Goal: Information Seeking & Learning: Compare options

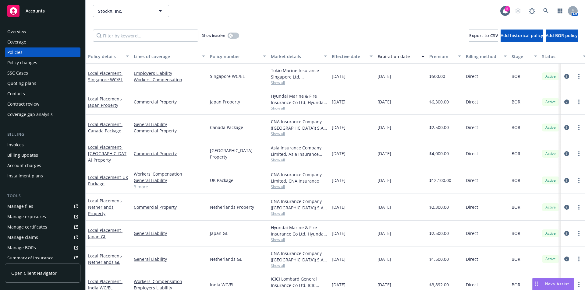
drag, startPoint x: 537, startPoint y: 282, endPoint x: 485, endPoint y: 268, distance: 53.8
click at [537, 282] on icon "Drag to move" at bounding box center [536, 284] width 3 height 5
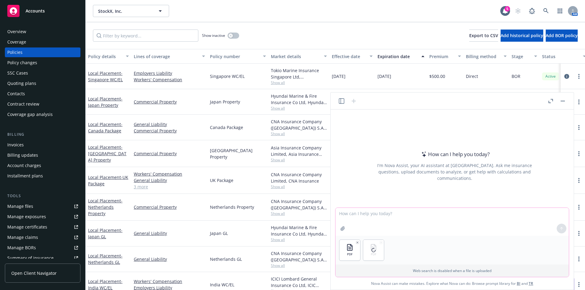
click at [385, 217] on textarea at bounding box center [451, 222] width 233 height 28
click at [410, 215] on textarea "Compare these two property quotes, one from incumbent [DOMAIN_NAME] and other f…" at bounding box center [451, 222] width 233 height 28
type textarea "Compare these two property quotes for coverage, limits, premium, endorsements, …"
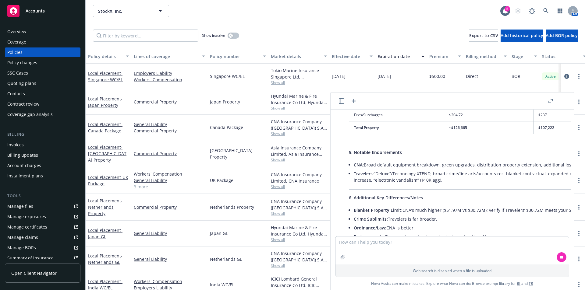
scroll to position [599, 0]
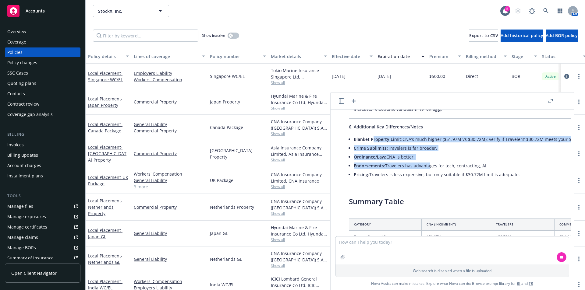
drag, startPoint x: 372, startPoint y: 142, endPoint x: 426, endPoint y: 166, distance: 58.6
click at [426, 166] on ul "Blanket Property Limit: CNA’s much higher ($51.97M vs $30.72M); verify if Trave…" at bounding box center [493, 157] width 281 height 44
click at [426, 166] on li "Endorsements: Travelers has advantages for tech, contracting, AI." at bounding box center [493, 165] width 281 height 9
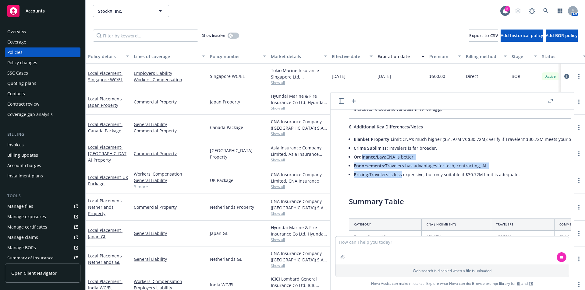
drag, startPoint x: 391, startPoint y: 175, endPoint x: 360, endPoint y: 158, distance: 35.0
click at [360, 158] on ul "Blanket Property Limit: CNA’s much higher ($51.97M vs $30.72M); verify if Trave…" at bounding box center [493, 157] width 281 height 44
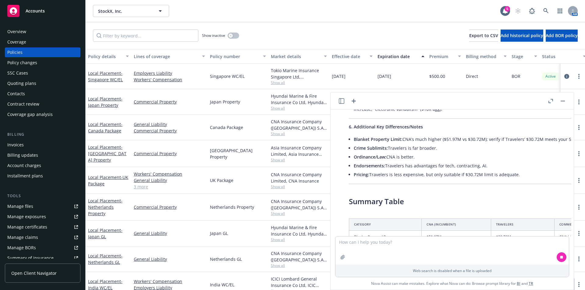
click at [360, 158] on span "Ordinance/Law:" at bounding box center [369, 157] width 33 height 6
drag, startPoint x: 378, startPoint y: 142, endPoint x: 501, endPoint y: 167, distance: 125.0
click at [501, 167] on ul "Blanket Property Limit: CNA’s much higher ($51.97M vs $30.72M); verify if Trave…" at bounding box center [493, 157] width 281 height 44
click at [501, 167] on li "Endorsements: Travelers has advantages for tech, contracting, AI." at bounding box center [493, 165] width 281 height 9
drag, startPoint x: 445, startPoint y: 173, endPoint x: 383, endPoint y: 173, distance: 62.1
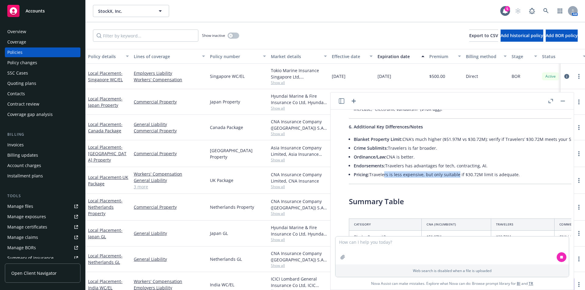
click at [383, 173] on li "Pricing: Travelers is less expensive, but only suitable if $30.72M limit is ade…" at bounding box center [493, 174] width 281 height 9
drag, startPoint x: 383, startPoint y: 173, endPoint x: 385, endPoint y: 168, distance: 5.1
click at [383, 173] on li "Pricing: Travelers is less expensive, but only suitable if $30.72M limit is ade…" at bounding box center [493, 174] width 281 height 9
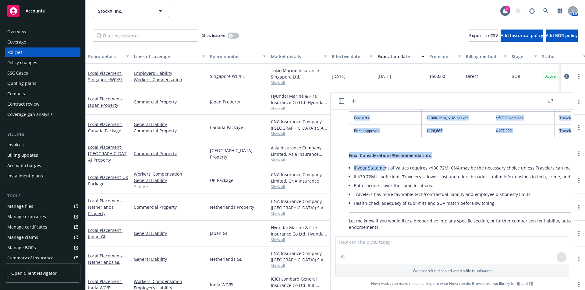
scroll to position [805, 0]
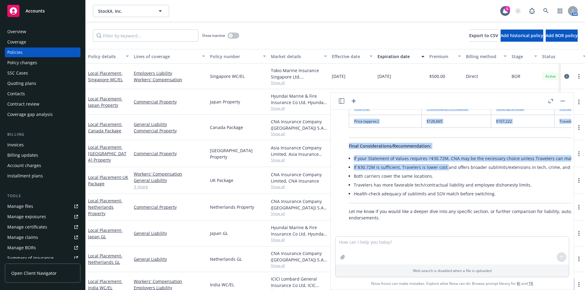
drag, startPoint x: 376, startPoint y: 148, endPoint x: 465, endPoint y: 179, distance: 93.6
click at [465, 179] on li "Both carriers cover the same locations." at bounding box center [493, 176] width 281 height 9
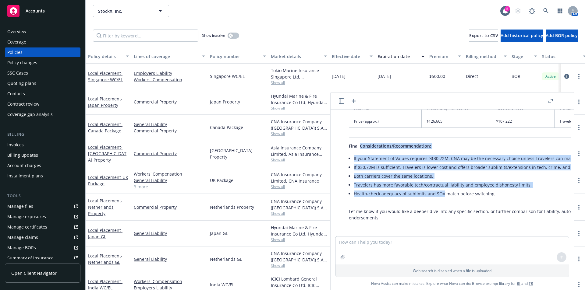
drag, startPoint x: 376, startPoint y: 173, endPoint x: 441, endPoint y: 192, distance: 68.1
click at [441, 192] on li "Health-check adequacy of sublimits and SOV match before switching." at bounding box center [493, 193] width 281 height 9
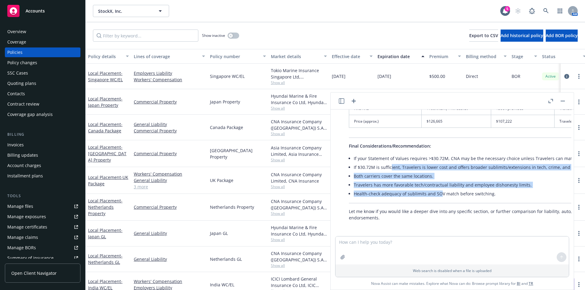
drag, startPoint x: 438, startPoint y: 195, endPoint x: 389, endPoint y: 167, distance: 56.5
click at [389, 167] on ul "If your Statement of Values requires >$30.72M, CNA may be the necessary choice …" at bounding box center [493, 176] width 281 height 44
click at [389, 167] on li "If $30.72M is sufficient, Travelers is lower cost and offers broader sublimits/…" at bounding box center [493, 167] width 281 height 9
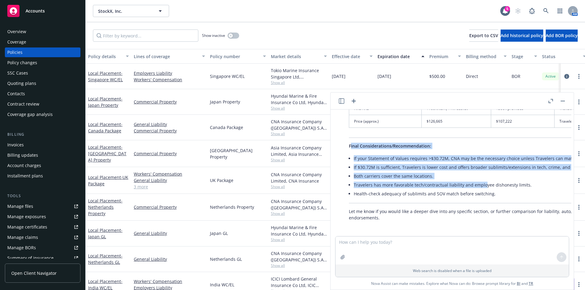
drag, startPoint x: 350, startPoint y: 146, endPoint x: 482, endPoint y: 188, distance: 138.3
click at [482, 188] on li "Travelers has more favorable tech/contractual liability and employee dishonesty…" at bounding box center [493, 185] width 281 height 9
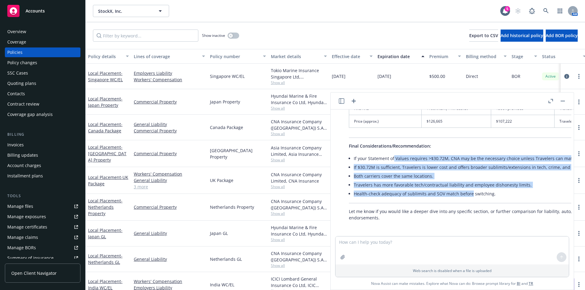
drag, startPoint x: 439, startPoint y: 182, endPoint x: 393, endPoint y: 160, distance: 51.5
click at [393, 160] on ul "If your Statement of Values requires >$30.72M, CNA may be the necessary choice …" at bounding box center [493, 176] width 281 height 44
click at [393, 160] on li "If your Statement of Values requires >$30.72M, CNA may be the necessary choice …" at bounding box center [493, 158] width 281 height 9
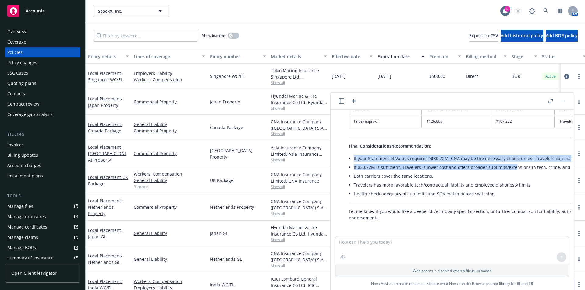
drag, startPoint x: 353, startPoint y: 160, endPoint x: 513, endPoint y: 163, distance: 160.5
click at [513, 164] on li "If $30.72M is sufficient, Travelers is lower cost and offers broader sublimits/…" at bounding box center [493, 167] width 281 height 9
click at [433, 162] on li "If your Statement of Values requires >$30.72M, CNA may be the necessary choice …" at bounding box center [493, 158] width 281 height 9
drag, startPoint x: 357, startPoint y: 159, endPoint x: 405, endPoint y: 178, distance: 52.1
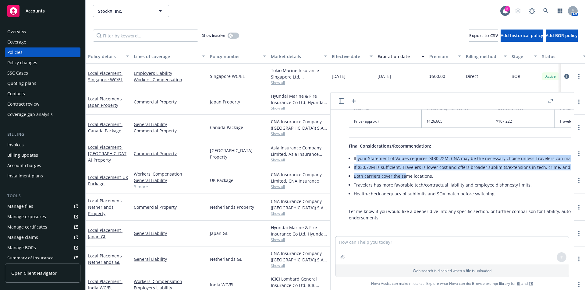
click at [405, 178] on ul "If your Statement of Values requires >$30.72M, CNA may be the necessary choice …" at bounding box center [493, 176] width 281 height 44
click at [406, 178] on li "Both carriers cover the same locations." at bounding box center [493, 176] width 281 height 9
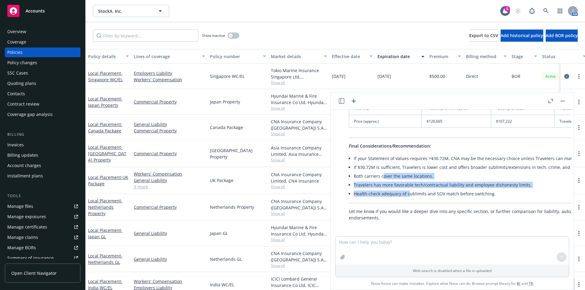
drag, startPoint x: 401, startPoint y: 193, endPoint x: 381, endPoint y: 173, distance: 28.0
click at [381, 174] on ul "If your Statement of Values requires >$30.72M, CNA may be the necessary choice …" at bounding box center [493, 176] width 281 height 44
click at [381, 173] on li "Both carriers cover the same locations." at bounding box center [493, 176] width 281 height 9
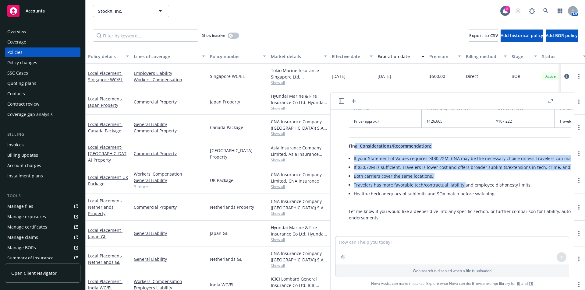
drag, startPoint x: 354, startPoint y: 146, endPoint x: 463, endPoint y: 184, distance: 115.4
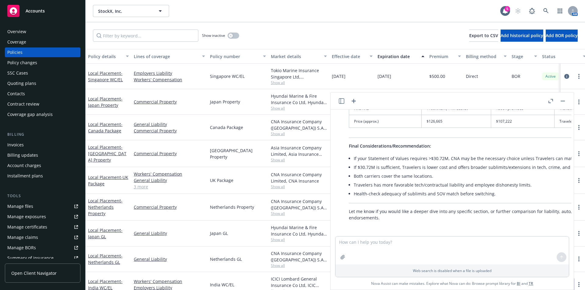
click at [463, 184] on li "Travelers has more favorable tech/contractual liability and employee dishonesty…" at bounding box center [493, 185] width 281 height 9
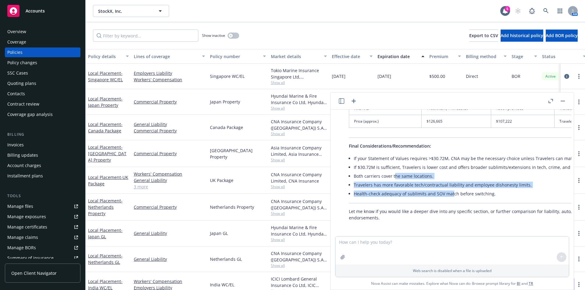
drag, startPoint x: 438, startPoint y: 194, endPoint x: 391, endPoint y: 176, distance: 49.9
click at [391, 176] on ul "If your Statement of Values requires >$30.72M, CNA may be the necessary choice …" at bounding box center [493, 176] width 281 height 44
click at [391, 176] on li "Both carriers cover the same locations." at bounding box center [493, 176] width 281 height 9
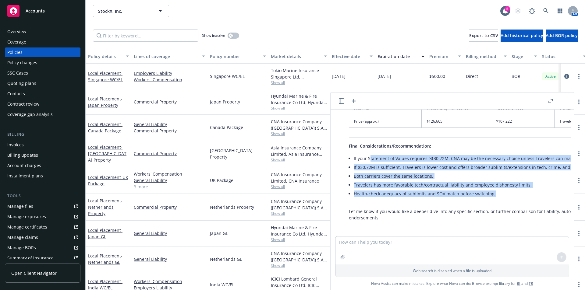
drag, startPoint x: 369, startPoint y: 167, endPoint x: 495, endPoint y: 194, distance: 128.7
click at [495, 194] on ul "If your Statement of Values requires >$30.72M, CNA may be the necessary choice …" at bounding box center [493, 176] width 281 height 44
click at [495, 194] on li "Health-check adequacy of sublimits and SOV match before switching." at bounding box center [493, 193] width 281 height 9
click at [374, 190] on li "Health-check adequacy of sublimits and SOV match before switching." at bounding box center [493, 193] width 281 height 9
drag, startPoint x: 359, startPoint y: 174, endPoint x: 468, endPoint y: 199, distance: 111.2
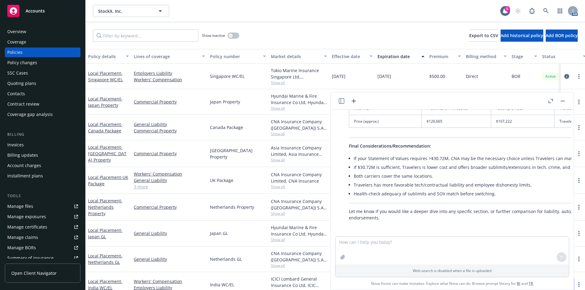
drag, startPoint x: 371, startPoint y: 247, endPoint x: 373, endPoint y: 246, distance: 3.1
click at [371, 247] on textarea at bounding box center [451, 251] width 233 height 28
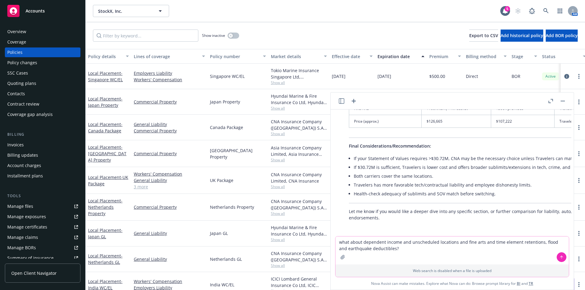
type textarea "what about dependent income and unscheduled locations and fine arts and time el…"
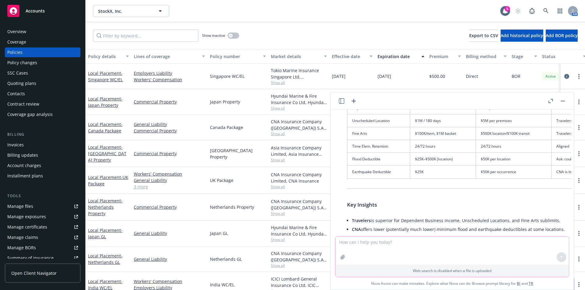
scroll to position [1489, 2]
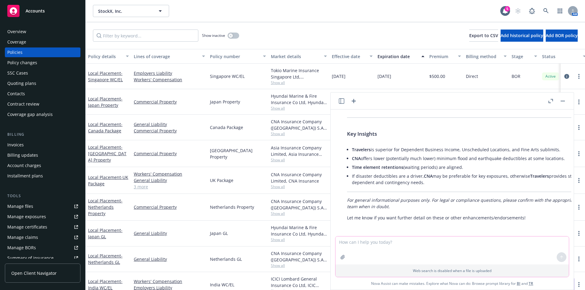
drag, startPoint x: 371, startPoint y: 244, endPoint x: 374, endPoint y: 244, distance: 3.7
click at [374, 244] on textarea at bounding box center [451, 251] width 233 height 28
type textarea "what about property locations not disclosed?"
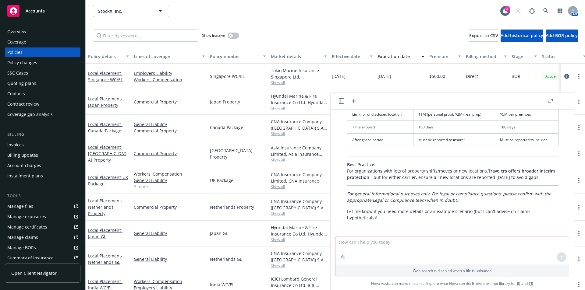
scroll to position [1869, 2]
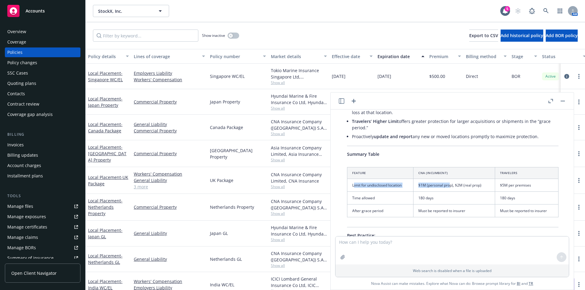
drag, startPoint x: 354, startPoint y: 181, endPoint x: 449, endPoint y: 181, distance: 95.0
click at [449, 181] on tr "Limit for undisclosed location $1M (personal prop), $2M (real prop) $5M per pre…" at bounding box center [452, 185] width 211 height 13
click at [449, 181] on td "$1M (personal prop), $2M (real prop)" at bounding box center [453, 185] width 81 height 13
drag, startPoint x: 472, startPoint y: 180, endPoint x: 410, endPoint y: 181, distance: 61.5
click at [410, 181] on tr "Limit for undisclosed location $1M (personal prop), $2M (real prop) $5M per pre…" at bounding box center [452, 185] width 211 height 13
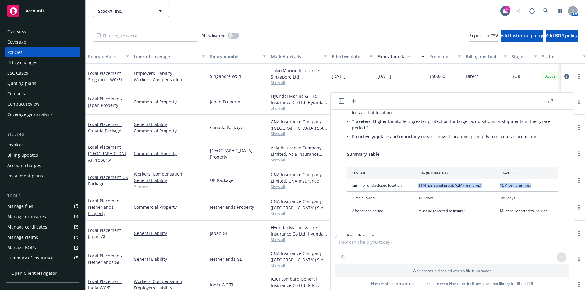
click at [410, 181] on td "Limit for undisclosed location" at bounding box center [380, 185] width 66 height 13
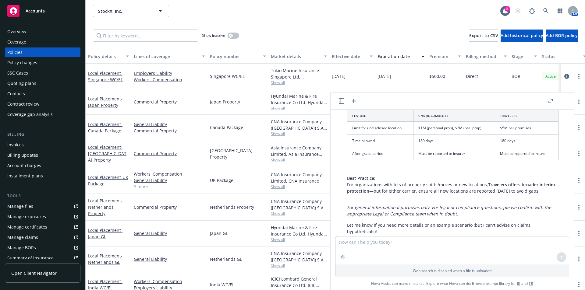
scroll to position [1940, 2]
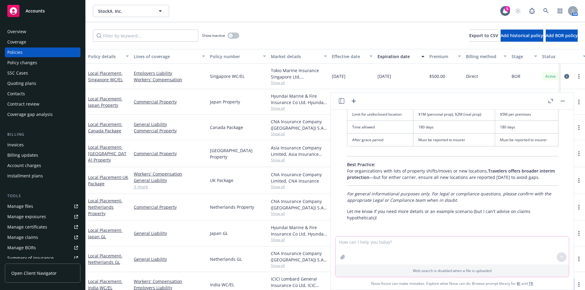
click at [373, 246] on textarea at bounding box center [451, 251] width 233 height 28
click at [373, 245] on textarea at bounding box center [451, 251] width 233 height 28
paste textarea "Property at Unspecified Locations"
type textarea "what about Property at Unspecified Locations?"
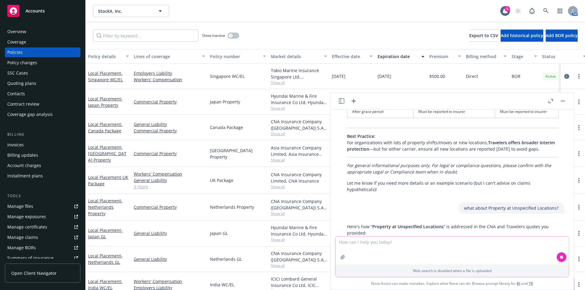
scroll to position [2040, 2]
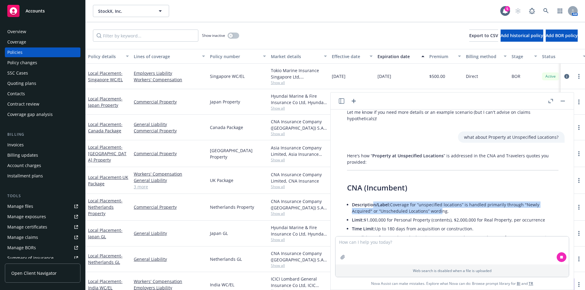
drag, startPoint x: 374, startPoint y: 201, endPoint x: 438, endPoint y: 205, distance: 64.3
click at [438, 205] on li "Description/Label: Coverage for “unspecified locations” is handled primarily th…" at bounding box center [455, 207] width 206 height 15
drag, startPoint x: 448, startPoint y: 201, endPoint x: 395, endPoint y: 199, distance: 53.9
click at [395, 200] on li "Description/Label: Coverage for “unspecified locations” is handled primarily th…" at bounding box center [455, 207] width 206 height 15
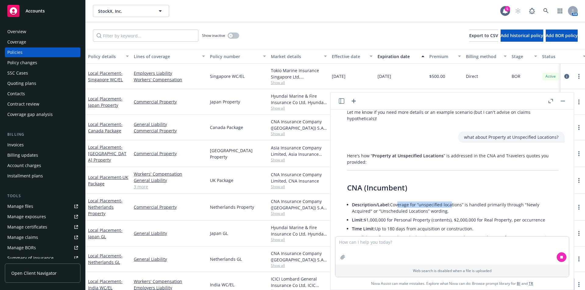
click at [395, 200] on li "Description/Label: Coverage for “unspecified locations” is handled primarily th…" at bounding box center [455, 207] width 206 height 15
drag, startPoint x: 400, startPoint y: 208, endPoint x: 416, endPoint y: 208, distance: 15.5
click at [416, 208] on li "Description/Label: Coverage for “unspecified locations” is handled primarily th…" at bounding box center [455, 207] width 206 height 15
drag, startPoint x: 427, startPoint y: 212, endPoint x: 381, endPoint y: 203, distance: 46.8
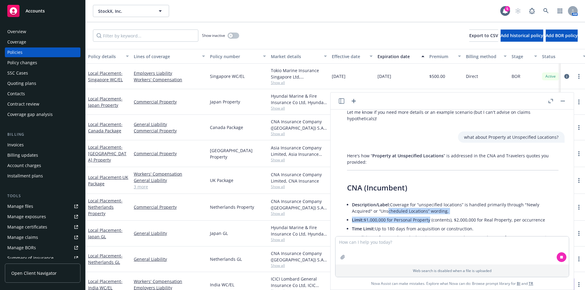
click at [381, 203] on ul "Description/Label: Coverage for “unspecified locations” is handled primarily th…" at bounding box center [455, 228] width 206 height 57
click at [381, 203] on li "Description/Label: Coverage for “unspecified locations” is handled primarily th…" at bounding box center [455, 207] width 206 height 15
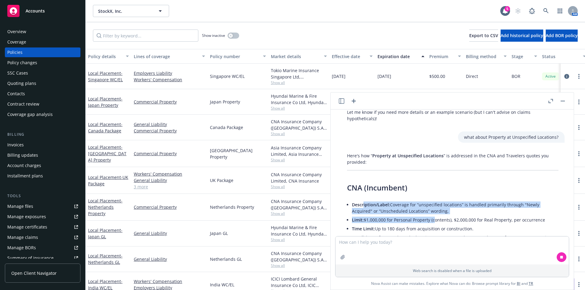
drag, startPoint x: 363, startPoint y: 196, endPoint x: 433, endPoint y: 212, distance: 71.5
click at [433, 212] on ul "Description/Label: Coverage for “unspecified locations” is handled primarily th…" at bounding box center [455, 228] width 206 height 57
click at [433, 216] on li "Limit: $1,000,000 for Personal Property (contents), $2,000,000 for Real Propert…" at bounding box center [455, 220] width 206 height 9
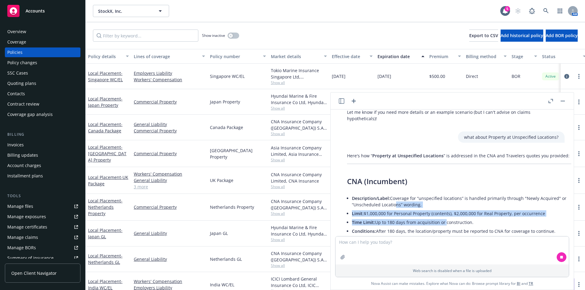
drag, startPoint x: 443, startPoint y: 213, endPoint x: 392, endPoint y: 198, distance: 52.9
click at [392, 198] on ul "Description/Label: Coverage for “unspecified locations” is handled primarily th…" at bounding box center [470, 222] width 236 height 57
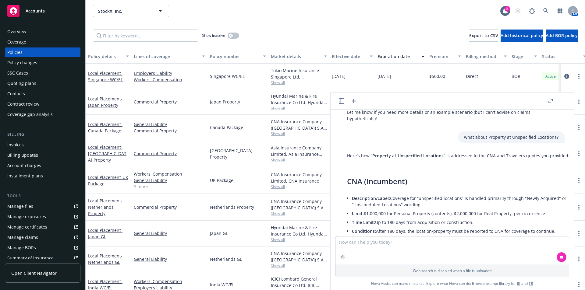
click at [392, 198] on li "Description/Label: Coverage for “unspecified locations” is handled primarily th…" at bounding box center [470, 201] width 236 height 15
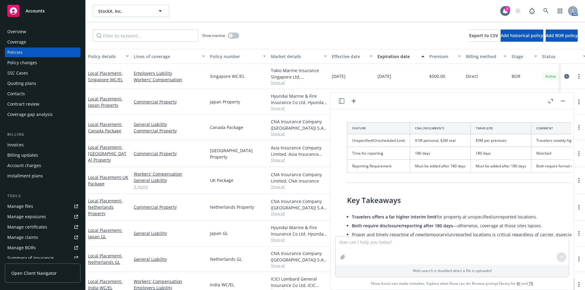
scroll to position [2355, 2]
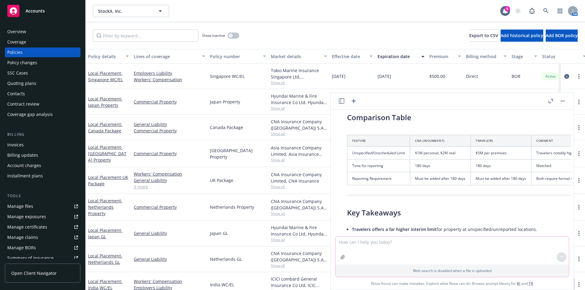
click at [379, 241] on textarea at bounding box center [451, 251] width 233 height 28
paste textarea "Property at Unspecified Locations - Property Damage and Time Element - Each Loc…"
type textarea "Why do i see the [DOMAIN_NAME] quote says "Property at Unspecified Locations - …"
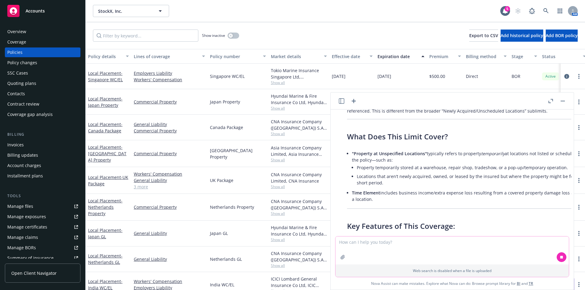
scroll to position [2603, 2]
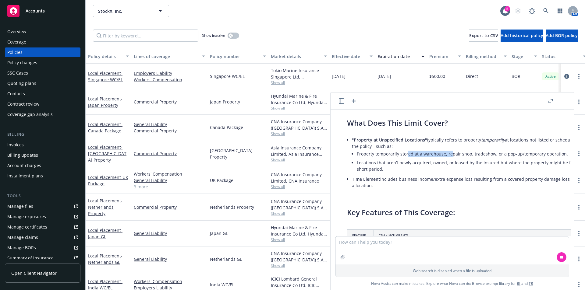
drag, startPoint x: 410, startPoint y: 146, endPoint x: 451, endPoint y: 147, distance: 41.4
click at [451, 149] on li "Property temporarily stored at a warehouse, repair shop, tradeshow, or a pop-up…" at bounding box center [473, 153] width 232 height 9
drag, startPoint x: 381, startPoint y: 171, endPoint x: 451, endPoint y: 181, distance: 71.0
click at [451, 181] on li "Time Element includes business income/extra expense loss resulting from a cover…" at bounding box center [470, 182] width 237 height 15
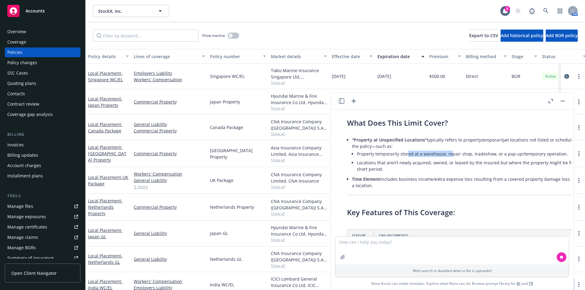
click at [451, 181] on li "Time Element includes business income/extra expense loss resulting from a cover…" at bounding box center [470, 182] width 237 height 15
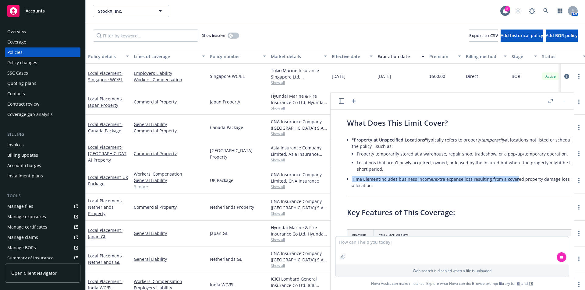
drag, startPoint x: 513, startPoint y: 172, endPoint x: 447, endPoint y: 168, distance: 65.6
click at [447, 168] on ul ""Property at Unspecified Locations" typically refers to property temporarily at…" at bounding box center [470, 162] width 237 height 54
click at [446, 167] on li ""Property at Unspecified Locations" typically refers to property temporarily at…" at bounding box center [470, 154] width 237 height 39
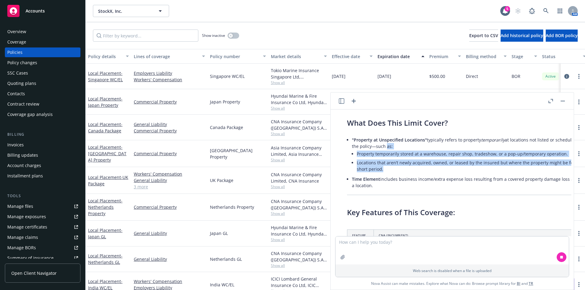
drag, startPoint x: 376, startPoint y: 139, endPoint x: 426, endPoint y: 165, distance: 56.8
click at [426, 165] on li ""Property at Unspecified Locations" typically refers to property temporarily at…" at bounding box center [470, 154] width 237 height 39
click at [426, 165] on li "Locations that aren’t newly acquired, owned, or leased by the insured but where…" at bounding box center [473, 165] width 232 height 15
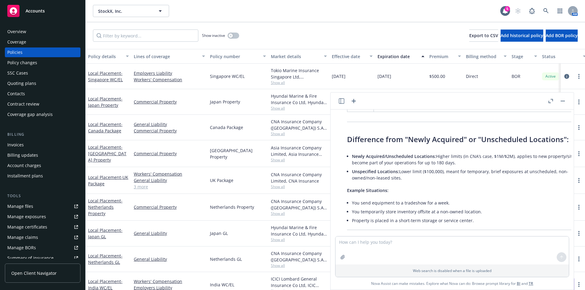
scroll to position [2760, 2]
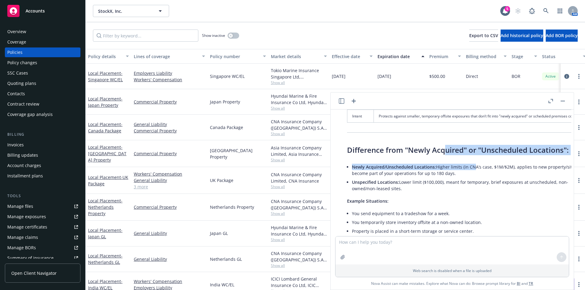
drag, startPoint x: 445, startPoint y: 142, endPoint x: 471, endPoint y: 158, distance: 30.1
click at [471, 158] on div "Great question. The "$100,000" limit for " Property at Unspecified Locations - …" at bounding box center [468, 178] width 254 height 515
click at [471, 163] on li "Newly Acquired/Unscheduled Locations: Higher limits (in CNA’s case, $1M/$2M), a…" at bounding box center [470, 170] width 237 height 15
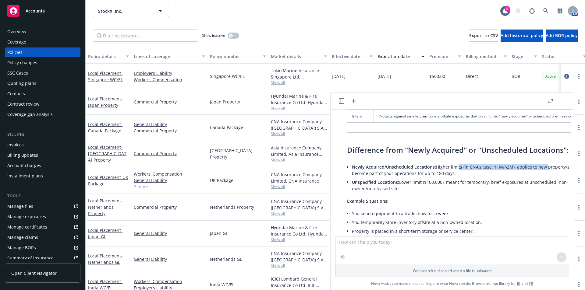
drag, startPoint x: 472, startPoint y: 161, endPoint x: 455, endPoint y: 161, distance: 17.1
click at [455, 163] on li "Newly Acquired/Unscheduled Locations: Higher limits (in CNA’s case, $1M/$2M), a…" at bounding box center [470, 170] width 237 height 15
drag, startPoint x: 361, startPoint y: 159, endPoint x: 420, endPoint y: 167, distance: 59.7
click at [420, 167] on li "Newly Acquired/Unscheduled Locations: Higher limits (in CNA’s case, $1M/$2M), a…" at bounding box center [470, 170] width 237 height 15
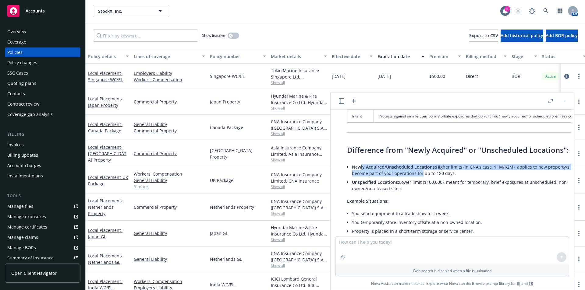
click at [420, 167] on li "Newly Acquired/Unscheduled Locations: Higher limits (in CNA’s case, $1M/$2M), a…" at bounding box center [470, 170] width 237 height 15
drag, startPoint x: 404, startPoint y: 179, endPoint x: 378, endPoint y: 167, distance: 28.2
click at [379, 167] on ul "Newly Acquired/Unscheduled Locations: Higher limits (in CNA’s case, $1M/$2M), a…" at bounding box center [470, 178] width 237 height 30
click at [378, 167] on li "Newly Acquired/Unscheduled Locations: Higher limits (in CNA’s case, $1M/$2M), a…" at bounding box center [470, 170] width 237 height 15
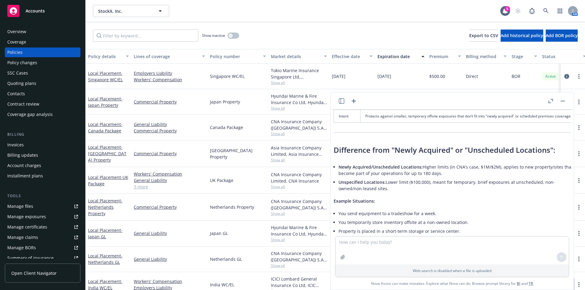
scroll to position [2760, 0]
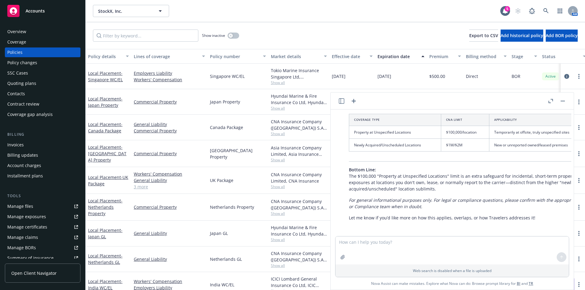
drag, startPoint x: 401, startPoint y: 236, endPoint x: 409, endPoint y: 235, distance: 8.3
click at [409, 235] on div "pdf STOCKX INC - 25-26 Quote .pdf pdf StockX - Domestic Proposal.pdf Compare th…" at bounding box center [451, 200] width 243 height 180
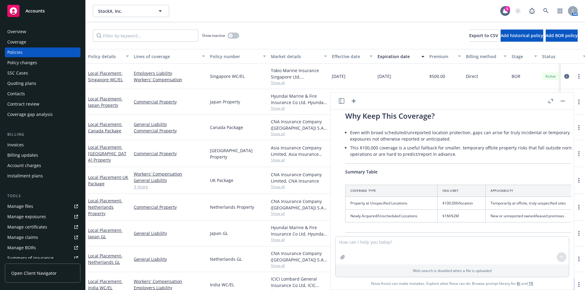
scroll to position [2902, 0]
drag, startPoint x: 393, startPoint y: 128, endPoint x: 426, endPoint y: 128, distance: 32.6
click at [426, 128] on li "Even with broad scheduled/unreported location protection, gaps can arise for tr…" at bounding box center [471, 135] width 237 height 15
drag, startPoint x: 445, startPoint y: 126, endPoint x: 490, endPoint y: 126, distance: 44.8
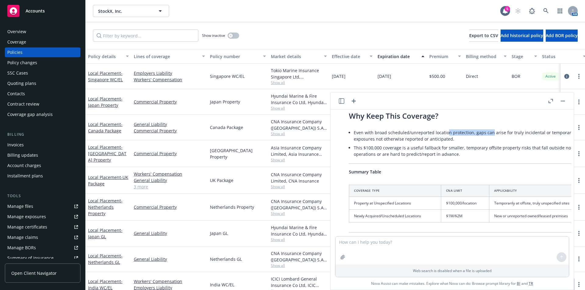
click at [490, 128] on li "Even with broad scheduled/unreported location protection, gaps can arise for tr…" at bounding box center [471, 135] width 237 height 15
drag, startPoint x: 502, startPoint y: 125, endPoint x: 455, endPoint y: 125, distance: 47.2
click at [455, 128] on li "Even with broad scheduled/unreported location protection, gaps can arise for tr…" at bounding box center [471, 135] width 237 height 15
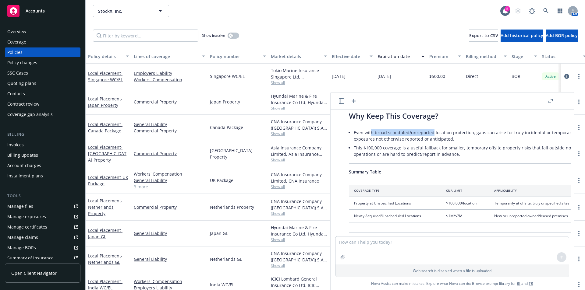
drag, startPoint x: 431, startPoint y: 126, endPoint x: 371, endPoint y: 128, distance: 60.0
click at [371, 128] on li "Even with broad scheduled/unreported location protection, gaps can arise for tr…" at bounding box center [471, 135] width 237 height 15
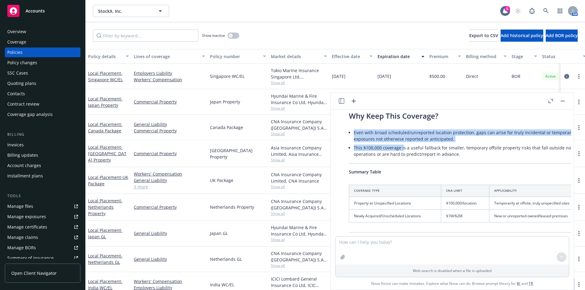
drag, startPoint x: 353, startPoint y: 129, endPoint x: 402, endPoint y: 139, distance: 50.2
click at [402, 139] on div "Great question. The "$100,000" limit for " Property at Unspecified Locations - …" at bounding box center [470, 36] width 254 height 515
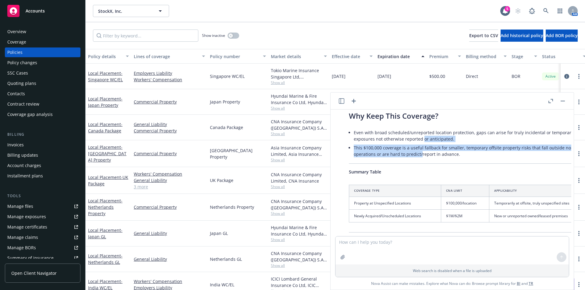
drag, startPoint x: 420, startPoint y: 146, endPoint x: 399, endPoint y: 129, distance: 26.6
click at [399, 129] on ul "Even with broad scheduled/unreported location protection, gaps can arise for tr…" at bounding box center [471, 143] width 237 height 30
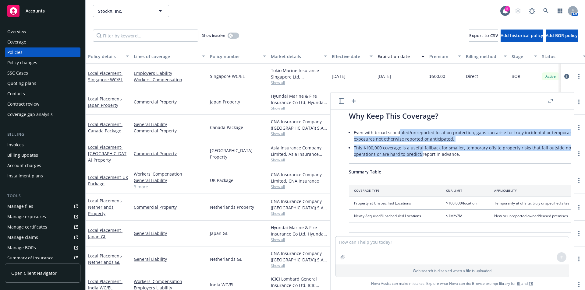
click at [399, 129] on li "Even with broad scheduled/unreported location protection, gaps can arise for tr…" at bounding box center [471, 135] width 237 height 15
drag, startPoint x: 396, startPoint y: 129, endPoint x: 462, endPoint y: 148, distance: 68.4
click at [462, 148] on ul "Even with broad scheduled/unreported location protection, gaps can arise for tr…" at bounding box center [471, 143] width 237 height 30
click at [462, 148] on li "This $100,000 coverage is a useful fallback for smaller, temporary offsite prop…" at bounding box center [471, 150] width 237 height 15
drag, startPoint x: 451, startPoint y: 146, endPoint x: 391, endPoint y: 124, distance: 64.2
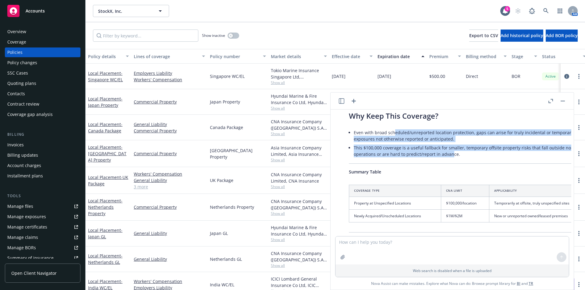
click at [391, 128] on ul "Even with broad scheduled/unreported location protection, gaps can arise for tr…" at bounding box center [471, 143] width 237 height 30
click at [391, 128] on li "Even with broad scheduled/unreported location protection, gaps can arise for tr…" at bounding box center [471, 135] width 237 height 15
drag, startPoint x: 378, startPoint y: 127, endPoint x: 476, endPoint y: 145, distance: 99.7
click at [476, 145] on ul "Even with broad scheduled/unreported location protection, gaps can arise for tr…" at bounding box center [471, 143] width 237 height 30
click at [476, 145] on li "This $100,000 coverage is a useful fallback for smaller, temporary offsite prop…" at bounding box center [471, 150] width 237 height 15
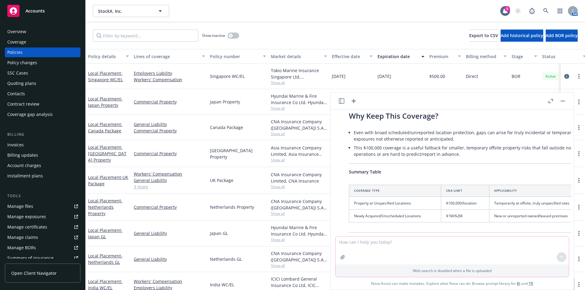
click at [392, 244] on textarea at bounding box center [451, 251] width 233 height 28
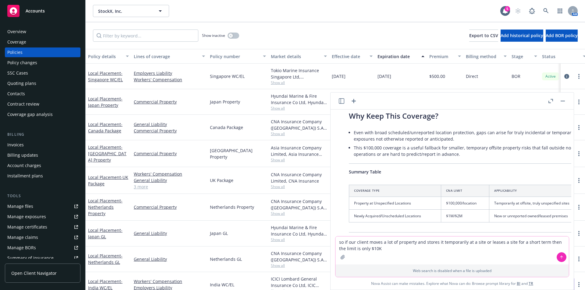
type textarea "so if our client moves a lot of property and stores it temporarily at a site or…"
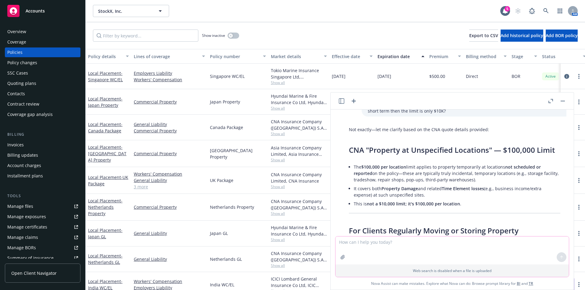
scroll to position [3117, 0]
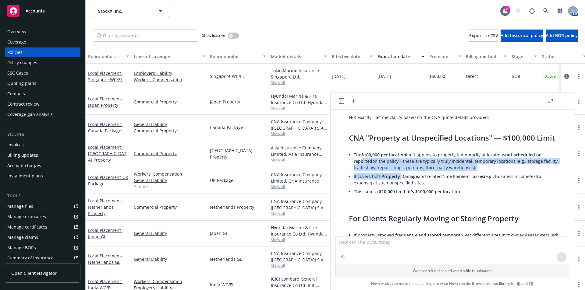
drag, startPoint x: 361, startPoint y: 155, endPoint x: 401, endPoint y: 173, distance: 43.9
click at [401, 173] on ul "The $100,000 per location limit applies to property temporarily at locations no…" at bounding box center [456, 173] width 206 height 46
click at [402, 173] on li "It covers both Property Damage and related Time Element losses (e.g., business …" at bounding box center [456, 179] width 206 height 15
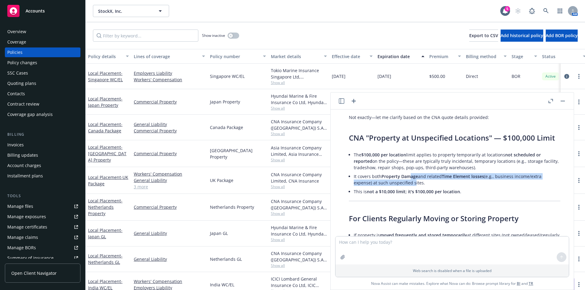
drag, startPoint x: 413, startPoint y: 178, endPoint x: 410, endPoint y: 168, distance: 10.1
click at [410, 172] on li "It covers both Property Damage and related Time Element losses (e.g., business …" at bounding box center [456, 179] width 206 height 15
click at [410, 174] on span "Property Damage" at bounding box center [399, 177] width 37 height 6
drag, startPoint x: 416, startPoint y: 153, endPoint x: 436, endPoint y: 175, distance: 30.0
click at [436, 175] on ul "The $100,000 per location limit applies to property temporarily at locations no…" at bounding box center [456, 173] width 206 height 46
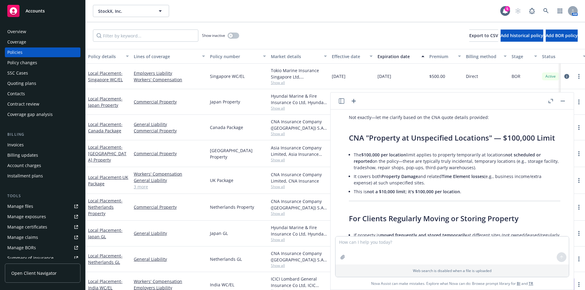
click at [429, 175] on li "It covers both Property Damage and related Time Element losses (e.g., business …" at bounding box center [456, 179] width 206 height 15
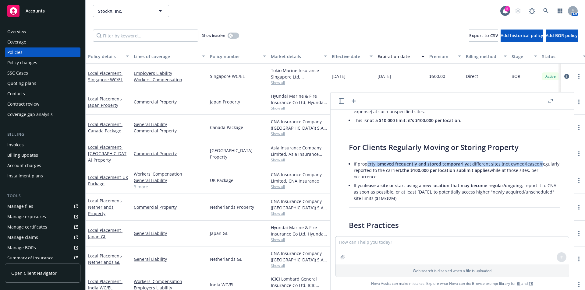
drag, startPoint x: 366, startPoint y: 160, endPoint x: 383, endPoint y: 167, distance: 18.4
click at [383, 167] on li "If property is moved frequently and stored temporarily at different sites (not …" at bounding box center [456, 171] width 206 height 22
drag, startPoint x: 383, startPoint y: 167, endPoint x: 394, endPoint y: 167, distance: 10.7
click at [383, 167] on li "If property is moved frequently and stored temporarily at different sites (not …" at bounding box center [456, 171] width 206 height 22
drag, startPoint x: 413, startPoint y: 165, endPoint x: 391, endPoint y: 164, distance: 22.2
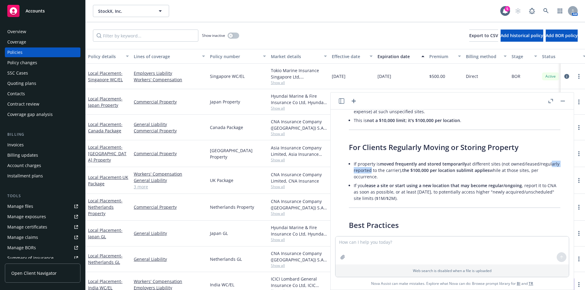
click at [391, 164] on li "If property is moved frequently and stored temporarily at different sites (not …" at bounding box center [456, 171] width 206 height 22
drag, startPoint x: 405, startPoint y: 159, endPoint x: 490, endPoint y: 173, distance: 86.3
click at [490, 173] on li "If property is moved frequently and stored temporarily at different sites (not …" at bounding box center [456, 171] width 206 height 22
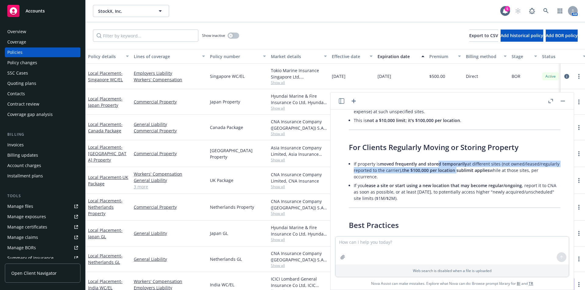
drag, startPoint x: 501, startPoint y: 163, endPoint x: 438, endPoint y: 156, distance: 63.9
click at [438, 160] on li "If property is moved frequently and stored temporarily at different sites (not …" at bounding box center [456, 171] width 206 height 22
click at [438, 161] on span "moved frequently and stored temporarily" at bounding box center [423, 164] width 87 height 6
drag, startPoint x: 371, startPoint y: 158, endPoint x: 401, endPoint y: 171, distance: 32.6
click at [401, 171] on li "If property is moved frequently and stored temporarily at different sites (not …" at bounding box center [456, 171] width 206 height 22
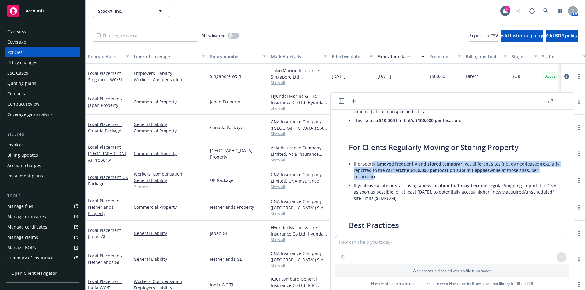
click at [401, 171] on li "If property is moved frequently and stored temporarily at different sites (not …" at bounding box center [456, 171] width 206 height 22
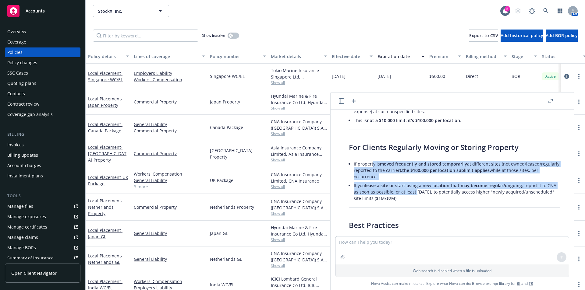
drag, startPoint x: 413, startPoint y: 186, endPoint x: 372, endPoint y: 160, distance: 48.3
click at [372, 160] on ul "If property is moved frequently and stored temporarily at different sites (not …" at bounding box center [456, 181] width 206 height 43
click at [372, 160] on li "If property is moved frequently and stored temporarily at different sites (not …" at bounding box center [456, 171] width 206 height 22
drag, startPoint x: 360, startPoint y: 159, endPoint x: 420, endPoint y: 186, distance: 65.5
click at [419, 186] on ul "If property is moved frequently and stored temporarily at different sites (not …" at bounding box center [456, 181] width 206 height 43
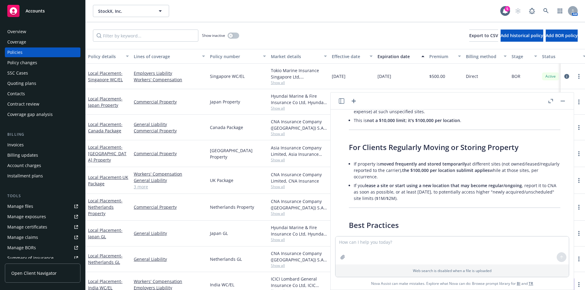
click at [420, 186] on li "If you lease a site or start using a new location that may become regular/ongoi…" at bounding box center [456, 192] width 206 height 22
drag, startPoint x: 424, startPoint y: 190, endPoint x: 383, endPoint y: 165, distance: 48.4
click at [383, 165] on ul "If property is moved frequently and stored temporarily at different sites (not …" at bounding box center [456, 181] width 206 height 43
click at [383, 165] on li "If property is moved frequently and stored temporarily at different sites (not …" at bounding box center [456, 171] width 206 height 22
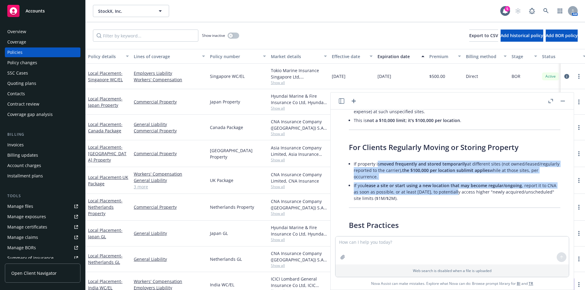
drag, startPoint x: 377, startPoint y: 160, endPoint x: 457, endPoint y: 187, distance: 83.7
click at [457, 187] on ul "If property is moved frequently and stored temporarily at different sites (not …" at bounding box center [456, 181] width 206 height 43
click at [457, 187] on li "If you lease a site or start using a new location that may become regular/ongoi…" at bounding box center [456, 192] width 206 height 22
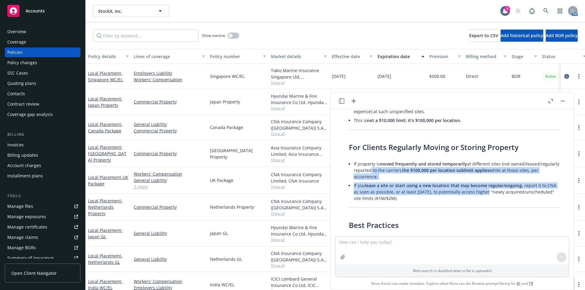
drag, startPoint x: 484, startPoint y: 187, endPoint x: 416, endPoint y: 163, distance: 72.4
click at [417, 163] on ul "If property is moved frequently and stored temporarily at different sites (not …" at bounding box center [456, 181] width 206 height 43
click at [416, 163] on li "If property is moved frequently and stored temporarily at different sites (not …" at bounding box center [456, 171] width 206 height 22
drag, startPoint x: 394, startPoint y: 163, endPoint x: 501, endPoint y: 188, distance: 110.3
click at [501, 188] on ul "If property is moved frequently and stored temporarily at different sites (not …" at bounding box center [456, 181] width 206 height 43
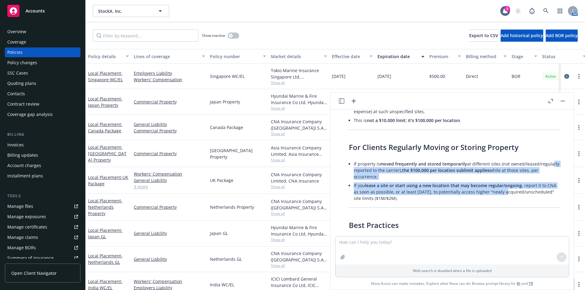
click at [501, 188] on li "If you lease a site or start using a new location that may become regular/ongoi…" at bounding box center [456, 192] width 206 height 22
drag, startPoint x: 497, startPoint y: 182, endPoint x: 407, endPoint y: 165, distance: 91.4
click at [407, 165] on ul "If property is moved frequently and stored temporarily at different sites (not …" at bounding box center [456, 181] width 206 height 43
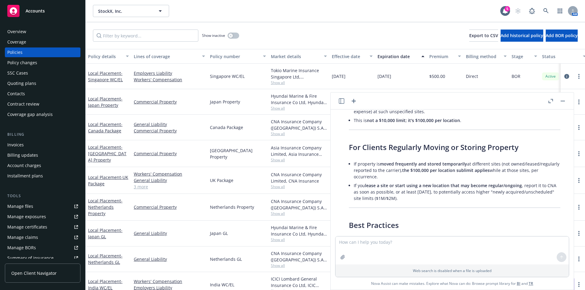
click at [407, 164] on li "If property is moved frequently and stored temporarily at different sites (not …" at bounding box center [456, 171] width 206 height 22
drag, startPoint x: 381, startPoint y: 173, endPoint x: 465, endPoint y: 197, distance: 88.1
click at [465, 197] on div "Not exactly—let me clarify based on the CNA quote details provided: CNA "Proper…" at bounding box center [454, 273] width 223 height 467
drag, startPoint x: 431, startPoint y: 192, endPoint x: 383, endPoint y: 168, distance: 53.5
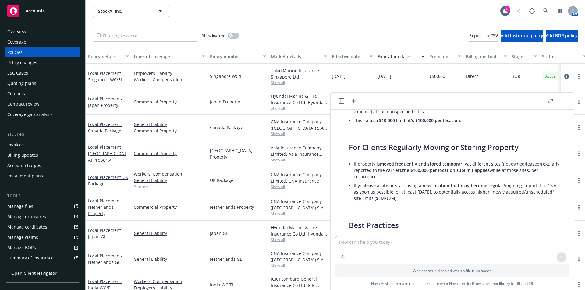
click at [383, 168] on ul "If property is moved frequently and stored temporarily at different sites (not …" at bounding box center [456, 181] width 206 height 43
click at [383, 168] on li "If property is moved frequently and stored temporarily at different sites (not …" at bounding box center [456, 171] width 206 height 22
drag, startPoint x: 377, startPoint y: 162, endPoint x: 461, endPoint y: 191, distance: 88.9
click at [461, 191] on ul "If property is moved frequently and stored temporarily at different sites (not …" at bounding box center [456, 181] width 206 height 43
click at [462, 191] on li "If you lease a site or start using a new location that may become regular/ongoi…" at bounding box center [456, 192] width 206 height 22
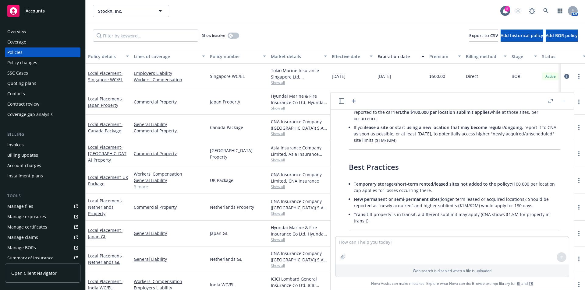
scroll to position [3260, 0]
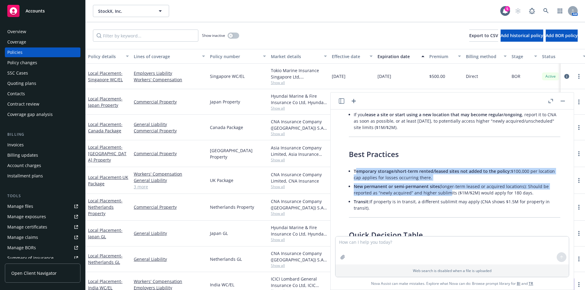
drag, startPoint x: 360, startPoint y: 163, endPoint x: 445, endPoint y: 188, distance: 88.6
click at [445, 188] on ul "Temporary storage/short-term rented/leased sites not added to the policy: $100,…" at bounding box center [456, 190] width 206 height 46
click at [445, 188] on li "New permanent or semi-permanent sites (longer-term leased or acquired locations…" at bounding box center [456, 189] width 206 height 15
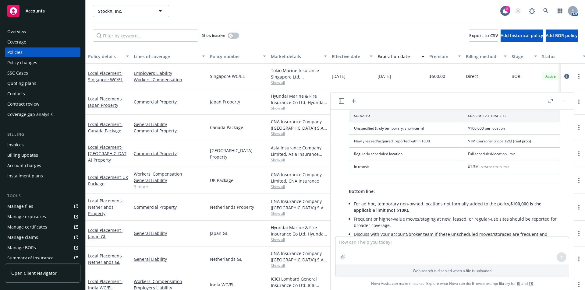
scroll to position [3473, 0]
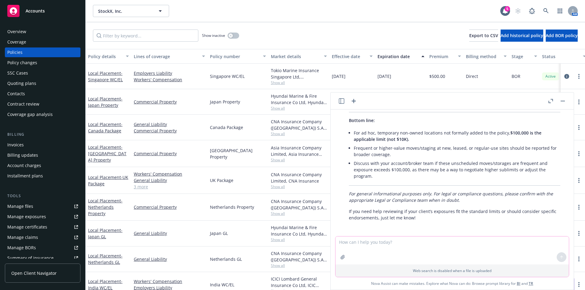
click at [384, 244] on textarea at bounding box center [451, 251] width 233 height 28
type textarea "so a third party warehouse is not a leased location?"
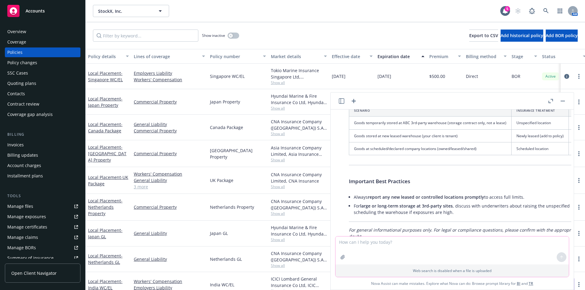
scroll to position [3811, 0]
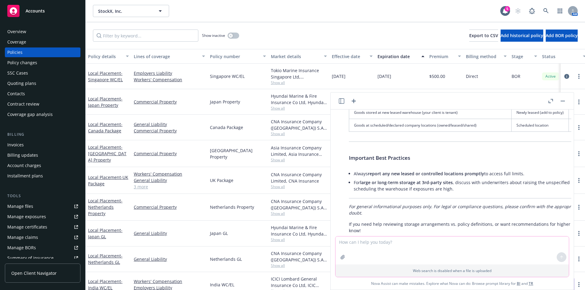
click at [383, 247] on textarea at bounding box center [451, 251] width 233 height 28
type textarea "okay now summarize all the coverages again so i can copy and paste them and com…"
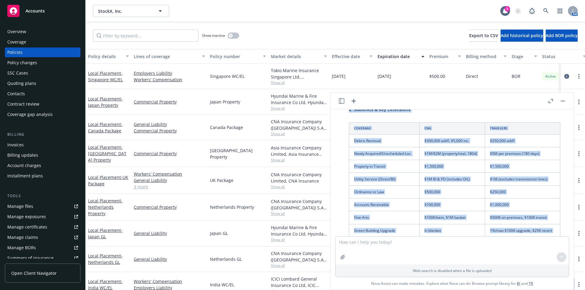
scroll to position [3941, 0]
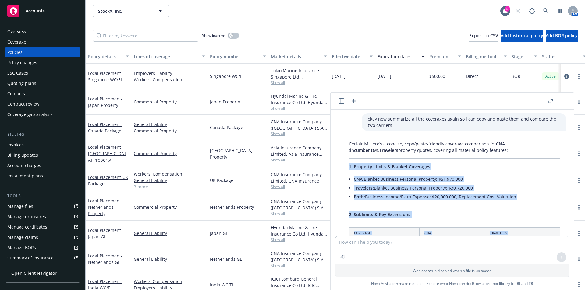
drag, startPoint x: 486, startPoint y: 212, endPoint x: 344, endPoint y: 146, distance: 156.6
copy div "5. Loremips Dolors & Ametcon Adipiscin ELI: Seddoei Temporin Utlabore Etdolore:…"
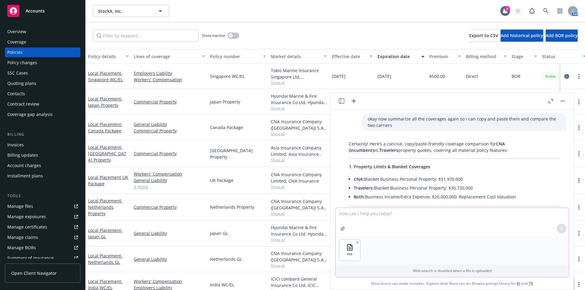
click at [378, 214] on textarea at bounding box center [451, 222] width 233 height 28
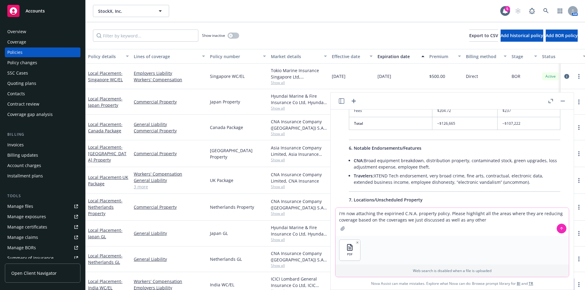
scroll to position [4641, 0]
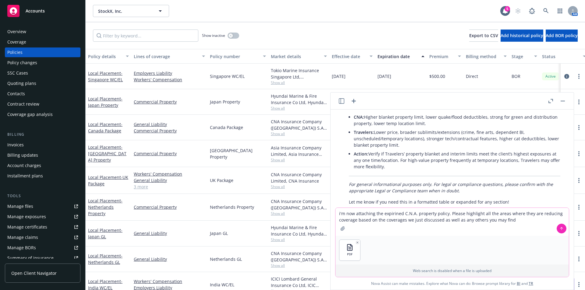
type textarea "i'm now attaching the expirined C.N.A. property policy. Please highlight all th…"
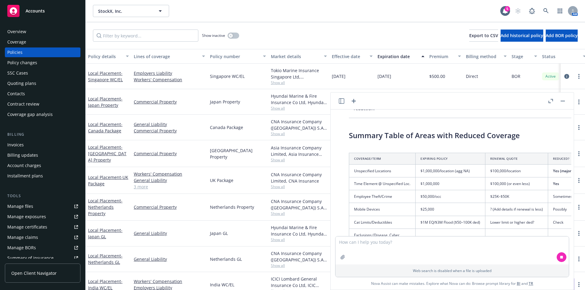
scroll to position [5409, 0]
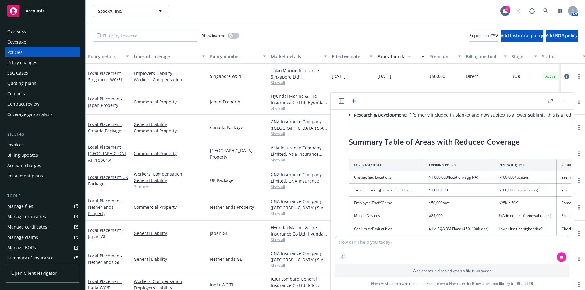
drag, startPoint x: 356, startPoint y: 128, endPoint x: 356, endPoint y: 123, distance: 4.9
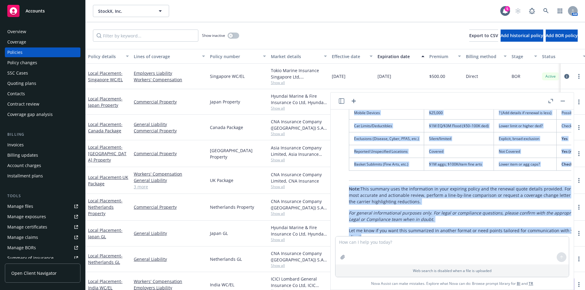
scroll to position [5512, 97]
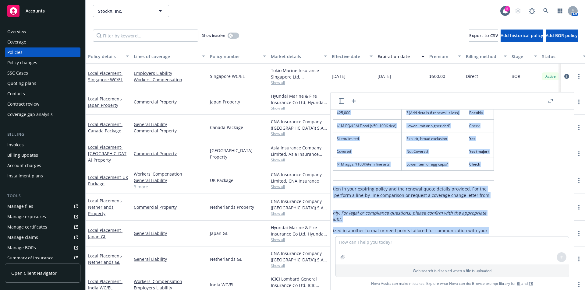
drag, startPoint x: 347, startPoint y: 118, endPoint x: 406, endPoint y: 221, distance: 118.2
click at [409, 224] on div "pdf STOCKX INC - 25-26 Quote .pdf pdf StockX - Domestic Proposal.pdf Compare th…" at bounding box center [452, 173] width 238 height 127
copy div "Loremip Dolor si Ametc adip Elitsed Doeiusmo Temporin/Utla Etdolore Magnaa Enim…"
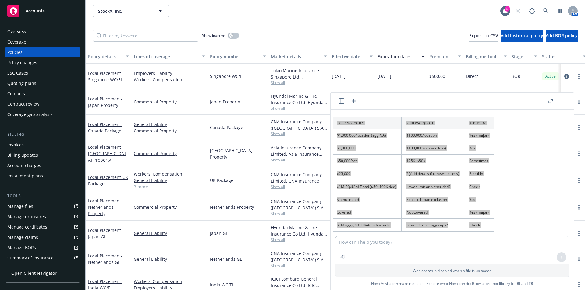
scroll to position [5441, 97]
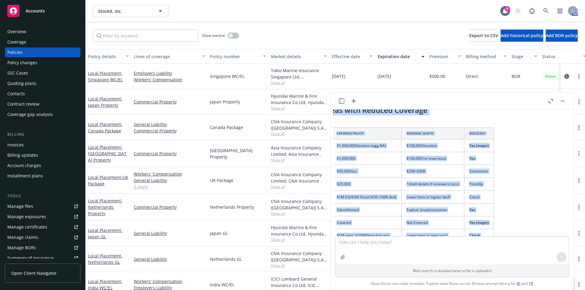
click at [549, 100] on icon "button" at bounding box center [550, 101] width 5 height 4
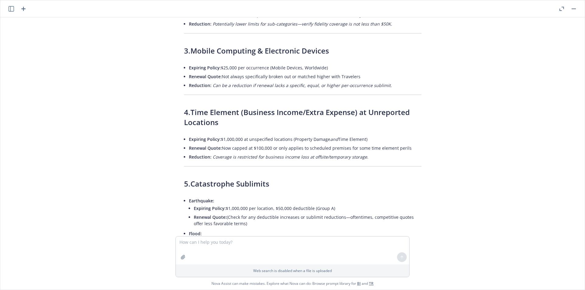
scroll to position [4874, 0]
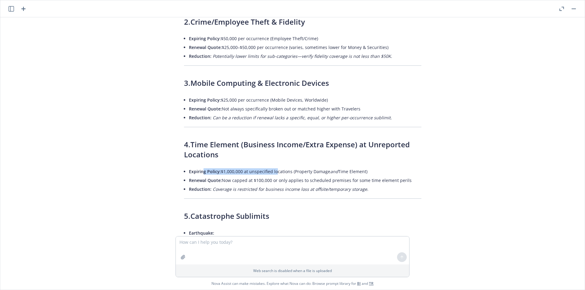
drag, startPoint x: 204, startPoint y: 139, endPoint x: 277, endPoint y: 141, distance: 73.1
click at [277, 167] on li "Expiring Policy: $1,000,000 at unspecified locations (Property Damage and Time …" at bounding box center [305, 171] width 232 height 9
drag, startPoint x: 194, startPoint y: 139, endPoint x: 274, endPoint y: 142, distance: 80.2
click at [274, 167] on li "Expiring Policy: $1,000,000 at unspecified locations (Property Damage and Time …" at bounding box center [305, 171] width 232 height 9
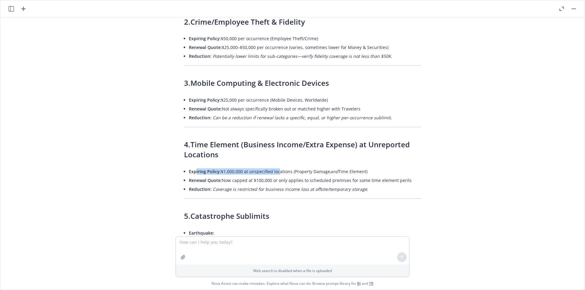
click at [274, 167] on li "Expiring Policy: $1,000,000 at unspecified locations (Property Damage and Time …" at bounding box center [305, 171] width 232 height 9
drag, startPoint x: 349, startPoint y: 138, endPoint x: 291, endPoint y: 140, distance: 57.3
click at [293, 167] on li "Expiring Policy: $1,000,000 at unspecified locations (Property Damage and Time …" at bounding box center [305, 171] width 232 height 9
click at [291, 167] on li "Expiring Policy: $1,000,000 at unspecified locations (Property Damage and Time …" at bounding box center [305, 171] width 232 height 9
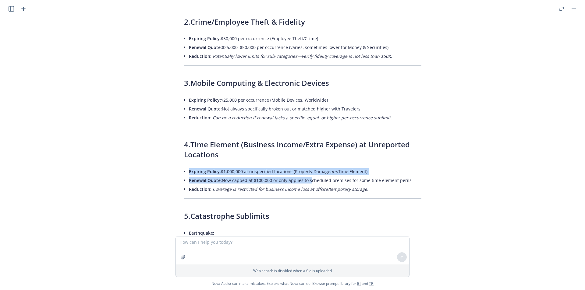
drag, startPoint x: 187, startPoint y: 141, endPoint x: 310, endPoint y: 146, distance: 123.1
click at [310, 167] on ul "Expiring Policy: $1,000,000 at unspecified locations (Property Damage and Time …" at bounding box center [305, 180] width 232 height 26
click at [310, 176] on li "Renewal Quote: Now capped at $100,000 or only applies to scheduled premises for…" at bounding box center [305, 180] width 232 height 9
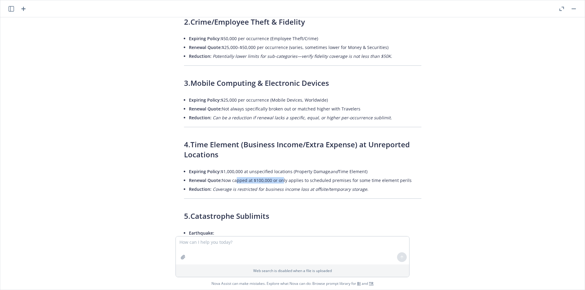
drag, startPoint x: 277, startPoint y: 147, endPoint x: 230, endPoint y: 144, distance: 47.6
click at [230, 176] on li "Renewal Quote: Now capped at $100,000 or only applies to scheduled premises for…" at bounding box center [305, 180] width 232 height 9
drag, startPoint x: 230, startPoint y: 144, endPoint x: 233, endPoint y: 144, distance: 3.3
click at [231, 176] on li "Renewal Quote: Now capped at $100,000 or only applies to scheduled premises for…" at bounding box center [305, 180] width 232 height 9
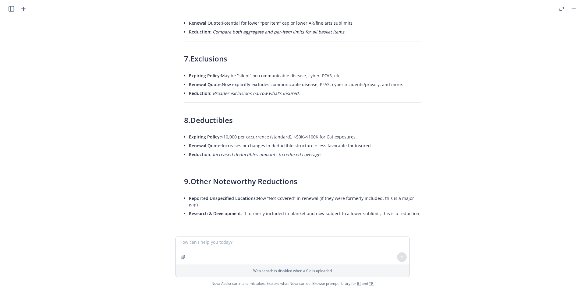
scroll to position [5300, 0]
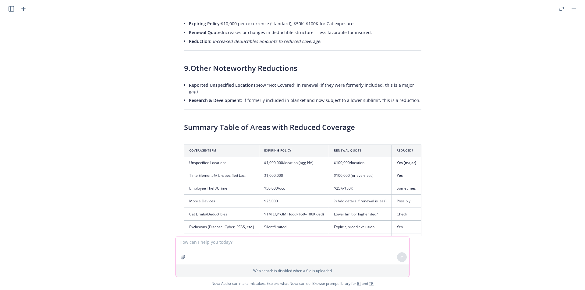
drag, startPoint x: 220, startPoint y: 253, endPoint x: 223, endPoint y: 251, distance: 4.2
click at [219, 252] on textarea at bounding box center [292, 251] width 233 height 28
type textarea "did you compare these to the travelers quote too?"
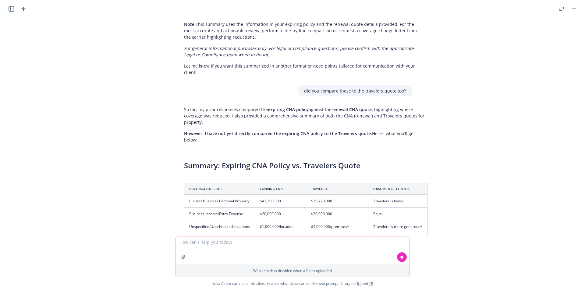
scroll to position [5566, 0]
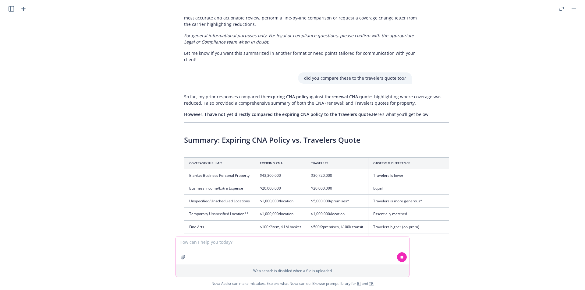
click at [264, 246] on textarea at bounding box center [292, 251] width 233 height 28
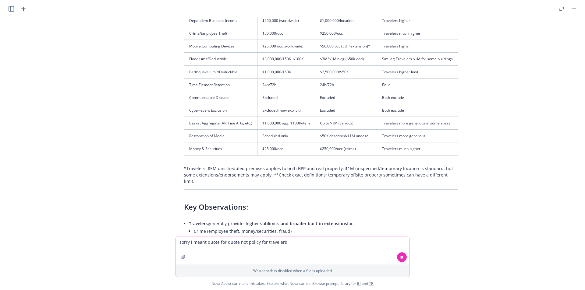
scroll to position [5834, 0]
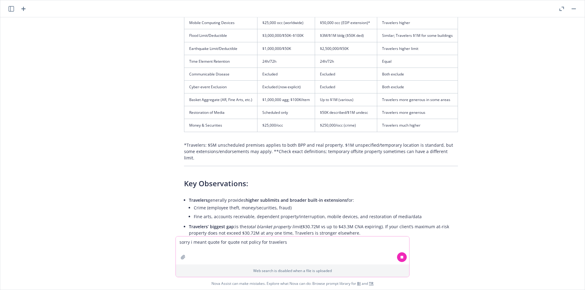
type textarea "sorry i meant quote for quote not policy for travelers"
click at [400, 257] on icon at bounding box center [401, 257] width 3 height 3
click at [402, 257] on icon at bounding box center [401, 256] width 2 height 1
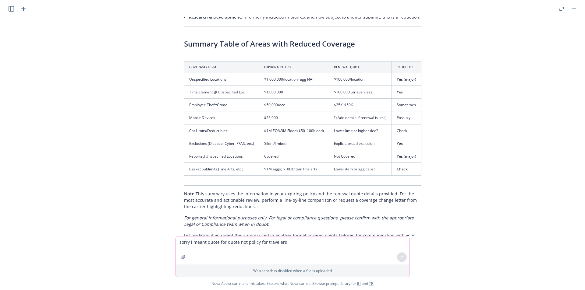
scroll to position [5446, 0]
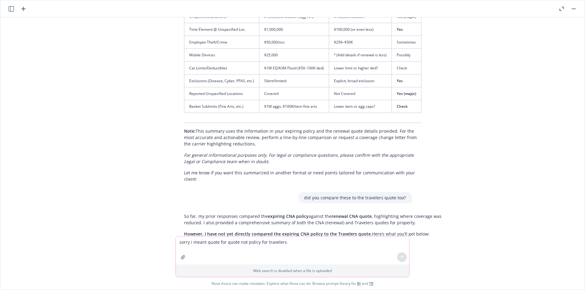
click at [225, 245] on textarea "sorry i meant quote for quote not policy for travelers" at bounding box center [292, 251] width 233 height 28
type textarea "what about general liability, auto, etc.?"
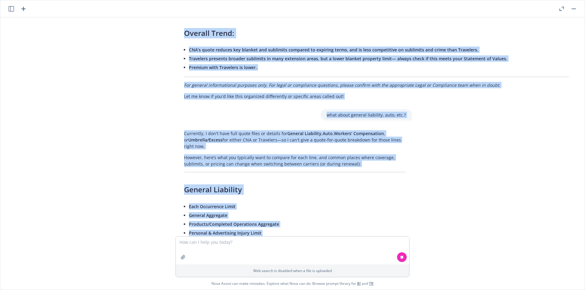
scroll to position [6614, 0]
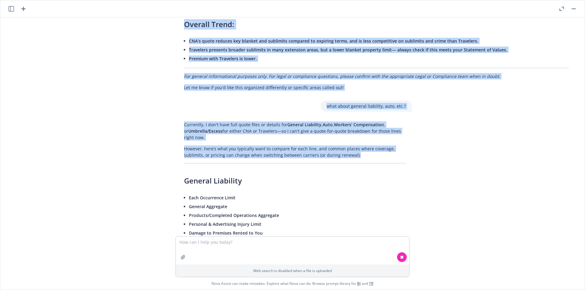
drag, startPoint x: 183, startPoint y: 75, endPoint x: 508, endPoint y: 117, distance: 327.9
click at [519, 118] on div "pdf STOCKX INC - 25-26 Quote .pdf pdf StockX - Domestic Proposal.pdf Compare th…" at bounding box center [292, 126] width 579 height 219
copy div "LO Ipsumdo Sitam co. Adipiscin Elits — Doe Temporin Utlaboreet & Doloremagna Al…"
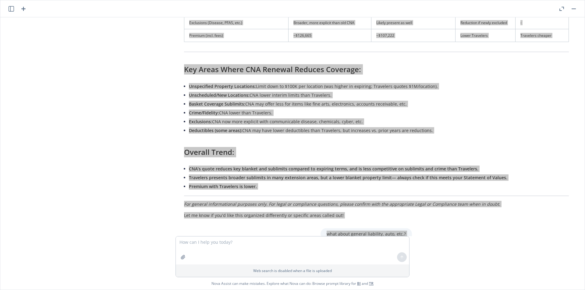
scroll to position [6543, 0]
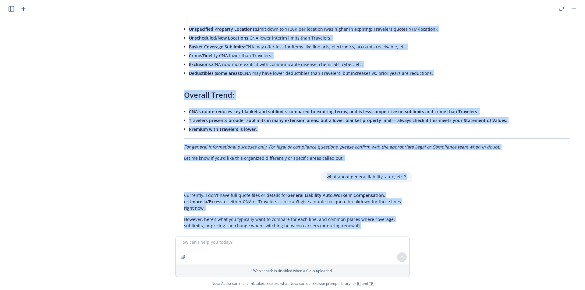
click at [314, 171] on div "what about general liability, auto, etc.?" at bounding box center [295, 176] width 244 height 11
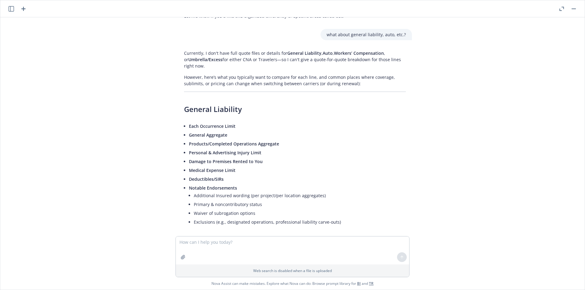
scroll to position [6615, 0]
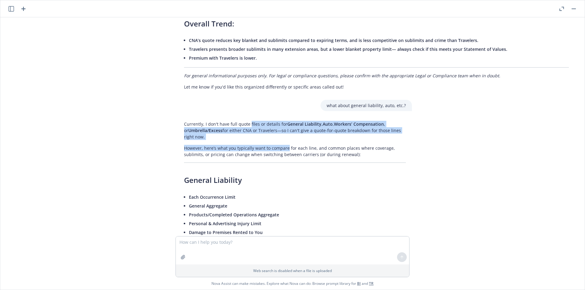
drag, startPoint x: 246, startPoint y: 80, endPoint x: 286, endPoint y: 103, distance: 45.8
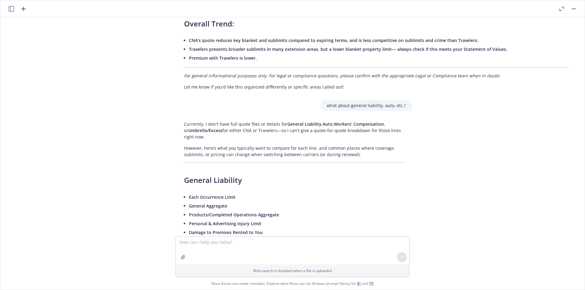
drag, startPoint x: 286, startPoint y: 103, endPoint x: 322, endPoint y: 120, distance: 39.8
click at [290, 145] on p "However, here’s what you typically want to compare for each line, and common pl…" at bounding box center [295, 151] width 222 height 13
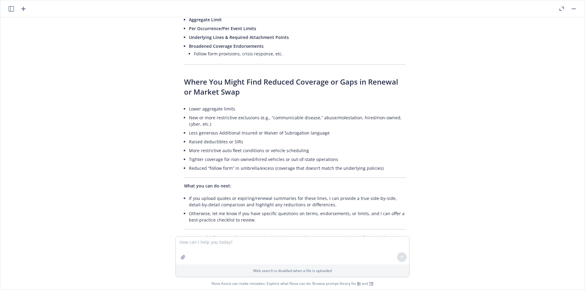
scroll to position [7112, 0]
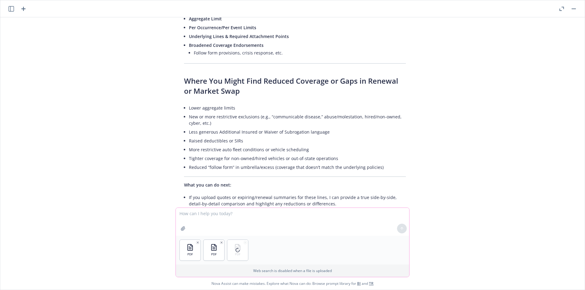
click at [231, 216] on textarea at bounding box center [292, 222] width 233 height 28
type textarea "Here is the expiring c n a policy. Compare it to the renewal c n a quote for ge…"
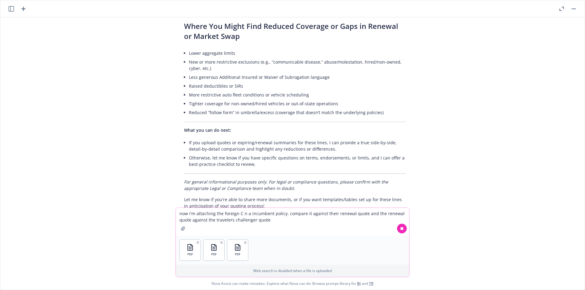
scroll to position [7209, 0]
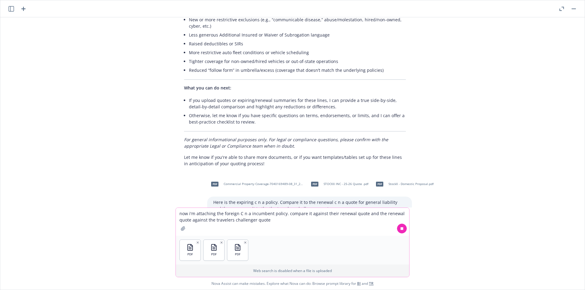
click at [272, 219] on textarea "now i'm attaching the foreign C n a incumbent policy. compare it against their …" at bounding box center [292, 222] width 233 height 28
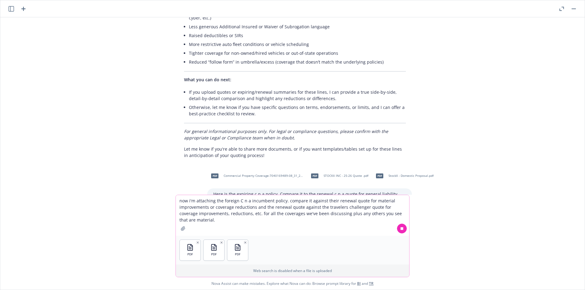
scroll to position [7222, 0]
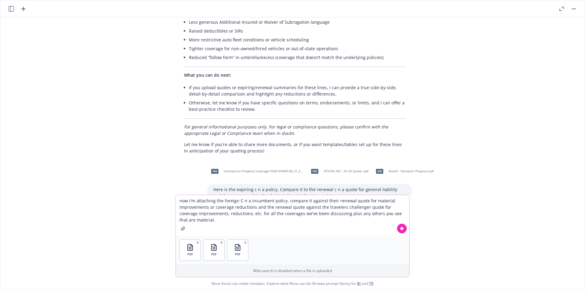
type textarea "now i'm attaching the foreign C n a incumbent policy. compare it against their …"
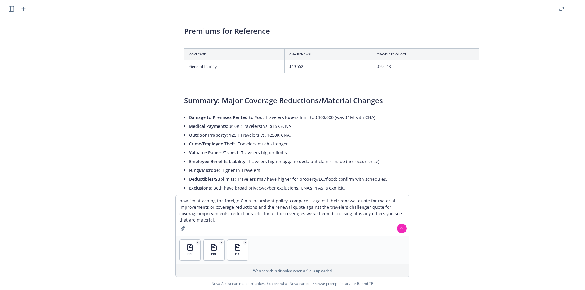
scroll to position [7735, 0]
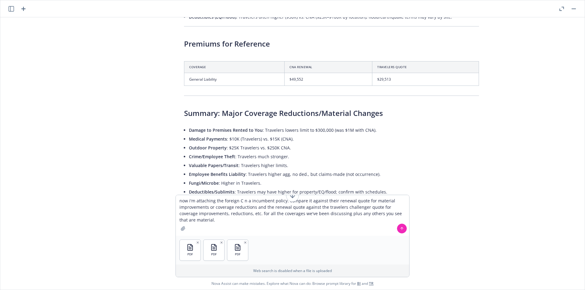
click at [403, 227] on icon at bounding box center [401, 229] width 4 height 4
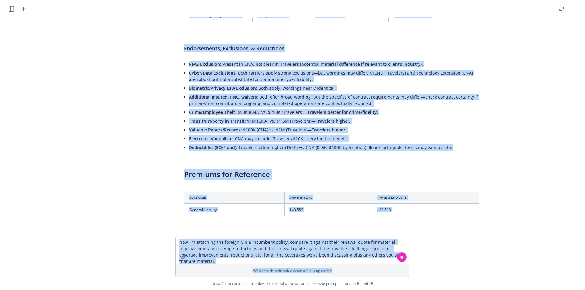
scroll to position [7846, 0]
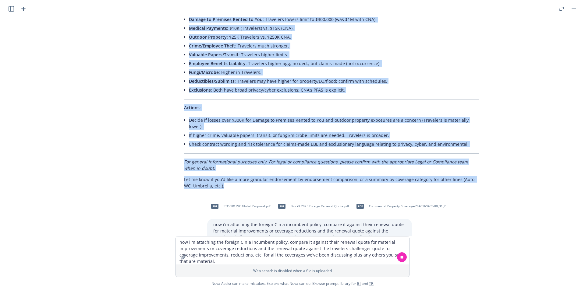
drag, startPoint x: 179, startPoint y: 127, endPoint x: 454, endPoint y: 138, distance: 275.5
copy div "Lore’i d sitam cons-ad-elit seddoei tem INC Utlabor Etdolorem Aliquaen Admini ,…"
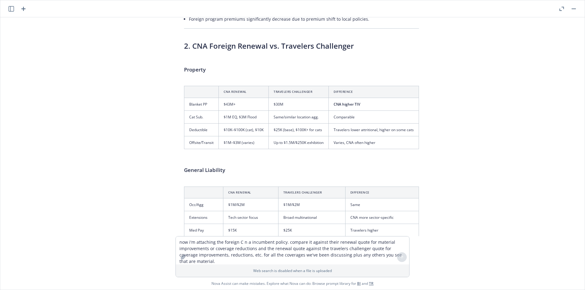
scroll to position [8883, 0]
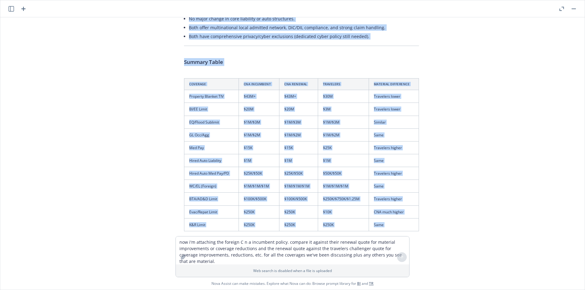
drag, startPoint x: 178, startPoint y: 128, endPoint x: 116, endPoint y: 225, distance: 114.8
copy div "2. LOR Ipsumdo Sitametco ad. ELI Seddoei Tempori Utlabore Etdoloremagn/Al Enima…"
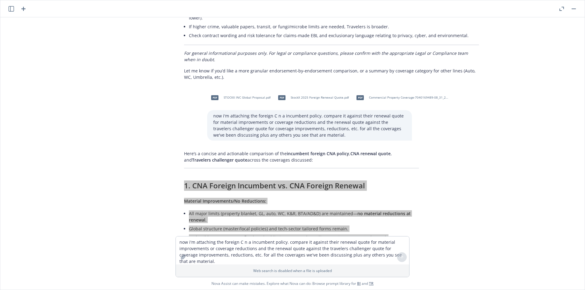
scroll to position [7888, 0]
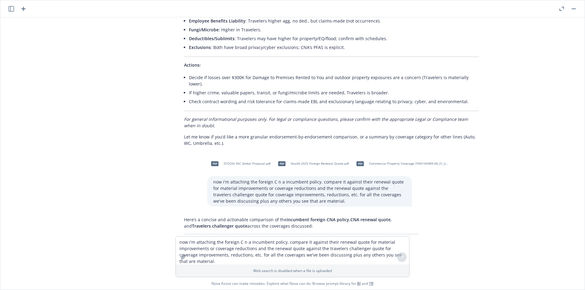
click at [396, 162] on span "Commercial Property Coverage-7040169489-08_31_2024 to 08_31_2025-Policy.pdf" at bounding box center [409, 164] width 80 height 4
click at [396, 156] on div "pdf STOCKX INC Global Proposal.pdf pdf StockX 2025 Foreign Renewal Quote.pdf pd…" at bounding box center [309, 163] width 205 height 15
click at [218, 243] on textarea "now i'm attaching the foreign C n a incumbent policy. compare it against their …" at bounding box center [292, 251] width 233 height 28
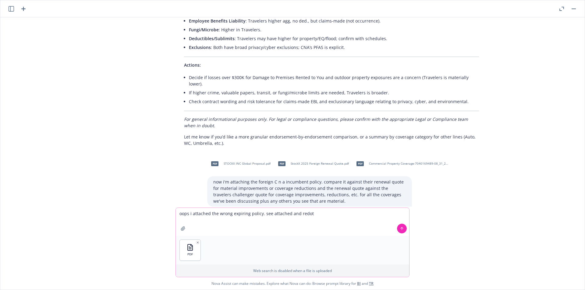
type textarea "oops i attached the wrong expiring policy. see attached and redo"
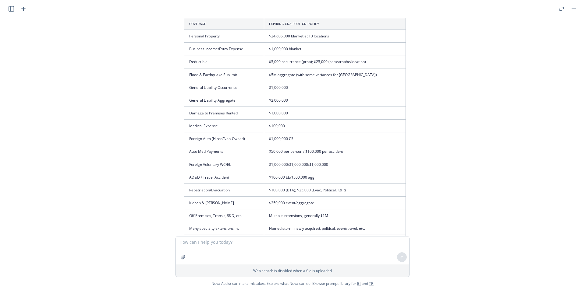
scroll to position [9333, 0]
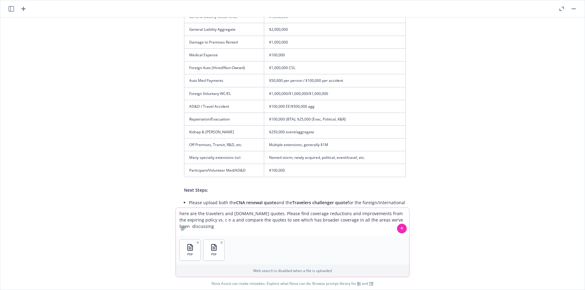
type textarea "here are the travelers and [DOMAIN_NAME] quotes. Please find coverage reduction…"
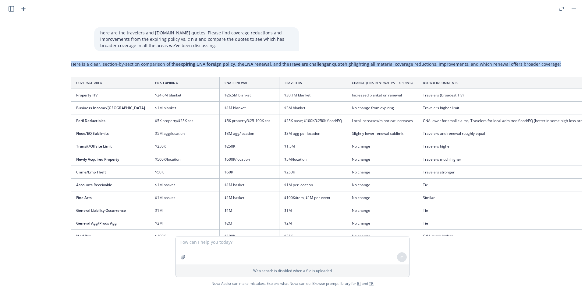
scroll to position [9874, 113]
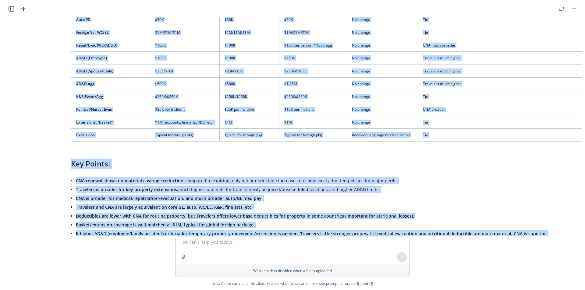
drag, startPoint x: 178, startPoint y: 134, endPoint x: 337, endPoint y: 218, distance: 179.2
click at [337, 218] on div "pdf STOCKX INC - 25-26 Quote .pdf pdf StockX - Domestic Proposal.pdf Compare th…" at bounding box center [292, 126] width 579 height 219
copy div "Here is a clear, section-by-section comparison of the expiring CNA foreign poli…"
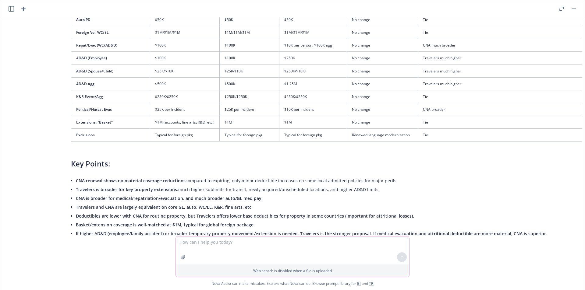
click at [206, 250] on textarea at bounding box center [292, 251] width 233 height 28
type textarea "d"
click at [254, 242] on textarea "why didn't you compare all the" at bounding box center [292, 251] width 233 height 28
click at [349, 253] on textarea "why didn't you compare all the time element retentions and other key sublimits …" at bounding box center [292, 251] width 233 height 28
click at [358, 242] on textarea "why didn't you compare all the time element retentions and other key sublimits …" at bounding box center [292, 251] width 233 height 28
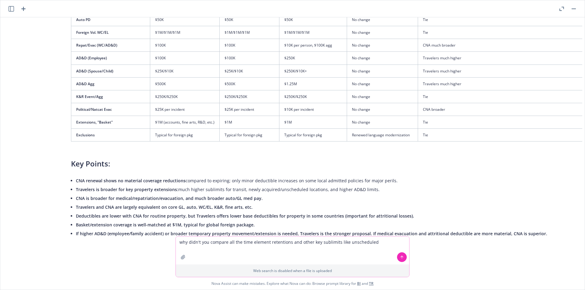
click at [358, 242] on textarea "why didn't you compare all the time element retentions and other key sublimits …" at bounding box center [292, 251] width 233 height 28
paste textarea "Property at Unspecified Locations"
click at [203, 250] on textarea "why didn't you compare all the time element retentions and other key sublimits …" at bounding box center [292, 251] width 233 height 28
paste textarea "Time Element @ Unspecified Loc."
click at [275, 250] on textarea "why didn't you compare all the time element retentions and other key sublimits …" at bounding box center [292, 251] width 233 height 28
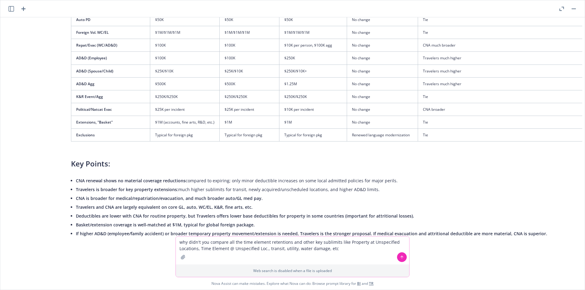
type textarea "why didn't you compare all the time element retentions and other key sublimits …"
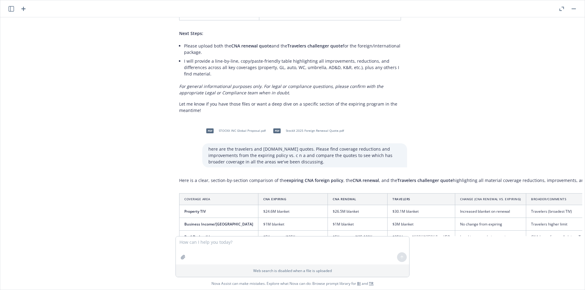
scroll to position [9476, 5]
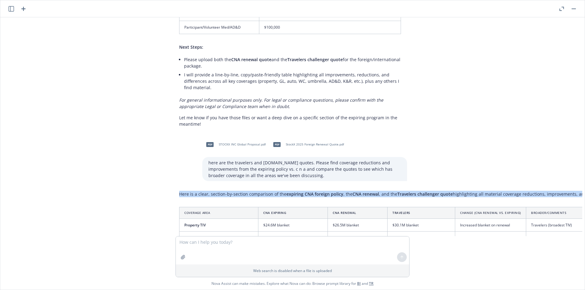
drag, startPoint x: 206, startPoint y: 148, endPoint x: 364, endPoint y: 154, distance: 158.1
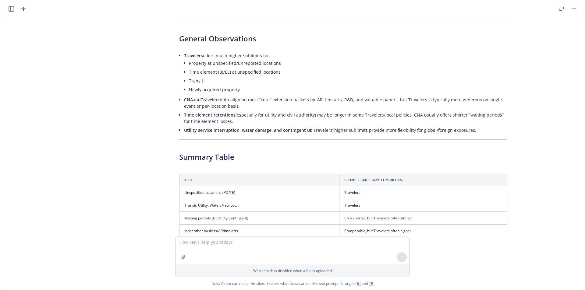
scroll to position [10542, 5]
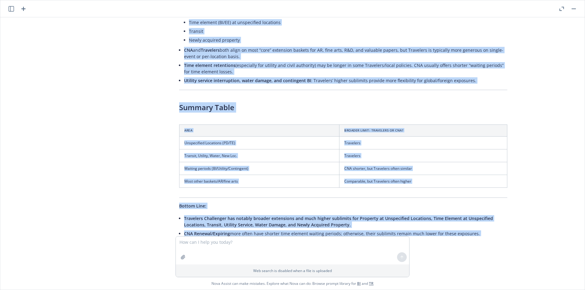
drag, startPoint x: 186, startPoint y: 84, endPoint x: 549, endPoint y: 245, distance: 397.1
click at [549, 245] on div "pdf STOCKX INC - 25-26 Quote .pdf pdf StockX - Domestic Proposal.pdf Compare th…" at bounding box center [292, 153] width 584 height 272
copy div "Lorem ips dol sita consecte—adip’e se doeiusmod tempo. Inci’u l etdolor, magnaa…"
click at [228, 244] on textarea at bounding box center [292, 251] width 233 height 28
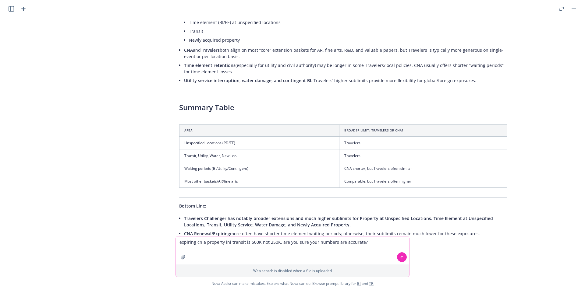
type textarea "expiring cn a property ini transit is 500K not 250K. are you sure your numbers …"
click at [400, 258] on icon at bounding box center [401, 257] width 4 height 4
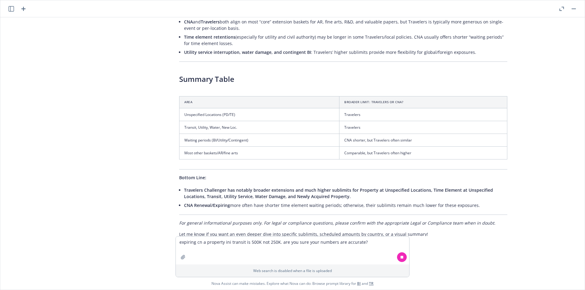
drag, startPoint x: 259, startPoint y: 218, endPoint x: 336, endPoint y: 218, distance: 77.3
click at [336, 268] on p "Thank you for catching that. You are correct: the expiring CNA foreign property…" at bounding box center [290, 274] width 222 height 13
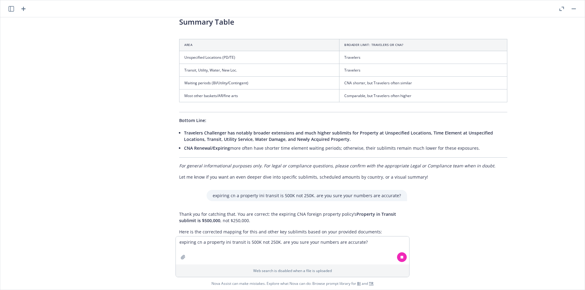
scroll to position [10641, 5]
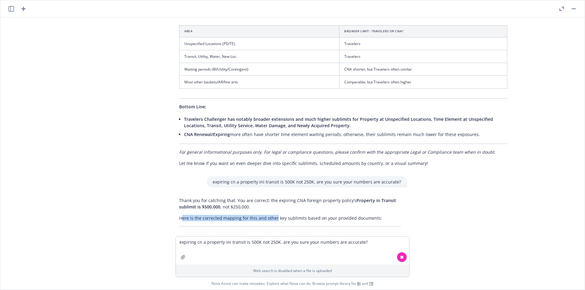
drag, startPoint x: 180, startPoint y: 167, endPoint x: 273, endPoint y: 166, distance: 93.2
click at [273, 215] on p "Here is the corrected mapping for this and other key sublimits based on your pr…" at bounding box center [290, 218] width 222 height 6
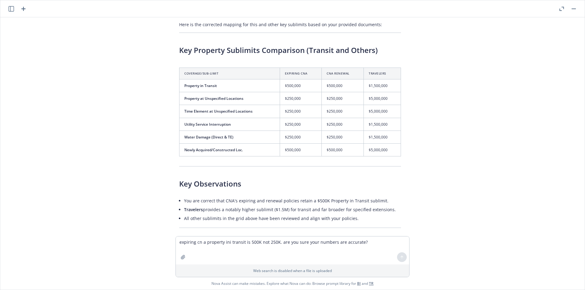
scroll to position [10821, 5]
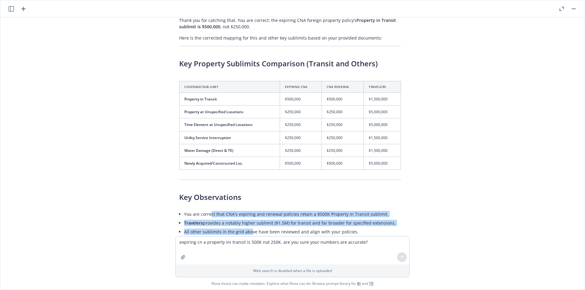
drag, startPoint x: 207, startPoint y: 160, endPoint x: 250, endPoint y: 177, distance: 46.1
click at [249, 210] on ul "You are correct that CNA's expiring and renewal policies retain a $500K Propert…" at bounding box center [292, 223] width 217 height 26
click at [250, 227] on li "All other sublimits in the grid above have been reviewed and align with your po…" at bounding box center [292, 231] width 217 height 9
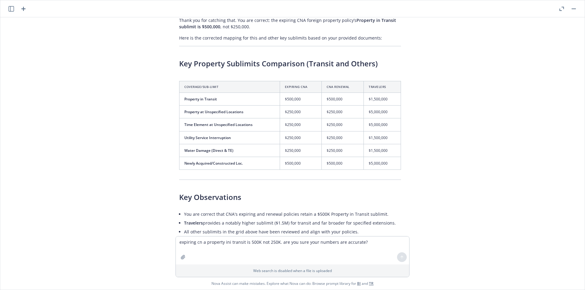
scroll to position [10892, 5]
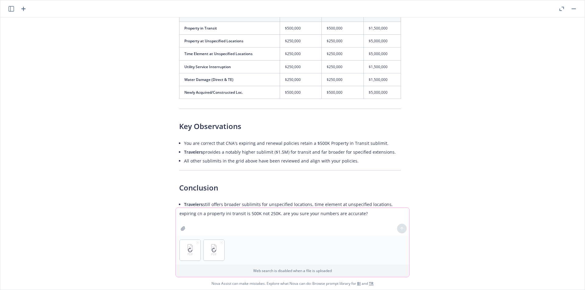
click at [232, 218] on textarea "expiring cn a property ini transit is 500K not 250K. are you sure your numbers …" at bounding box center [292, 222] width 233 height 28
type textarea "review the expiring policy property coverage including all sublimits and deduct…"
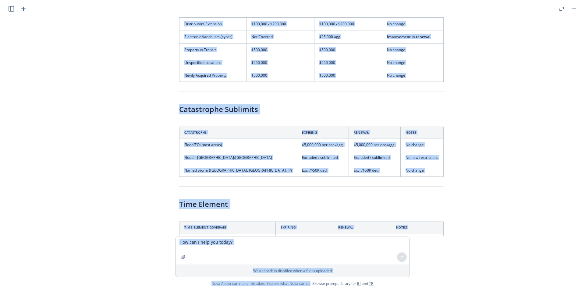
scroll to position [11787, 5]
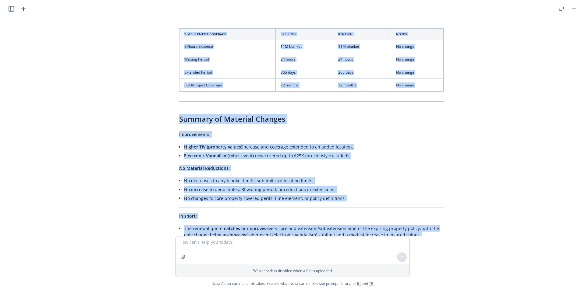
drag, startPoint x: 177, startPoint y: 123, endPoint x: 290, endPoint y: 220, distance: 148.8
click at [462, 212] on div "pdf STOCKX INC - 25-26 Quote .pdf pdf StockX - Domestic Proposal.pdf Compare th…" at bounding box center [292, 126] width 579 height 219
copy div "Master & Core Limits Category Expiring Renewal Notes Blanket Property Limit (To…"
click at [234, 244] on textarea at bounding box center [292, 251] width 233 height 28
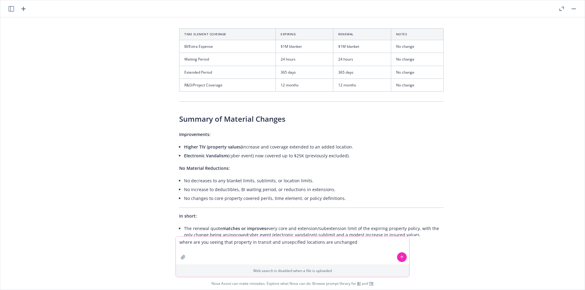
type textarea "where are you seeing that property in transit and unsepcified locations are unc…"
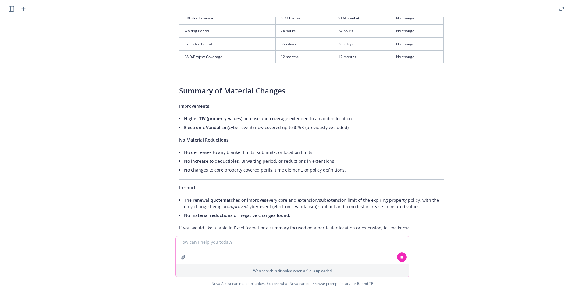
scroll to position [11886, 5]
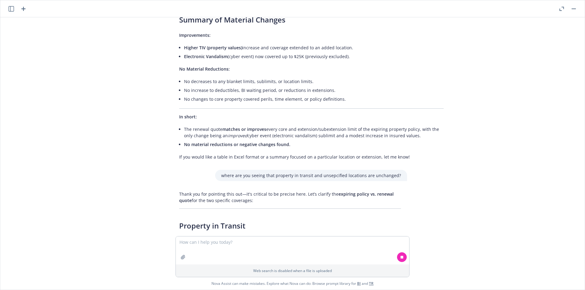
drag, startPoint x: 180, startPoint y: 198, endPoint x: 297, endPoint y: 210, distance: 117.2
click at [297, 210] on div "Thank you for pointing this out—it's critical to be precise here. Let’s clarify…" at bounding box center [290, 281] width 234 height 186
drag, startPoint x: 297, startPoint y: 210, endPoint x: 301, endPoint y: 209, distance: 4.4
click at [297, 238] on li "Expiring CNA : Sublimit: $500,000 per occurrence (see Property Coverage Schedul…" at bounding box center [292, 247] width 217 height 18
drag, startPoint x: 346, startPoint y: 203, endPoint x: 262, endPoint y: 203, distance: 84.3
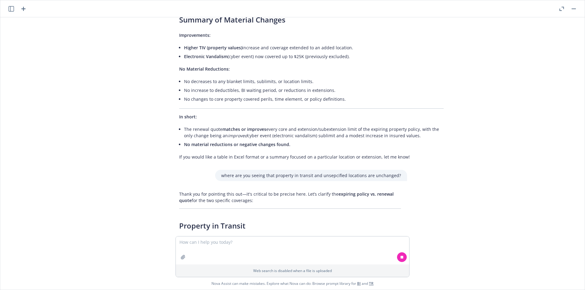
click at [262, 246] on li "Sublimit: $500,000 per occurrence (see Property Coverage Schedule, Exhibit A of…" at bounding box center [295, 250] width 212 height 9
drag, startPoint x: 214, startPoint y: 197, endPoint x: 262, endPoint y: 201, distance: 48.5
click at [262, 238] on li "Expiring CNA : Sublimit: $500,000 per occurrence (see Property Coverage Schedul…" at bounding box center [292, 247] width 217 height 18
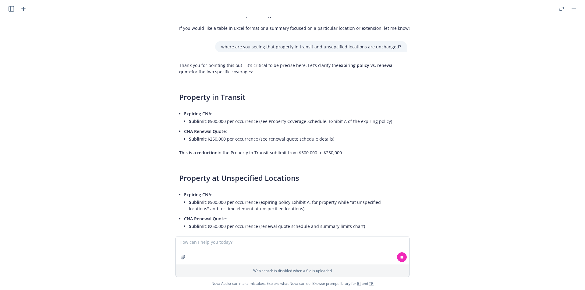
scroll to position [12028, 5]
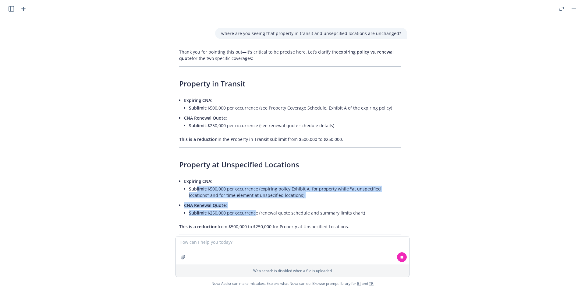
drag, startPoint x: 191, startPoint y: 148, endPoint x: 251, endPoint y: 168, distance: 63.4
click at [251, 177] on ul "Expiring CNA : Sublimit: $500,000 per occurrence (expiring policy Exhibit A, fo…" at bounding box center [292, 198] width 217 height 42
click at [251, 209] on li "Sublimit: $250,000 per occurrence (renewal quote schedule and summary limits ch…" at bounding box center [295, 213] width 212 height 9
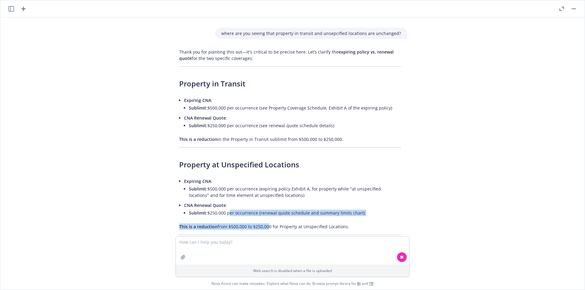
click at [209, 159] on div "Thank you for pointing this out—it's critical to be precise here. Let’s clarify…" at bounding box center [290, 259] width 234 height 427
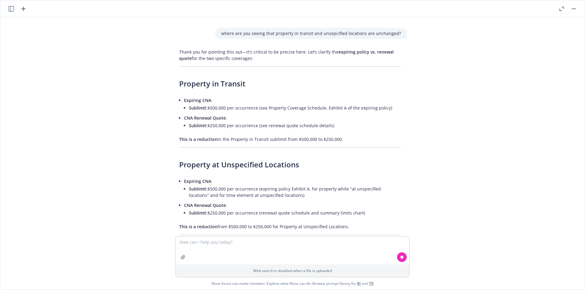
click at [208, 202] on span "CNA Renewal Quote" at bounding box center [205, 205] width 42 height 6
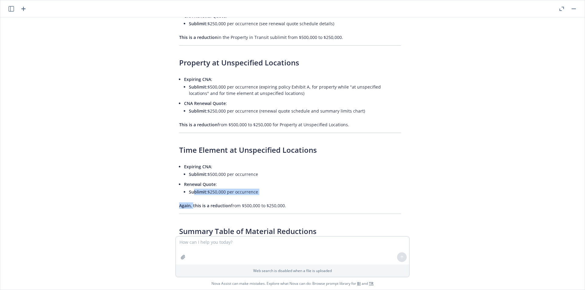
scroll to position [12246, 5]
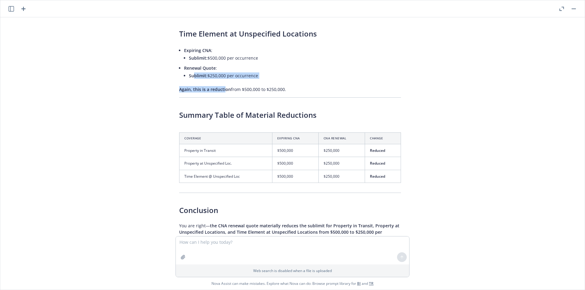
drag, startPoint x: 191, startPoint y: 128, endPoint x: 224, endPoint y: 47, distance: 88.0
click at [223, 47] on div "Thank you for pointing this out—it's critical to be precise here. Let’s clarify…" at bounding box center [290, 45] width 234 height 434
click at [224, 86] on span "Again, this is a reduction" at bounding box center [205, 89] width 52 height 6
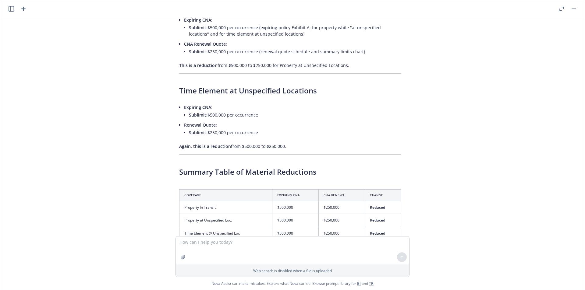
scroll to position [12175, 5]
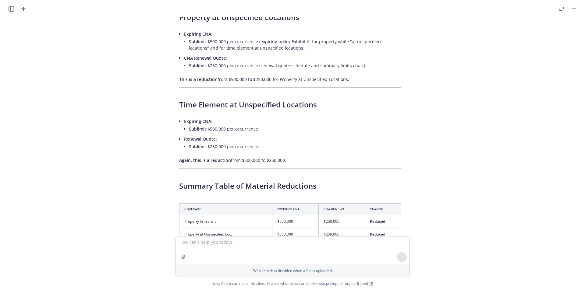
drag, startPoint x: 173, startPoint y: 58, endPoint x: 272, endPoint y: 90, distance: 103.9
click at [272, 90] on div "Thank you for pointing this out—it's critical to be precise here. Let’s clarify…" at bounding box center [290, 116] width 234 height 434
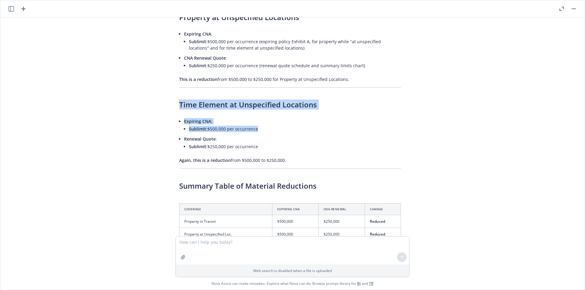
click at [272, 135] on li "Renewal Quote : Sublimit: $250,000 per occurrence" at bounding box center [292, 144] width 217 height 18
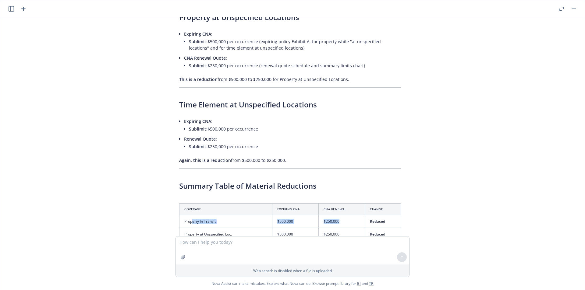
drag, startPoint x: 190, startPoint y: 176, endPoint x: 349, endPoint y: 181, distance: 159.0
click at [349, 215] on tr "Property in Transit $500,000 $250,000 Reduced" at bounding box center [289, 221] width 221 height 13
click at [349, 215] on td "$250,000" at bounding box center [341, 221] width 46 height 13
drag, startPoint x: 182, startPoint y: 192, endPoint x: 368, endPoint y: 192, distance: 186.0
click at [368, 228] on tr "Property at Unspecified Loc. $500,000 $250,000 Reduced" at bounding box center [289, 234] width 221 height 13
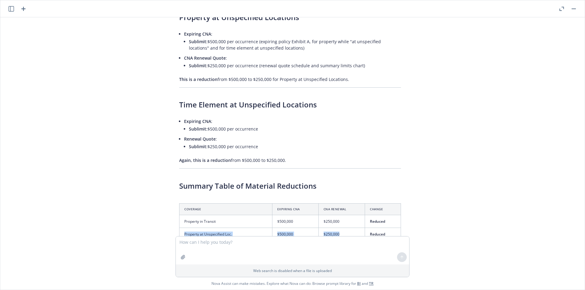
click at [370, 232] on span "Reduced" at bounding box center [377, 234] width 15 height 5
click at [214, 245] on textarea at bounding box center [292, 251] width 233 height 28
type textarea "how about period of indemnity?"
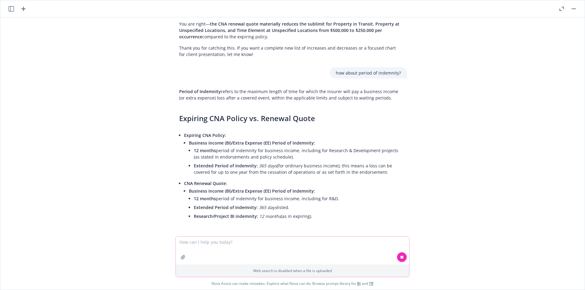
scroll to position [12507, 5]
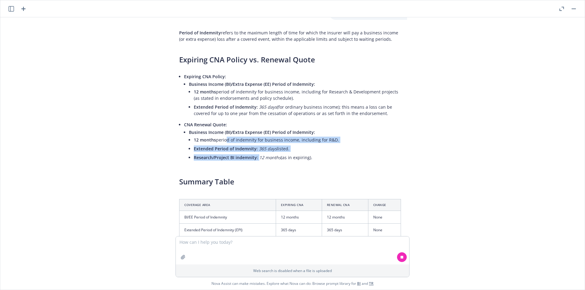
drag, startPoint x: 257, startPoint y: 115, endPoint x: 220, endPoint y: 95, distance: 42.5
click at [222, 135] on ul "12 months period of indemnity for business income, including for R&D. Extended …" at bounding box center [297, 148] width 207 height 26
click at [220, 135] on li "12 months period of indemnity for business income, including for R&D." at bounding box center [297, 139] width 207 height 9
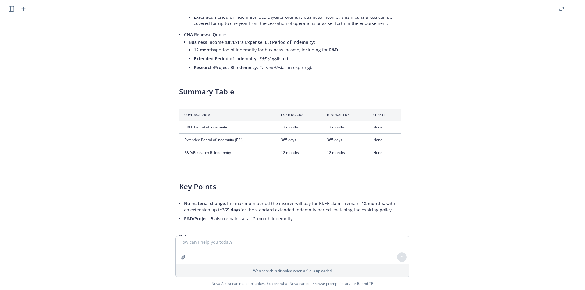
scroll to position [12608, 5]
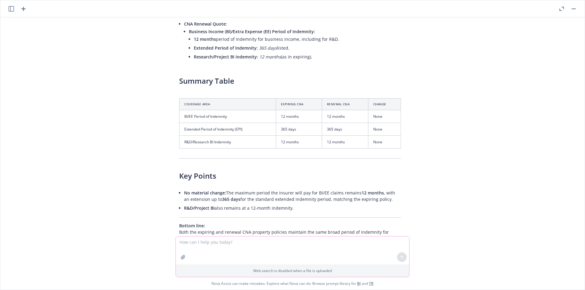
click at [216, 256] on textarea at bounding box center [292, 251] width 233 height 28
type textarea "it appears on the domestic property policy the period of indemnity changeed"
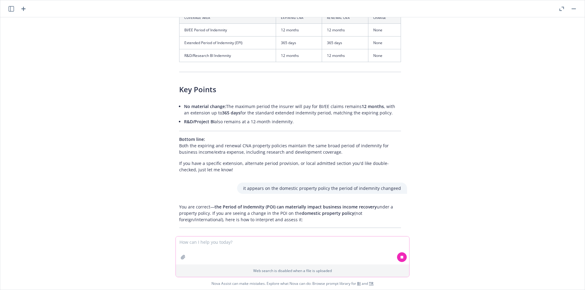
scroll to position [12707, 5]
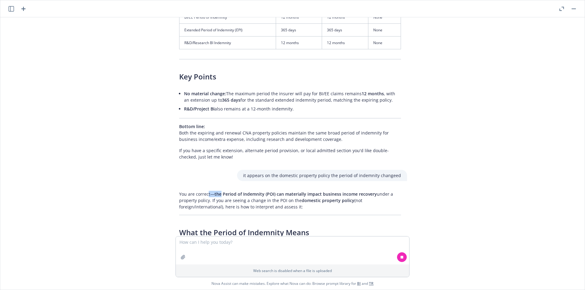
drag, startPoint x: 208, startPoint y: 152, endPoint x: 305, endPoint y: 157, distance: 96.7
click at [305, 191] on p "You are correct— the Period of Indemnity (POI) can materially impact business i…" at bounding box center [290, 200] width 222 height 19
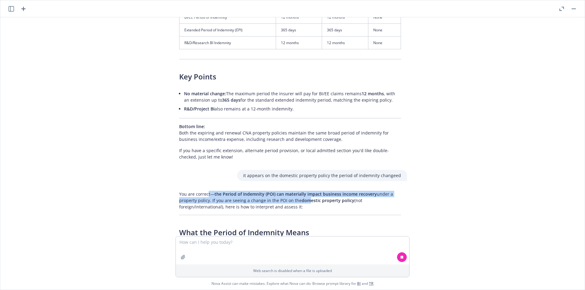
click at [305, 198] on span "domestic property policy" at bounding box center [327, 201] width 53 height 6
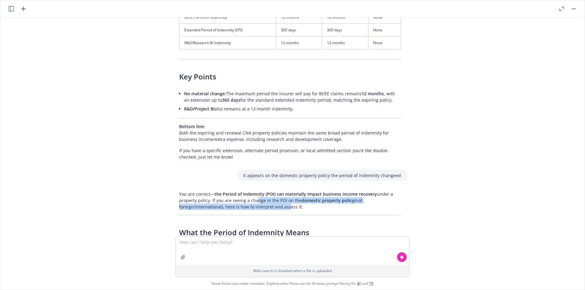
drag, startPoint x: 281, startPoint y: 160, endPoint x: 242, endPoint y: 156, distance: 38.6
click at [243, 191] on p "You are correct— the Period of Indemnity (POI) can materially impact business i…" at bounding box center [290, 200] width 222 height 19
drag, startPoint x: 242, startPoint y: 156, endPoint x: 226, endPoint y: 145, distance: 19.9
click at [242, 191] on p "You are correct— the Period of Indemnity (POI) can materially impact business i…" at bounding box center [290, 200] width 222 height 19
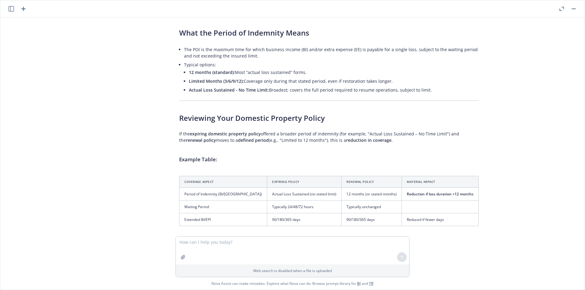
scroll to position [12887, 5]
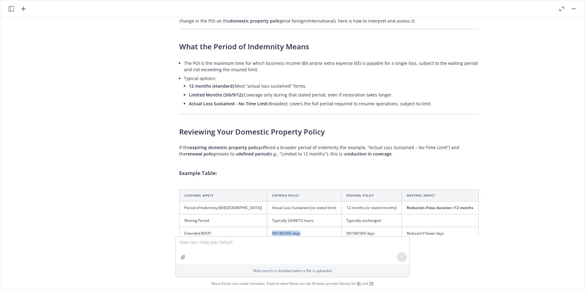
drag, startPoint x: 237, startPoint y: 186, endPoint x: 275, endPoint y: 186, distance: 37.1
click at [275, 227] on td "90/180/365 days" at bounding box center [304, 233] width 74 height 13
drag, startPoint x: 306, startPoint y: 187, endPoint x: 361, endPoint y: 188, distance: 55.1
click at [361, 227] on tr "Extended BI/EPI 90/180/365 days 90/180/365 days Reduced if fewer days" at bounding box center [328, 233] width 299 height 13
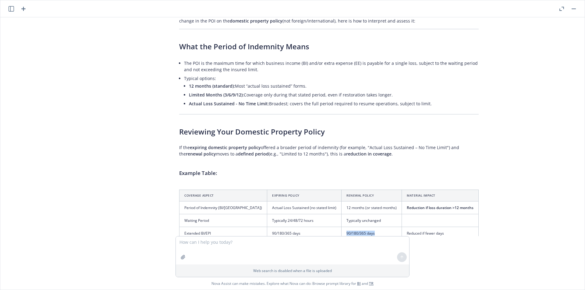
click at [361, 227] on td "90/180/365 days" at bounding box center [371, 233] width 60 height 13
drag, startPoint x: 426, startPoint y: 189, endPoint x: 325, endPoint y: 176, distance: 101.9
click at [326, 201] on tbody "Period of Indemnity (BI/EE) Actual Loss Sustained (no stated limit) 12 months (…" at bounding box center [328, 220] width 299 height 38
click at [341, 214] on td "Typically unchanged" at bounding box center [371, 220] width 60 height 13
drag, startPoint x: 390, startPoint y: 189, endPoint x: 436, endPoint y: 189, distance: 46.3
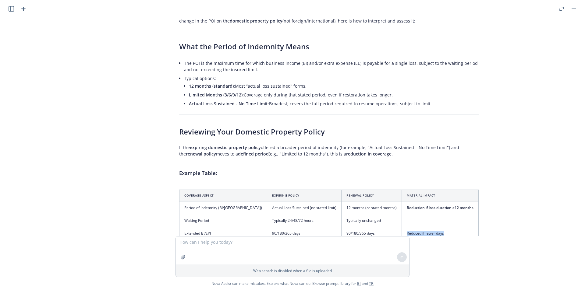
click at [436, 227] on td "Reduced if fewer days" at bounding box center [440, 233] width 77 height 13
drag, startPoint x: 369, startPoint y: 159, endPoint x: 437, endPoint y: 163, distance: 67.7
click at [437, 201] on td "Reduction if loss duration >12 months" at bounding box center [440, 207] width 77 height 13
click at [437, 205] on span "Reduction if loss duration >12 months" at bounding box center [439, 207] width 67 height 5
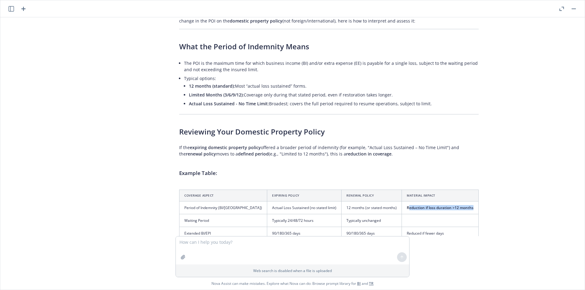
drag, startPoint x: 430, startPoint y: 165, endPoint x: 374, endPoint y: 165, distance: 56.0
click at [402, 201] on td "Reduction if loss duration >12 months" at bounding box center [440, 207] width 77 height 13
click at [406, 205] on span "Reduction if loss duration >12 months" at bounding box center [439, 207] width 67 height 5
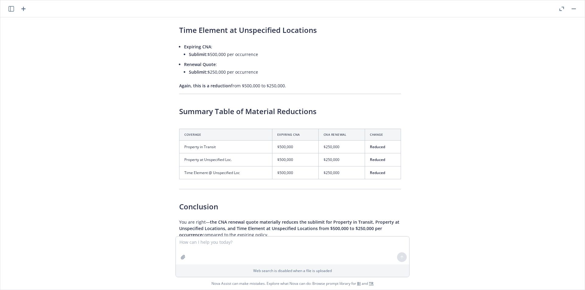
scroll to position [12247, 5]
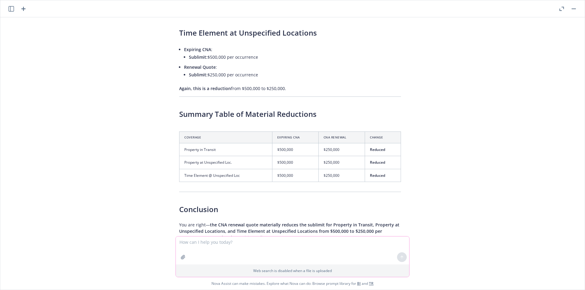
click at [236, 248] on textarea at bounding box center [292, 251] width 233 height 28
type textarea "what about property valuation for stock? How does C.N.A. and travelers compare?"
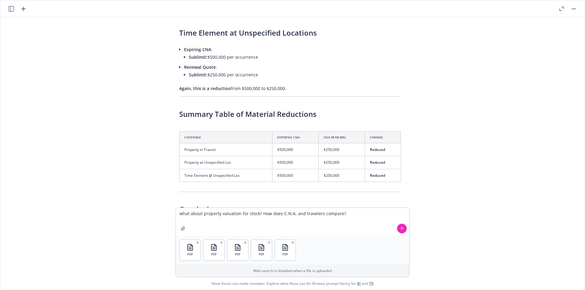
click at [399, 229] on button at bounding box center [402, 229] width 10 height 10
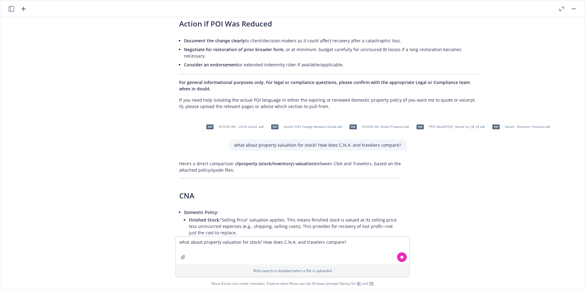
scroll to position [13253, 5]
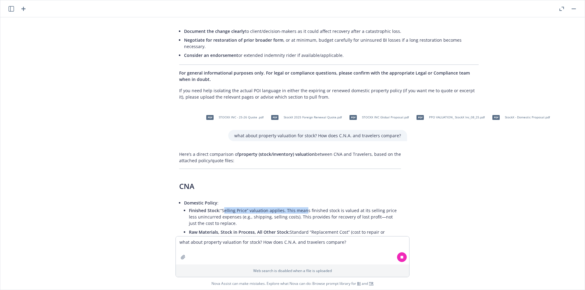
drag, startPoint x: 229, startPoint y: 174, endPoint x: 301, endPoint y: 174, distance: 72.2
click at [301, 206] on li "Finished Stock: “Selling Price” valuation applies. This means finished stock is…" at bounding box center [295, 217] width 212 height 22
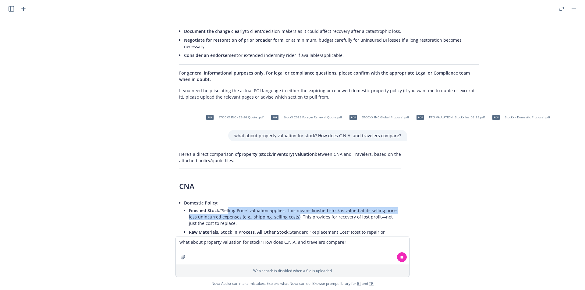
drag, startPoint x: 258, startPoint y: 175, endPoint x: 222, endPoint y: 170, distance: 36.0
click at [224, 206] on li "Finished Stock: “Selling Price” valuation applies. This means finished stock is…" at bounding box center [295, 217] width 212 height 22
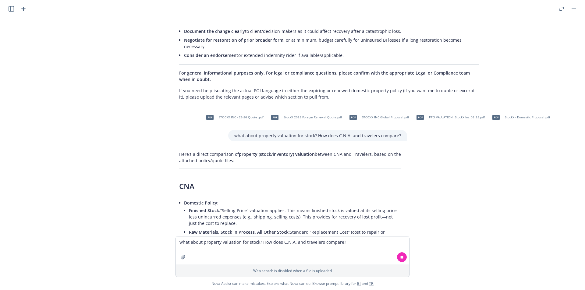
click at [222, 206] on li "Finished Stock: “Selling Price” valuation applies. This means finished stock is…" at bounding box center [295, 217] width 212 height 22
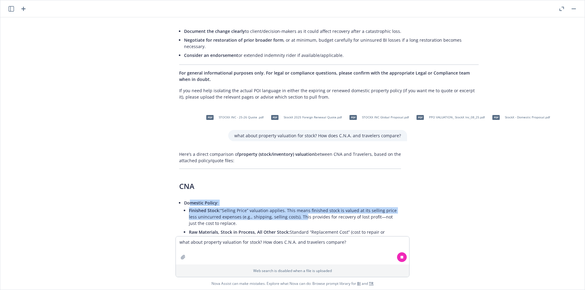
drag, startPoint x: 189, startPoint y: 166, endPoint x: 288, endPoint y: 178, distance: 100.3
click at [288, 199] on li "Domestic Policy : Finished Stock: “Selling Price” valuation applies. This means…" at bounding box center [292, 237] width 217 height 76
click at [288, 206] on li "Finished Stock: “Selling Price” valuation applies. This means finished stock is…" at bounding box center [295, 217] width 212 height 22
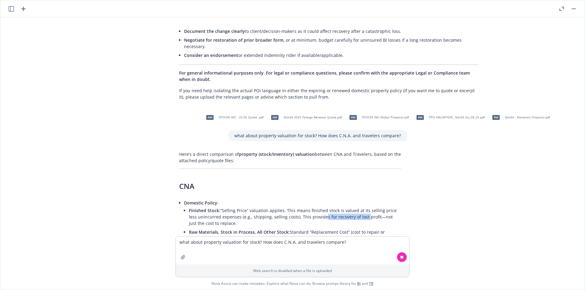
drag, startPoint x: 328, startPoint y: 177, endPoint x: 277, endPoint y: 175, distance: 50.9
click at [277, 206] on li "Finished Stock: “Selling Price” valuation applies. This means finished stock is…" at bounding box center [295, 217] width 212 height 22
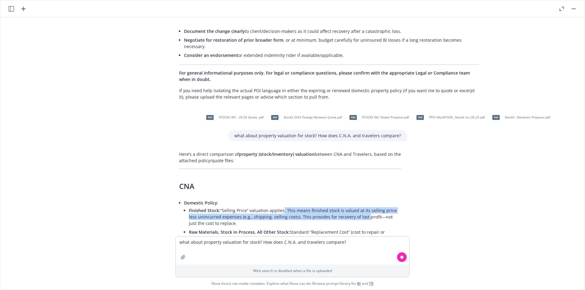
click at [277, 206] on li "Finished Stock: “Selling Price” valuation applies. This means finished stock is…" at bounding box center [295, 217] width 212 height 22
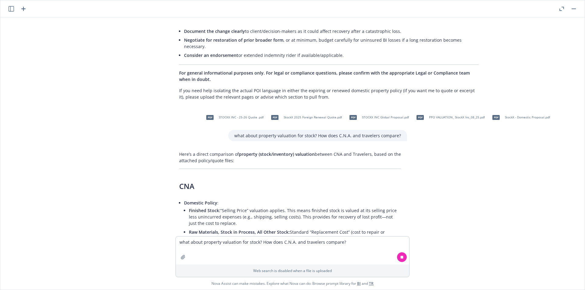
drag, startPoint x: 194, startPoint y: 174, endPoint x: 249, endPoint y: 184, distance: 55.9
click at [249, 206] on li "Finished Stock: “Selling Price” valuation applies. This means finished stock is…" at bounding box center [295, 217] width 212 height 22
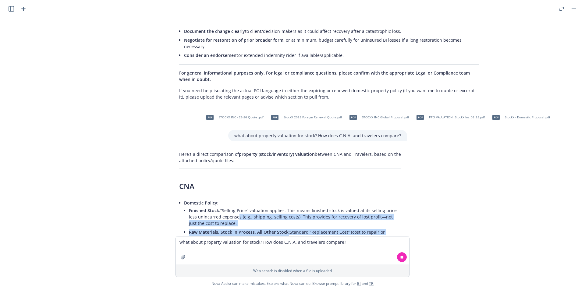
drag, startPoint x: 265, startPoint y: 198, endPoint x: 223, endPoint y: 178, distance: 46.2
click at [223, 206] on ul "Finished Stock: “Selling Price” valuation applies. This means finished stock is…" at bounding box center [295, 239] width 212 height 67
click at [223, 206] on li "Finished Stock: “Selling Price” valuation applies. This means finished stock is…" at bounding box center [295, 217] width 212 height 22
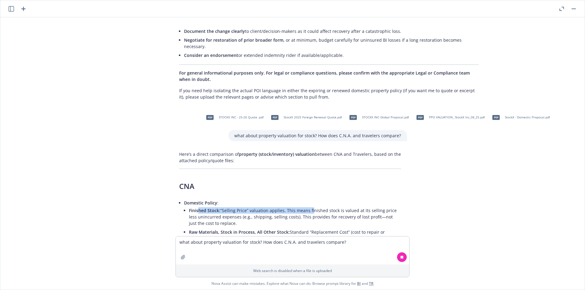
drag, startPoint x: 196, startPoint y: 168, endPoint x: 313, endPoint y: 172, distance: 116.4
click at [313, 206] on li "Finished Stock: “Selling Price” valuation applies. This means finished stock is…" at bounding box center [295, 217] width 212 height 22
drag, startPoint x: 313, startPoint y: 172, endPoint x: 310, endPoint y: 173, distance: 3.2
click at [313, 206] on li "Finished Stock: “Selling Price” valuation applies. This means finished stock is…" at bounding box center [295, 217] width 212 height 22
drag, startPoint x: 230, startPoint y: 181, endPoint x: 202, endPoint y: 173, distance: 29.3
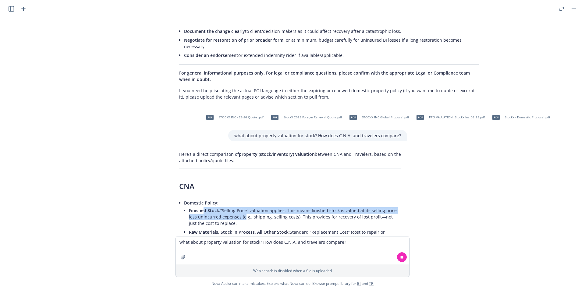
click at [202, 206] on li "Finished Stock: “Selling Price” valuation applies. This means finished stock is…" at bounding box center [295, 217] width 212 height 22
click at [202, 208] on span "Finished Stock:" at bounding box center [204, 211] width 31 height 6
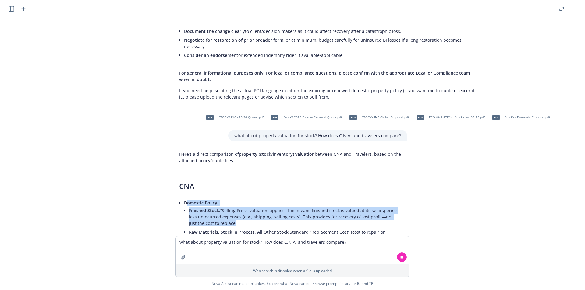
drag, startPoint x: 185, startPoint y: 163, endPoint x: 258, endPoint y: 199, distance: 81.3
click at [258, 199] on li "Domestic Policy : Finished Stock: “Selling Price” valuation applies. This means…" at bounding box center [292, 237] width 217 height 76
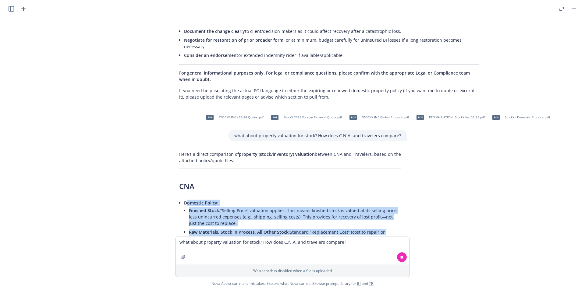
click at [259, 228] on li "Raw Materials, Stock in Process, All Other Stock: Standard “Replacement Cost” (…" at bounding box center [295, 235] width 212 height 15
drag, startPoint x: 280, startPoint y: 207, endPoint x: 221, endPoint y: 173, distance: 67.7
click at [221, 206] on ul "Finished Stock: “Selling Price” valuation applies. This means finished stock is…" at bounding box center [301, 239] width 224 height 67
click at [221, 206] on li "Finished Stock: “Selling Price” valuation applies. This means finished stock is…" at bounding box center [301, 217] width 224 height 22
drag, startPoint x: 196, startPoint y: 167, endPoint x: 265, endPoint y: 193, distance: 74.2
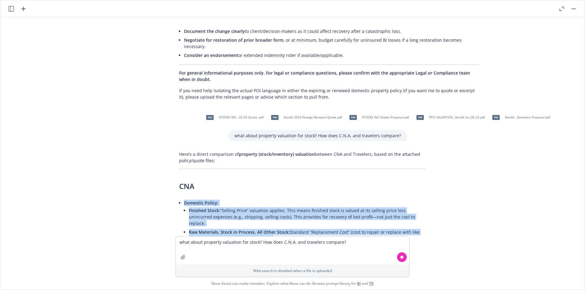
click at [265, 199] on li "Domestic Policy : Finished Stock: “Selling Price” valuation applies. This means…" at bounding box center [304, 237] width 241 height 76
click at [265, 228] on li "Raw Materials, Stock in Process, All Other Stock: Standard “Replacement Cost” (…" at bounding box center [307, 235] width 236 height 15
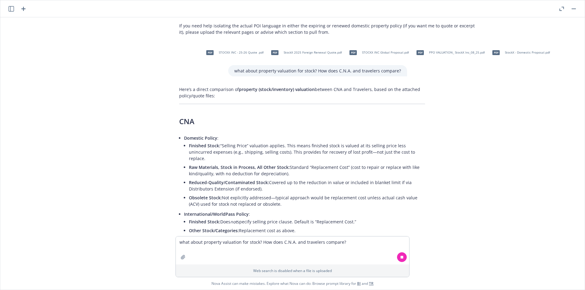
scroll to position [13323, 5]
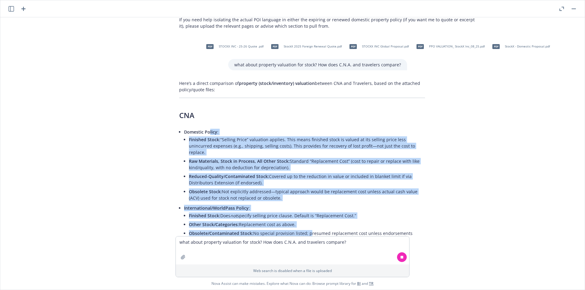
drag, startPoint x: 206, startPoint y: 103, endPoint x: 306, endPoint y: 195, distance: 135.3
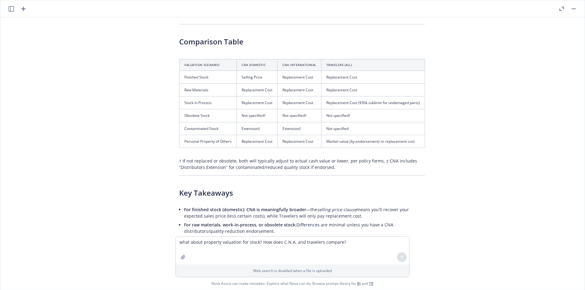
scroll to position [13729, 5]
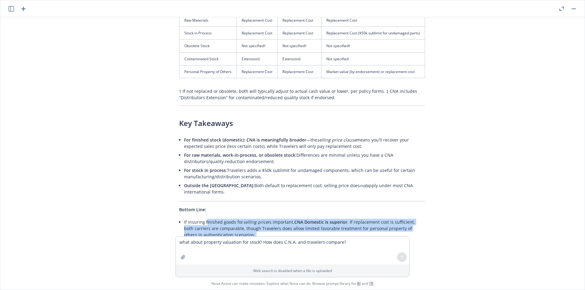
drag, startPoint x: 213, startPoint y: 179, endPoint x: 283, endPoint y: 202, distance: 74.0
click at [283, 260] on em "For general informational purposes only. For legal or compliance questions, ple…" at bounding box center [299, 266] width 241 height 12
drag, startPoint x: 224, startPoint y: 180, endPoint x: 214, endPoint y: 158, distance: 23.6
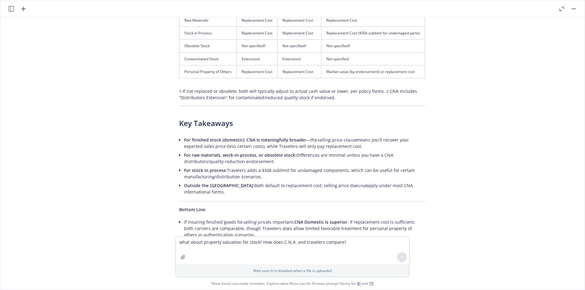
drag, startPoint x: 214, startPoint y: 158, endPoint x: 221, endPoint y: 136, distance: 22.9
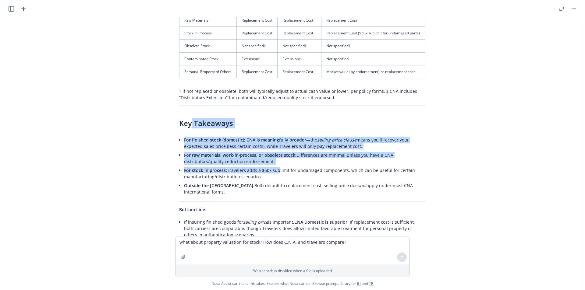
drag, startPoint x: 189, startPoint y: 73, endPoint x: 274, endPoint y: 120, distance: 97.4
click at [273, 166] on li "For stock in process: Travelers adds a $50k sublimit for undamaged components, …" at bounding box center [304, 173] width 241 height 15
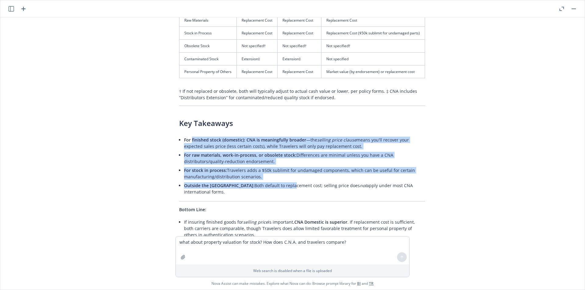
drag, startPoint x: 247, startPoint y: 136, endPoint x: 190, endPoint y: 90, distance: 73.3
click at [190, 135] on ul "For finished stock (domestic): CNA is meaningfully broader —the selling price c…" at bounding box center [304, 165] width 241 height 61
click at [190, 137] on span "For finished stock (domestic):" at bounding box center [214, 140] width 61 height 6
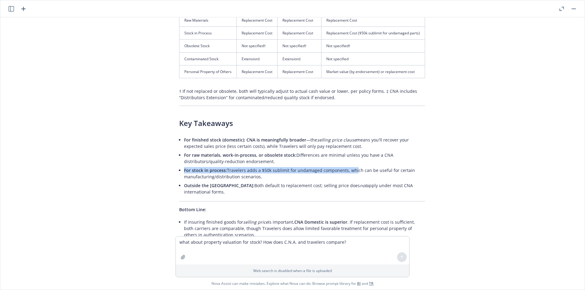
drag, startPoint x: 187, startPoint y: 119, endPoint x: 350, endPoint y: 121, distance: 162.6
click at [350, 166] on li "For stock in process: Travelers adds a $50k sublimit for undamaged components, …" at bounding box center [304, 173] width 241 height 15
drag, startPoint x: 370, startPoint y: 123, endPoint x: 292, endPoint y: 111, distance: 79.1
click at [292, 135] on ul "For finished stock (domestic): CNA is meaningfully broader —the selling price c…" at bounding box center [304, 165] width 241 height 61
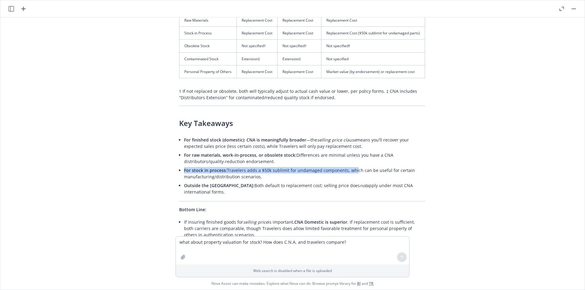
drag, startPoint x: 292, startPoint y: 111, endPoint x: 221, endPoint y: 107, distance: 71.1
click at [291, 151] on li "For raw materials, work-in-process, or obsolete stock: Differences are minimal …" at bounding box center [304, 158] width 241 height 15
drag, startPoint x: 179, startPoint y: 102, endPoint x: 283, endPoint y: 109, distance: 104.7
click at [283, 151] on li "For raw materials, work-in-process, or obsolete stock: Differences are minimal …" at bounding box center [304, 158] width 241 height 15
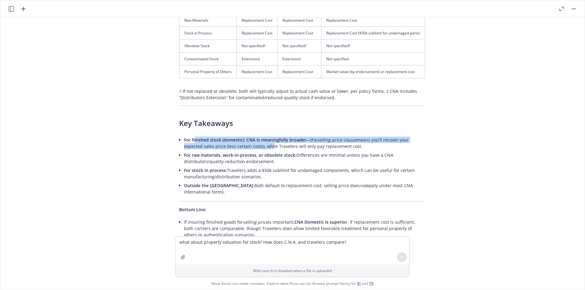
drag, startPoint x: 193, startPoint y: 88, endPoint x: 302, endPoint y: 101, distance: 110.1
click at [302, 135] on ul "For finished stock (domestic): CNA is meaningfully broader —the selling price c…" at bounding box center [304, 165] width 241 height 61
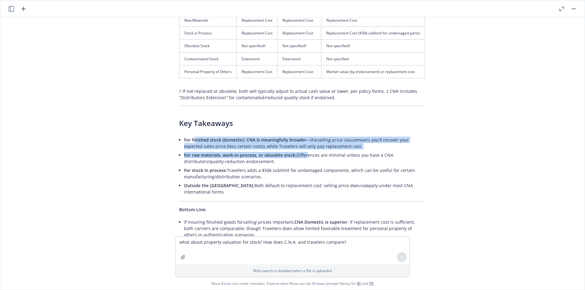
click at [302, 151] on li "For raw materials, work-in-process, or obsolete stock: Differences are minimal …" at bounding box center [304, 158] width 241 height 15
drag, startPoint x: 241, startPoint y: 87, endPoint x: 314, endPoint y: 98, distance: 74.3
click at [314, 135] on li "For finished stock (domestic): CNA is meaningfully broader —the selling price c…" at bounding box center [304, 142] width 241 height 15
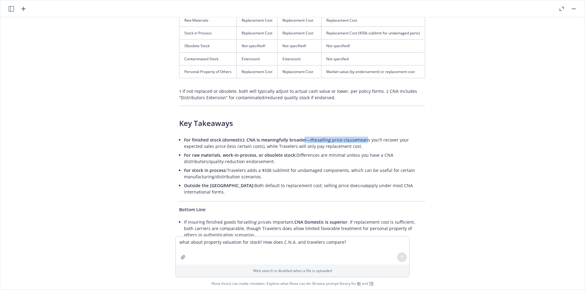
drag, startPoint x: 325, startPoint y: 90, endPoint x: 363, endPoint y: 89, distance: 38.7
click at [363, 135] on li "For finished stock (domestic): CNA is meaningfully broader —the selling price c…" at bounding box center [304, 142] width 241 height 15
drag, startPoint x: 363, startPoint y: 89, endPoint x: 374, endPoint y: 89, distance: 10.7
click at [364, 135] on li "For finished stock (domestic): CNA is meaningfully broader —the selling price c…" at bounding box center [304, 142] width 241 height 15
drag, startPoint x: 379, startPoint y: 88, endPoint x: 327, endPoint y: 84, distance: 52.2
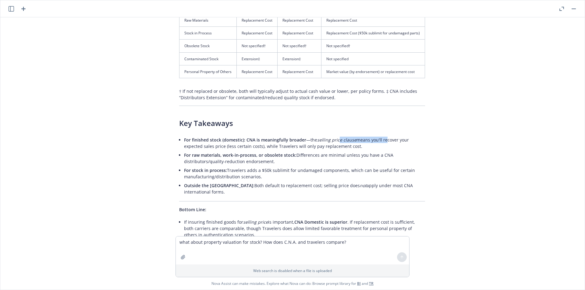
click at [329, 135] on li "For finished stock (domestic): CNA is meaningfully broader —the selling price c…" at bounding box center [304, 142] width 241 height 15
drag, startPoint x: 283, startPoint y: 82, endPoint x: 374, endPoint y: 82, distance: 91.3
drag, startPoint x: 374, startPoint y: 82, endPoint x: 406, endPoint y: 90, distance: 33.3
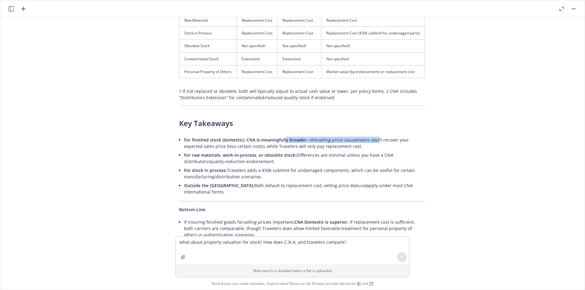
drag, startPoint x: 393, startPoint y: 88, endPoint x: 244, endPoint y: 83, distance: 149.3
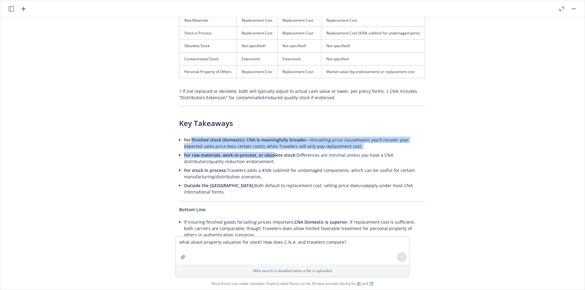
drag, startPoint x: 188, startPoint y: 87, endPoint x: 271, endPoint y: 104, distance: 84.3
click at [271, 135] on ul "For finished stock (domestic): CNA is meaningfully broader —the selling price c…" at bounding box center [304, 165] width 241 height 61
click at [271, 152] on span "For raw materials, work-in-process, or obsolete stock:" at bounding box center [240, 155] width 112 height 6
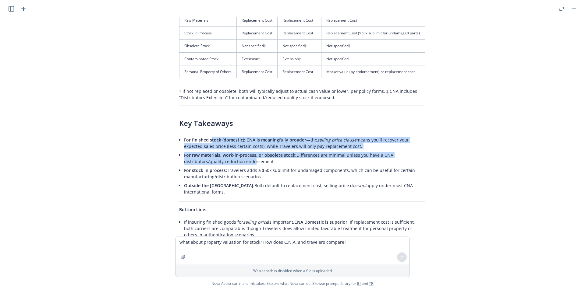
drag, startPoint x: 233, startPoint y: 103, endPoint x: 207, endPoint y: 91, distance: 28.1
click at [208, 135] on ul "For finished stock (domestic): CNA is meaningfully broader —the selling price c…" at bounding box center [304, 165] width 241 height 61
click at [207, 137] on span "For finished stock (domestic):" at bounding box center [214, 140] width 61 height 6
drag, startPoint x: 188, startPoint y: 93, endPoint x: 246, endPoint y: 112, distance: 61.2
click at [246, 135] on ul "For finished stock (domestic): CNA is meaningfully broader —the selling price c…" at bounding box center [304, 165] width 241 height 61
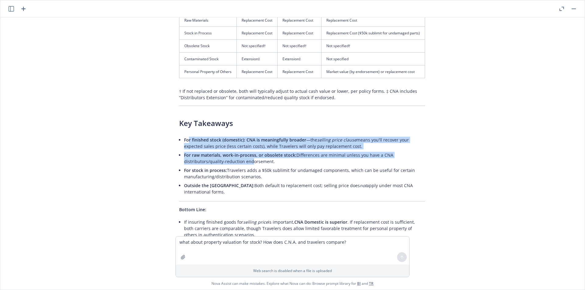
drag, startPoint x: 246, startPoint y: 112, endPoint x: 270, endPoint y: 115, distance: 23.6
click at [247, 151] on li "For raw materials, work-in-process, or obsolete stock: Differences are minimal …" at bounding box center [304, 158] width 241 height 15
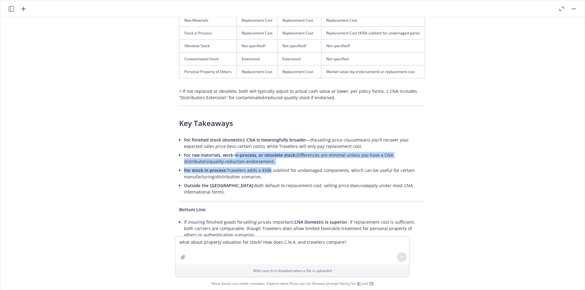
drag, startPoint x: 265, startPoint y: 114, endPoint x: 233, endPoint y: 105, distance: 33.3
click at [233, 135] on ul "For finished stock (domestic): CNA is meaningfully broader —the selling price c…" at bounding box center [304, 165] width 241 height 61
click at [233, 152] on span "For raw materials, work-in-process, or obsolete stock:" at bounding box center [240, 155] width 112 height 6
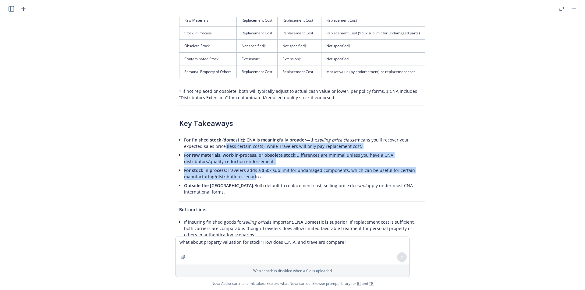
drag, startPoint x: 201, startPoint y: 93, endPoint x: 250, endPoint y: 128, distance: 60.4
click at [250, 135] on ul "For finished stock (domestic): CNA is meaningfully broader —the selling price c…" at bounding box center [304, 165] width 241 height 61
drag, startPoint x: 252, startPoint y: 135, endPoint x: 206, endPoint y: 96, distance: 61.6
click at [206, 135] on ul "For finished stock (domestic): CNA is meaningfully broader —the selling price c…" at bounding box center [304, 165] width 241 height 61
click at [206, 135] on li "For finished stock (domestic): CNA is meaningfully broader —the selling price c…" at bounding box center [304, 142] width 241 height 15
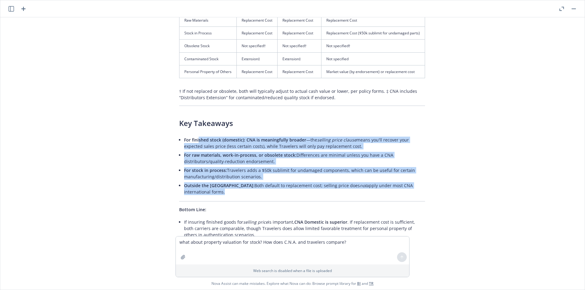
drag, startPoint x: 193, startPoint y: 98, endPoint x: 296, endPoint y: 143, distance: 112.2
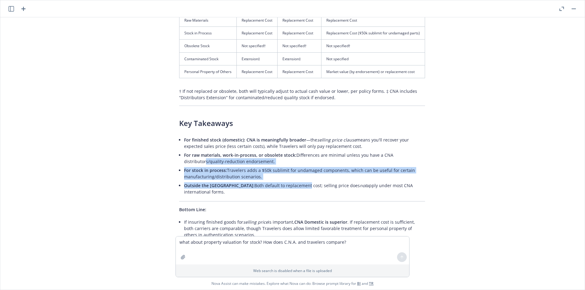
drag, startPoint x: 239, startPoint y: 127, endPoint x: 199, endPoint y: 110, distance: 43.5
click at [199, 135] on ul "For finished stock (domestic): CNA is meaningfully broader —the selling price c…" at bounding box center [304, 165] width 241 height 61
drag, startPoint x: 199, startPoint y: 110, endPoint x: 206, endPoint y: 100, distance: 11.8
click at [198, 151] on li "For raw materials, work-in-process, or obsolete stock: Differences are minimal …" at bounding box center [304, 158] width 241 height 15
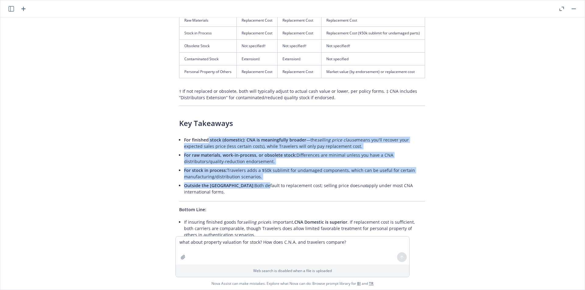
drag, startPoint x: 204, startPoint y: 89, endPoint x: 229, endPoint y: 132, distance: 50.3
click at [229, 135] on ul "For finished stock (domestic): CNA is meaningfully broader —the selling price c…" at bounding box center [304, 165] width 241 height 61
click at [229, 181] on li "Outside the [GEOGRAPHIC_DATA]: Both default to replacement cost; selling price …" at bounding box center [304, 188] width 241 height 15
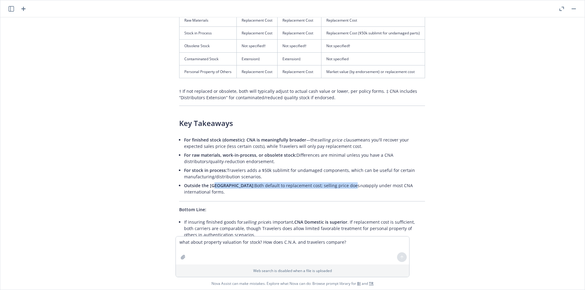
drag, startPoint x: 219, startPoint y: 134, endPoint x: 313, endPoint y: 134, distance: 93.8
click at [313, 181] on li "Outside the [GEOGRAPHIC_DATA]: Both default to replacement cost; selling price …" at bounding box center [304, 188] width 241 height 15
drag, startPoint x: 351, startPoint y: 134, endPoint x: 299, endPoint y: 128, distance: 52.1
click at [299, 135] on ul "For finished stock (domestic): CNA is meaningfully broader —the selling price c…" at bounding box center [304, 165] width 241 height 61
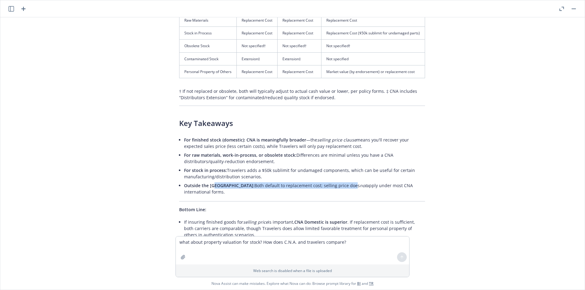
click at [299, 166] on li "For stock in process: Travelers adds a $50k sublimit for undamaged components, …" at bounding box center [304, 173] width 241 height 15
drag, startPoint x: 276, startPoint y: 114, endPoint x: 392, endPoint y: 138, distance: 117.6
click at [392, 138] on ul "For finished stock (domestic): CNA is meaningfully broader —the selling price c…" at bounding box center [304, 165] width 241 height 61
click at [392, 181] on li "Outside the [GEOGRAPHIC_DATA]: Both default to replacement cost; selling price …" at bounding box center [304, 188] width 241 height 15
drag, startPoint x: 409, startPoint y: 133, endPoint x: 232, endPoint y: 117, distance: 177.6
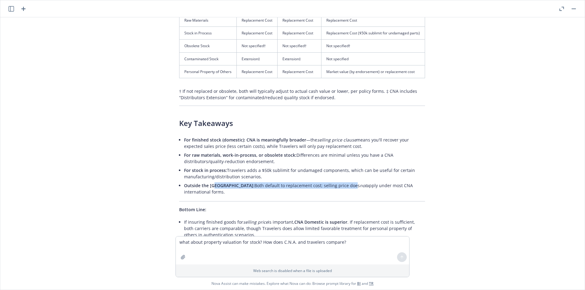
click at [232, 135] on ul "For finished stock (domestic): CNA is meaningfully broader —the selling price c…" at bounding box center [304, 165] width 241 height 61
click at [232, 166] on li "For stock in process: Travelers adds a $50k sublimit for undamaged components, …" at bounding box center [304, 173] width 241 height 15
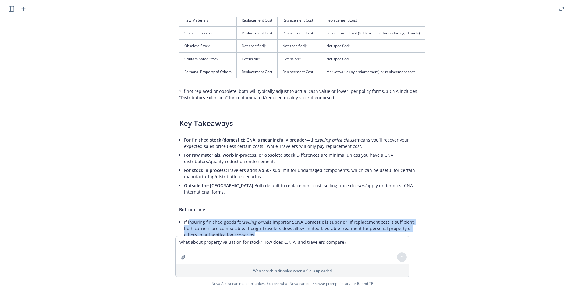
drag, startPoint x: 187, startPoint y: 164, endPoint x: 286, endPoint y: 178, distance: 100.5
click at [286, 218] on li "If insuring finished goods for selling price is important, CNA Domestic is supe…" at bounding box center [304, 229] width 241 height 22
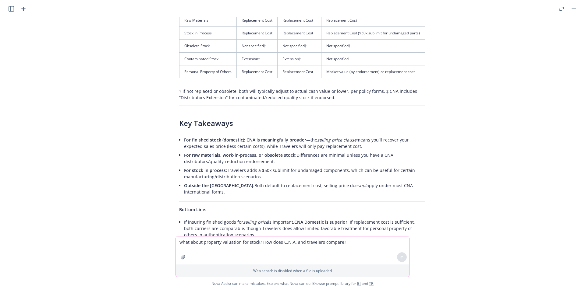
click at [233, 242] on textarea "what about property valuation for stock? How does C.N.A. and travelers compare?" at bounding box center [292, 251] width 233 height 28
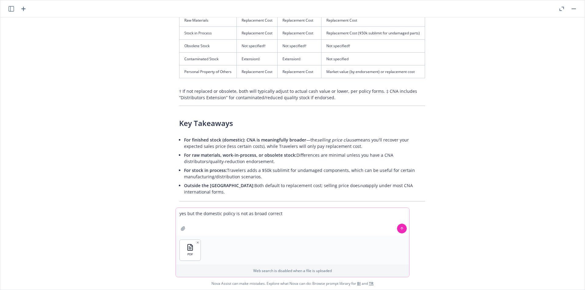
type textarea "yes but the domestic policy is not as broad correct?"
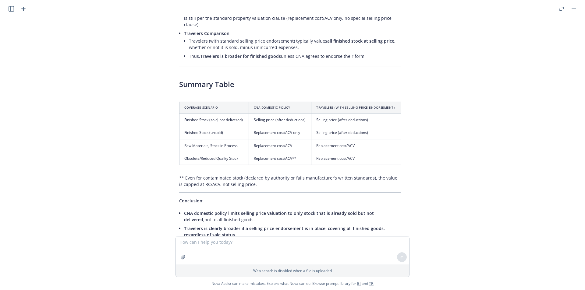
scroll to position [13999, 5]
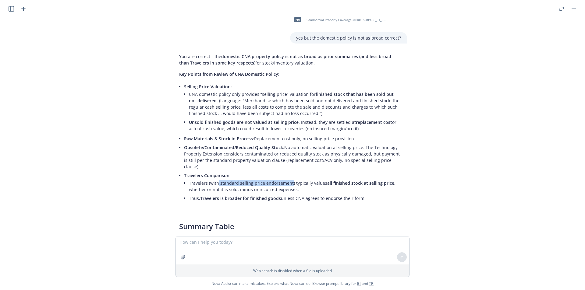
drag, startPoint x: 216, startPoint y: 119, endPoint x: 288, endPoint y: 118, distance: 72.2
click at [288, 179] on li "Travelers (with standard selling price endorsement) typically values all finish…" at bounding box center [295, 186] width 212 height 15
click at [360, 179] on li "Travelers (with standard selling price endorsement) typically values all finish…" at bounding box center [295, 186] width 212 height 15
click at [360, 180] on span "all finished stock at selling price" at bounding box center [360, 183] width 67 height 6
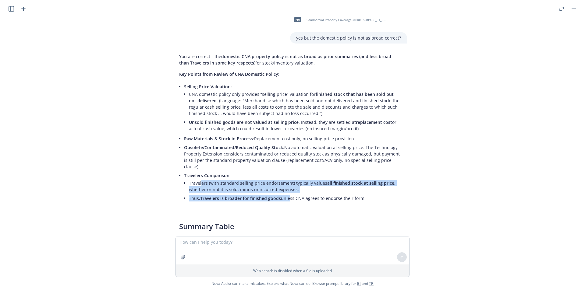
drag, startPoint x: 199, startPoint y: 121, endPoint x: 286, endPoint y: 139, distance: 89.1
click at [286, 179] on ul "Travelers (with standard selling price endorsement) typically values all finish…" at bounding box center [295, 191] width 212 height 24
click at [286, 194] on li "Thus, Travelers is broader for finished goods unless CNA agrees to endorse thei…" at bounding box center [295, 198] width 212 height 9
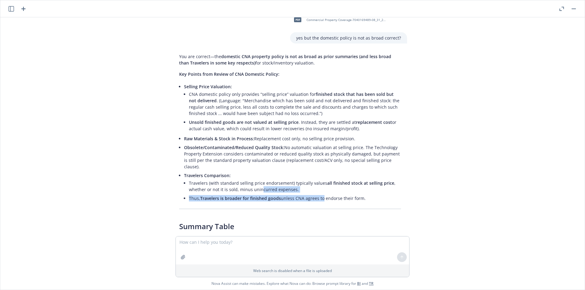
drag, startPoint x: 318, startPoint y: 135, endPoint x: 252, endPoint y: 121, distance: 67.1
click at [252, 179] on ul "Travelers (with standard selling price endorsement) typically values all finish…" at bounding box center [295, 191] width 212 height 24
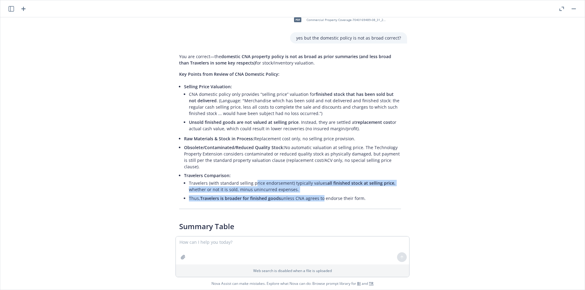
click at [251, 179] on li "Travelers (with standard selling price endorsement) typically values all finish…" at bounding box center [295, 186] width 212 height 15
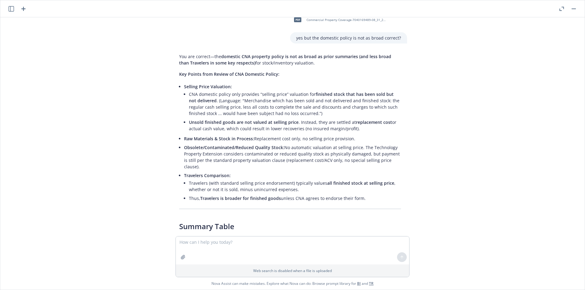
scroll to position [14070, 5]
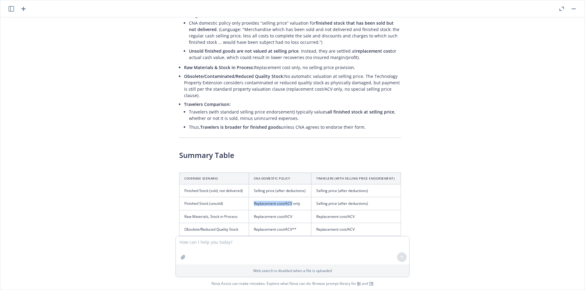
drag, startPoint x: 252, startPoint y: 139, endPoint x: 290, endPoint y: 139, distance: 38.4
click at [290, 197] on td "Replacement cost/ACV only" at bounding box center [279, 203] width 63 height 13
copy td "Replacement cost/ACV"
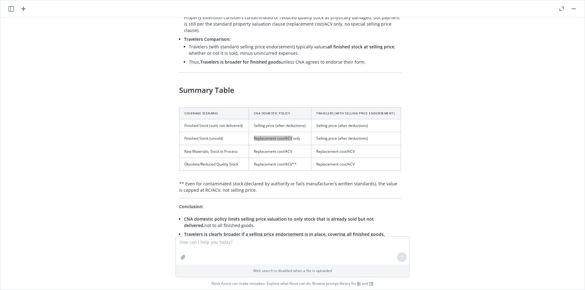
scroll to position [14141, 5]
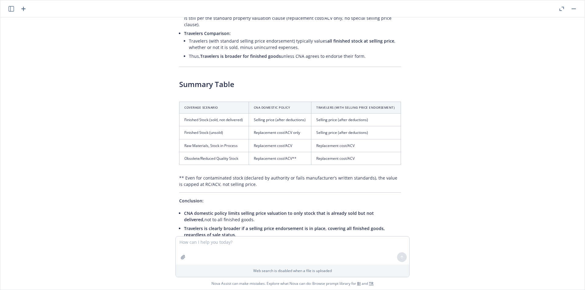
drag, startPoint x: 213, startPoint y: 181, endPoint x: 256, endPoint y: 188, distance: 44.2
click at [256, 239] on li "If insuring the full expected margin on unsold finished goods is a priority for…" at bounding box center [292, 246] width 217 height 15
drag, startPoint x: 239, startPoint y: 185, endPoint x: 208, endPoint y: 178, distance: 32.4
click at [208, 239] on li "If insuring the full expected margin on unsold finished goods is a priority for…" at bounding box center [292, 246] width 217 height 15
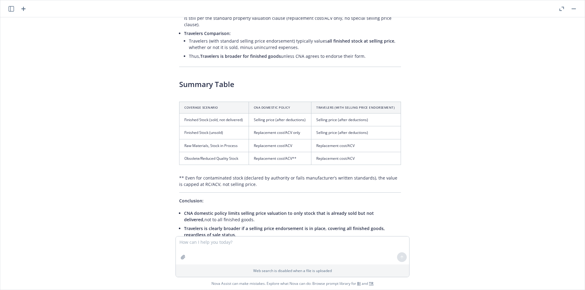
click at [208, 239] on li "If insuring the full expected margin on unsold finished goods is a priority for…" at bounding box center [292, 246] width 217 height 15
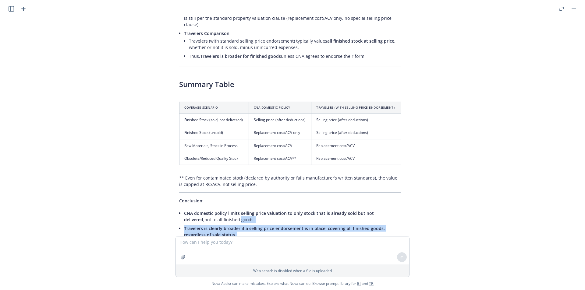
drag, startPoint x: 204, startPoint y: 162, endPoint x: 246, endPoint y: 188, distance: 49.3
click at [246, 209] on ul "CNA domestic policy limits selling price valuation to only stock that is alread…" at bounding box center [292, 232] width 217 height 46
click at [246, 241] on span "the CNA domestic policy, as issued, is a limitation." at bounding box center [283, 247] width 198 height 12
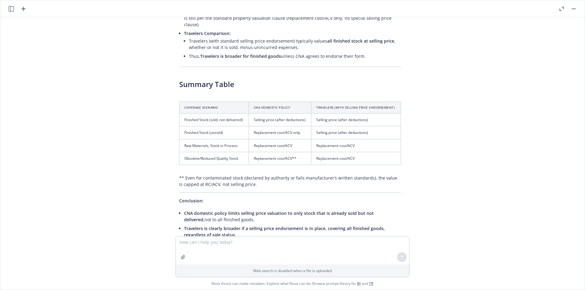
drag, startPoint x: 245, startPoint y: 187, endPoint x: 217, endPoint y: 182, distance: 27.8
click at [218, 239] on li "If insuring the full expected margin on unsold finished goods is a priority for…" at bounding box center [292, 246] width 217 height 15
click at [217, 239] on li "If insuring the full expected margin on unsold finished goods is a priority for…" at bounding box center [292, 246] width 217 height 15
click at [225, 248] on textarea at bounding box center [292, 251] width 233 height 28
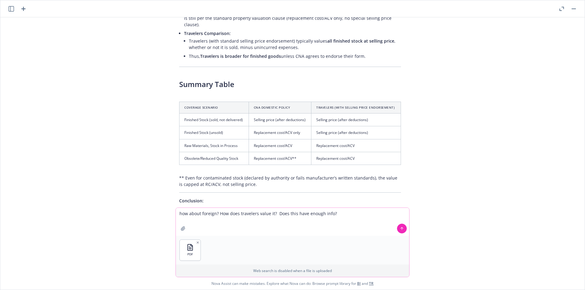
click at [202, 215] on textarea "how about foreign? How does travelers value it? Does this have enough info?" at bounding box center [292, 222] width 233 height 28
click at [375, 214] on textarea "how about Travelers foreign quote? How does travelers value it? Does this have …" at bounding box center [292, 222] width 233 height 28
type textarea "how about Travelers foreign quote? How does travelers value it? Does this have …"
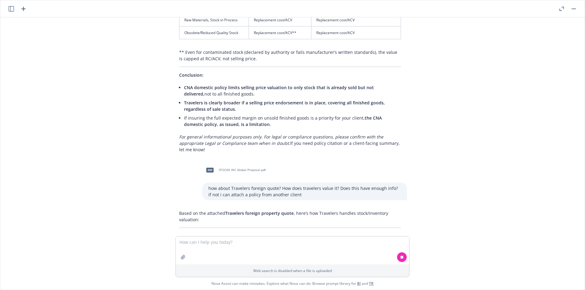
scroll to position [14338, 5]
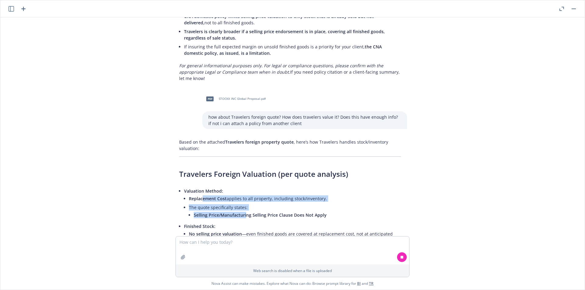
drag, startPoint x: 201, startPoint y: 135, endPoint x: 243, endPoint y: 150, distance: 44.5
click at [243, 194] on ul "Replacement Cost applies to all property, including stock/inventory. The quote …" at bounding box center [295, 207] width 212 height 26
click at [243, 212] on span "Selling Price/Manufacturing Selling Price Clause Does Not Apply" at bounding box center [260, 215] width 133 height 6
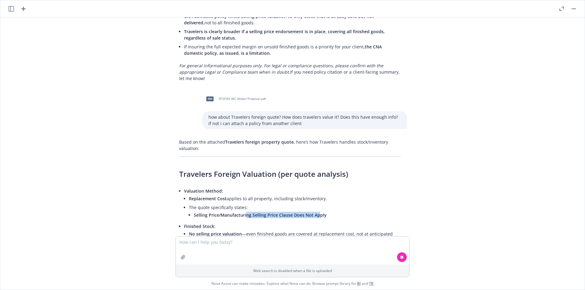
drag, startPoint x: 315, startPoint y: 153, endPoint x: 243, endPoint y: 153, distance: 72.5
click at [243, 212] on span "Selling Price/Manufacturing Selling Price Clause Does Not Apply" at bounding box center [260, 215] width 133 height 6
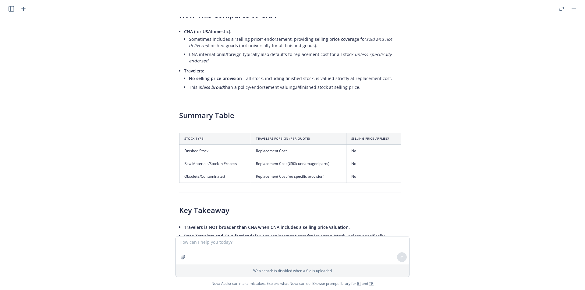
scroll to position [14675, 5]
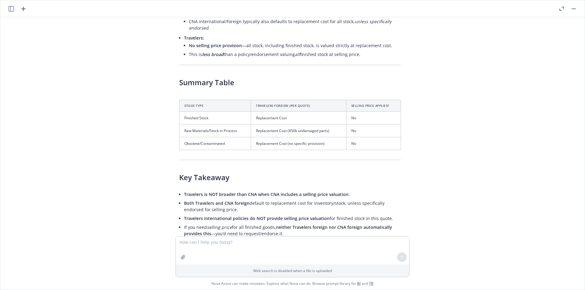
drag, startPoint x: 173, startPoint y: 131, endPoint x: 279, endPoint y: 143, distance: 107.3
click at [279, 143] on div "Based on the attached Travelers foreign property quote , here’s how Travelers h…" at bounding box center [290, 40] width 234 height 482
click at [279, 199] on li "Both Travelers and CNA foreign default to replacement cost for inventory/stock,…" at bounding box center [292, 206] width 217 height 15
drag, startPoint x: 257, startPoint y: 146, endPoint x: 199, endPoint y: 132, distance: 60.1
click at [199, 190] on ul "Travelers is NOT broader than CNA when CNA includes a selling price valuation. …" at bounding box center [292, 214] width 217 height 48
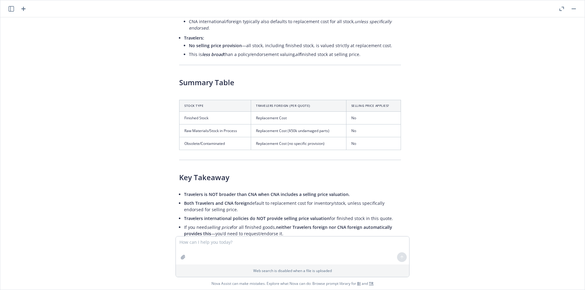
drag, startPoint x: 199, startPoint y: 132, endPoint x: 197, endPoint y: 126, distance: 5.8
click at [198, 192] on span "Travelers is NOT broader than CNA when CNA includes a selling price valuation." at bounding box center [267, 195] width 166 height 6
drag, startPoint x: 233, startPoint y: 141, endPoint x: 283, endPoint y: 149, distance: 50.1
click at [283, 149] on div "Based on the attached Travelers foreign property quote , here’s how Travelers h…" at bounding box center [290, 40] width 234 height 482
click at [283, 199] on li "Both Travelers and CNA foreign default to replacement cost for inventory/stock,…" at bounding box center [292, 206] width 217 height 15
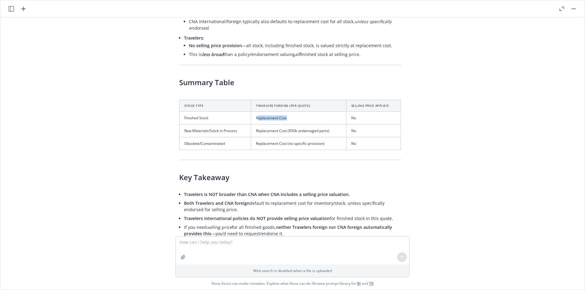
drag, startPoint x: 256, startPoint y: 54, endPoint x: 297, endPoint y: 53, distance: 40.2
click at [297, 112] on td "Replacement Cost" at bounding box center [298, 118] width 95 height 13
click at [282, 112] on td "Replacement Cost" at bounding box center [298, 118] width 95 height 13
drag, startPoint x: 258, startPoint y: 53, endPoint x: 288, endPoint y: 53, distance: 30.8
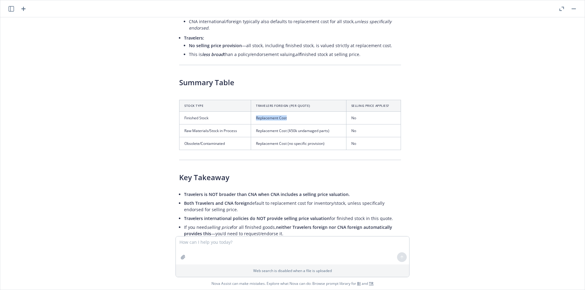
click at [288, 112] on td "Replacement Cost" at bounding box center [298, 118] width 95 height 13
copy td "Replacement Cost"
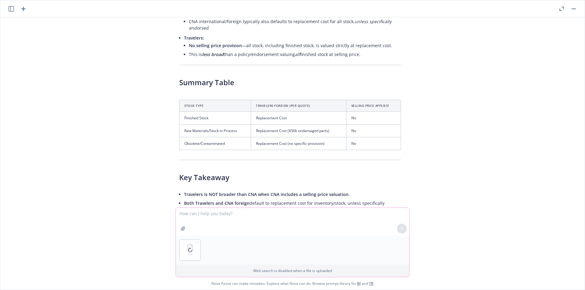
click at [226, 218] on textarea at bounding box center [292, 222] width 233 height 28
type textarea "Travelers has manuscripted this endorsement however it seems to only apply to p…"
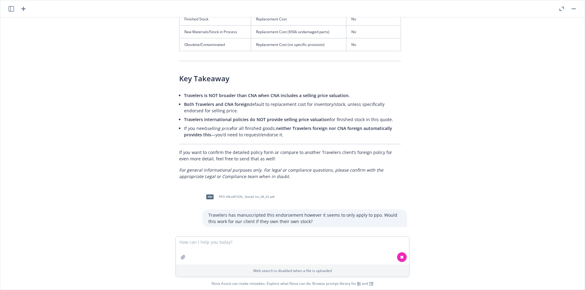
scroll to position [14780, 5]
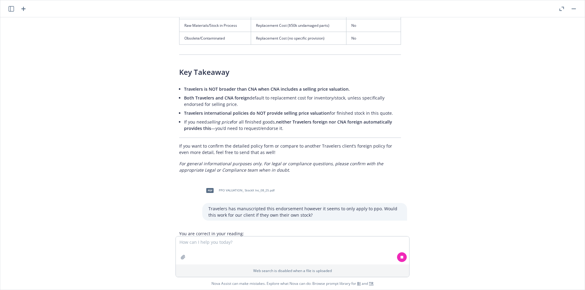
drag, startPoint x: 277, startPoint y: 182, endPoint x: 332, endPoint y: 189, distance: 55.3
click at [332, 242] on li "The Travelers endorsement you provided only revises the valuation clause for "p…" at bounding box center [292, 249] width 217 height 15
drag, startPoint x: 349, startPoint y: 188, endPoint x: 212, endPoint y: 190, distance: 137.0
click at [290, 242] on li "The Travelers endorsement you provided only revises the valuation clause for "p…" at bounding box center [292, 249] width 217 height 15
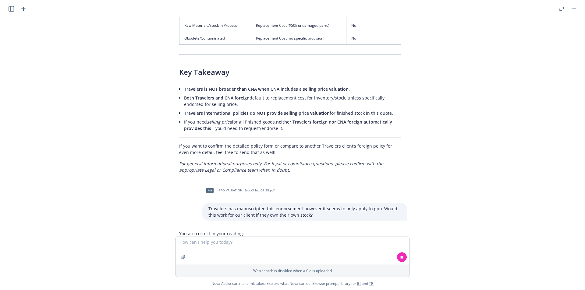
click at [288, 242] on li "The Travelers endorsement you provided only revises the valuation clause for "p…" at bounding box center [292, 249] width 217 height 15
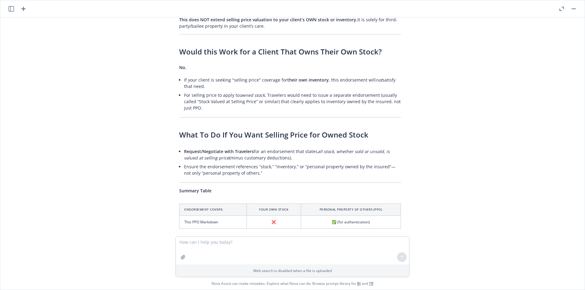
scroll to position [15053, 5]
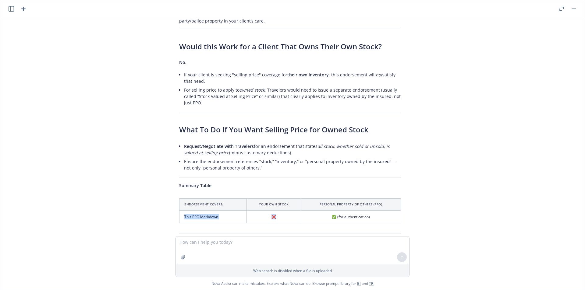
drag, startPoint x: 183, startPoint y: 153, endPoint x: 288, endPoint y: 152, distance: 105.0
click at [287, 210] on tr "This PPO Markdown ❌ ✅ (for authentication)" at bounding box center [289, 216] width 221 height 13
click at [384, 210] on td "✅ (for authentication)" at bounding box center [351, 216] width 100 height 13
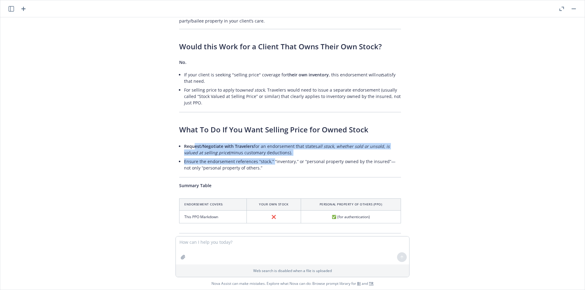
drag, startPoint x: 191, startPoint y: 84, endPoint x: 271, endPoint y: 95, distance: 80.6
click at [271, 142] on ul "Request/Negotiate with Travelers for an endorsement that states all stock, whet…" at bounding box center [292, 157] width 217 height 30
click at [290, 142] on li "Request/Negotiate with Travelers for an endorsement that states all stock, whet…" at bounding box center [292, 149] width 217 height 15
drag, startPoint x: 250, startPoint y: 83, endPoint x: 305, endPoint y: 94, distance: 56.2
click at [305, 142] on ul "Request/Negotiate with Travelers for an endorsement that states all stock, whet…" at bounding box center [292, 157] width 217 height 30
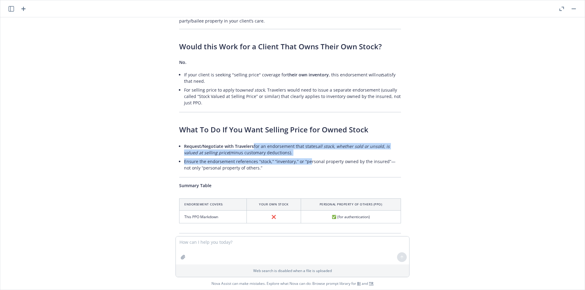
click at [306, 157] on li "Ensure the endorsement references “stock,” “inventory,” or “personal property o…" at bounding box center [292, 164] width 217 height 15
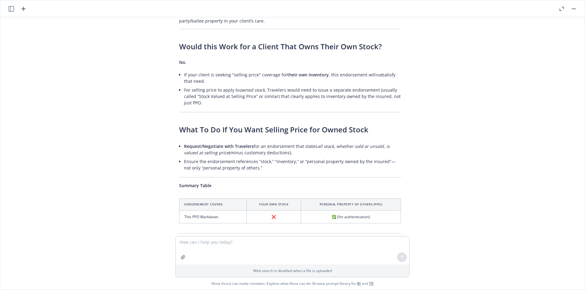
click at [194, 143] on span "Request/Negotiate with Travelers" at bounding box center [219, 146] width 70 height 6
click at [227, 243] on textarea at bounding box center [292, 251] width 233 height 28
type textarea "how does travelers value owned stock domestically and foreign?"
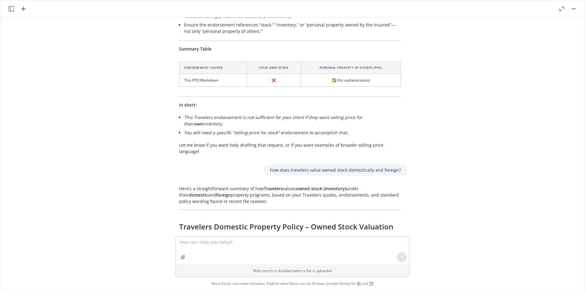
scroll to position [15239, 5]
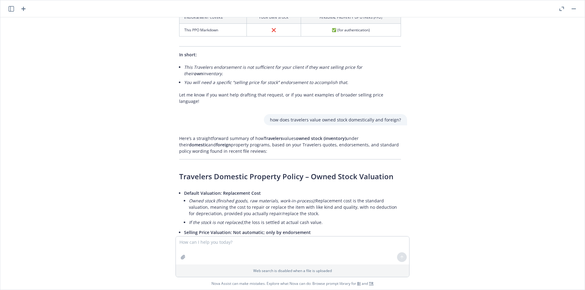
drag, startPoint x: 243, startPoint y: 61, endPoint x: 307, endPoint y: 73, distance: 65.8
click at [307, 135] on p "Here’s a straightforward summary of how Travelers values owned stock (inventory…" at bounding box center [290, 144] width 222 height 19
drag, startPoint x: 200, startPoint y: 118, endPoint x: 263, endPoint y: 142, distance: 67.4
click at [263, 189] on li "Default Valuation: Replacement Cost Owned stock (finished goods, raw materials,…" at bounding box center [292, 208] width 217 height 39
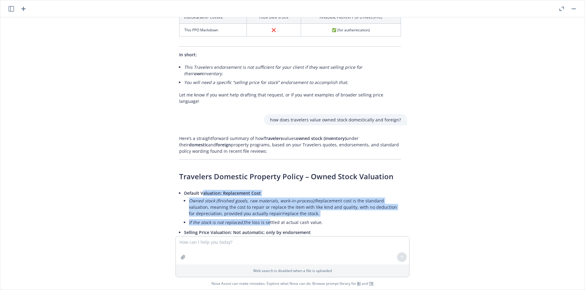
click at [263, 218] on li "If the stock is not replaced, the loss is settled at actual cash value." at bounding box center [295, 222] width 212 height 9
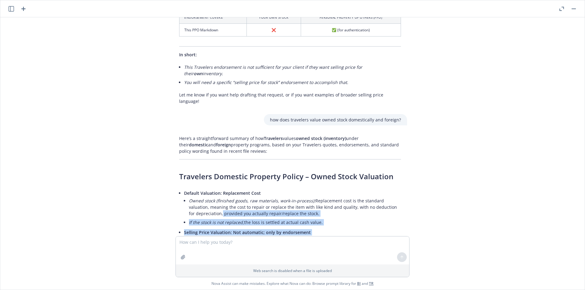
drag, startPoint x: 264, startPoint y: 166, endPoint x: 212, endPoint y: 134, distance: 61.1
click at [212, 189] on ul "Default Valuation: Replacement Cost Owned stock (finished goods, raw materials,…" at bounding box center [292, 240] width 217 height 103
click at [212, 196] on li "Owned stock (finished goods, raw materials, work-in-process): Replacement cost …" at bounding box center [295, 207] width 212 height 22
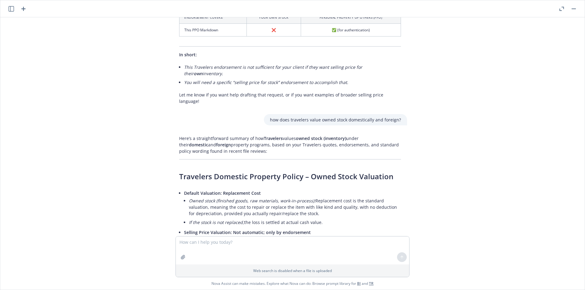
drag, startPoint x: 227, startPoint y: 115, endPoint x: 337, endPoint y: 135, distance: 112.6
click at [337, 189] on li "Default Valuation: Replacement Cost Owned stock (finished goods, raw materials,…" at bounding box center [292, 208] width 217 height 39
drag, startPoint x: 337, startPoint y: 135, endPoint x: 353, endPoint y: 135, distance: 15.2
click at [338, 196] on li "Owned stock (finished goods, raw materials, work-in-process): Replacement cost …" at bounding box center [295, 207] width 212 height 22
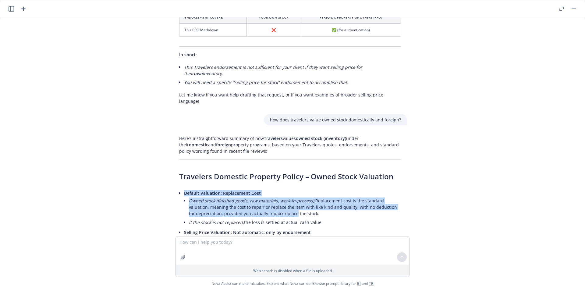
drag, startPoint x: 201, startPoint y: 112, endPoint x: 284, endPoint y: 134, distance: 86.7
click at [284, 189] on li "Default Valuation: Replacement Cost Owned stock (finished goods, raw materials,…" at bounding box center [292, 208] width 217 height 39
drag, startPoint x: 311, startPoint y: 138, endPoint x: 257, endPoint y: 132, distance: 54.8
click at [257, 196] on li "Owned stock (finished goods, raw materials, work-in-process): Replacement cost …" at bounding box center [295, 207] width 212 height 22
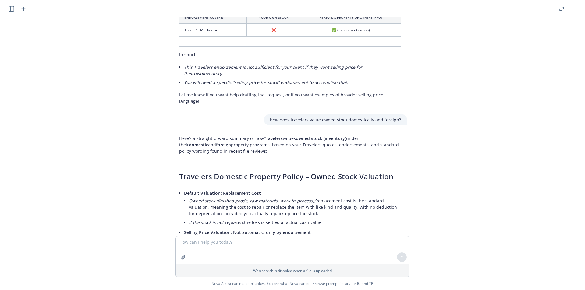
click at [257, 196] on li "Owned stock (finished goods, raw materials, work-in-process): Replacement cost …" at bounding box center [295, 207] width 212 height 22
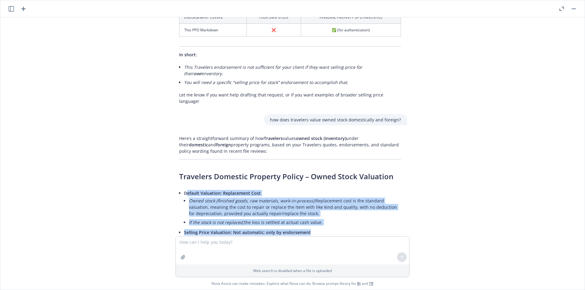
drag, startPoint x: 220, startPoint y: 138, endPoint x: 304, endPoint y: 155, distance: 85.7
click at [304, 189] on ul "Default Valuation: Replacement Cost Owned stock (finished goods, raw materials,…" at bounding box center [292, 240] width 217 height 103
click at [304, 230] on span "Not automatic; only by endorsement" at bounding box center [272, 233] width 78 height 6
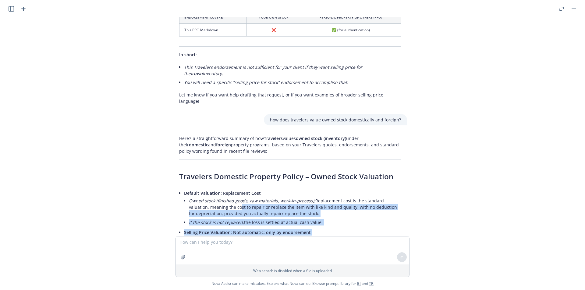
drag, startPoint x: 215, startPoint y: 133, endPoint x: 324, endPoint y: 169, distance: 114.9
click at [324, 189] on ul "Default Valuation: Replacement Cost Owned stock (finished goods, raw materials,…" at bounding box center [292, 240] width 217 height 103
drag, startPoint x: 324, startPoint y: 169, endPoint x: 336, endPoint y: 171, distance: 12.3
click at [324, 244] on li "If the insured wants finished stock (whether sold or unsold) to be valued at se…" at bounding box center [295, 259] width 212 height 30
click at [228, 220] on em "If the stock is not replaced," at bounding box center [216, 223] width 55 height 6
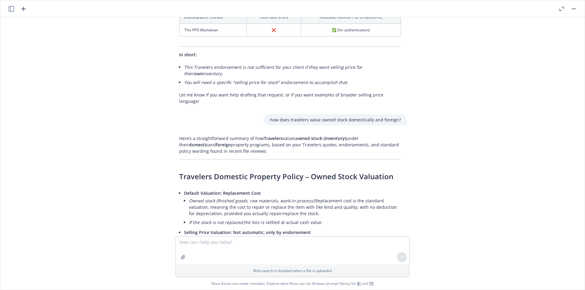
drag, startPoint x: 213, startPoint y: 161, endPoint x: 290, endPoint y: 190, distance: 82.5
click at [290, 236] on ul "The default Travelers form does not value owned finished stock at selling price…" at bounding box center [295, 263] width 212 height 54
click at [290, 258] on li "You previously provided a PPO (Personal Property of Others) selling price endor…" at bounding box center [297, 265] width 207 height 15
drag, startPoint x: 200, startPoint y: 163, endPoint x: 290, endPoint y: 186, distance: 92.8
click at [290, 236] on ul "The default Travelers form does not value owned finished stock at selling price…" at bounding box center [295, 263] width 212 height 54
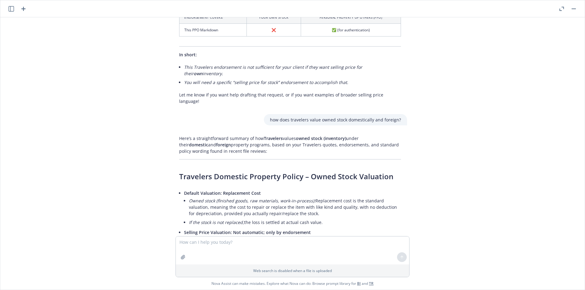
click at [290, 258] on li "You previously provided a PPO (Personal Property of Others) selling price endor…" at bounding box center [297, 265] width 207 height 15
drag, startPoint x: 218, startPoint y: 164, endPoint x: 338, endPoint y: 192, distance: 123.2
click at [338, 236] on ul "The default Travelers form does not value owned finished stock at selling price…" at bounding box center [295, 263] width 212 height 54
click at [338, 258] on li "You previously provided a PPO (Personal Property of Others) selling price endor…" at bounding box center [297, 265] width 207 height 15
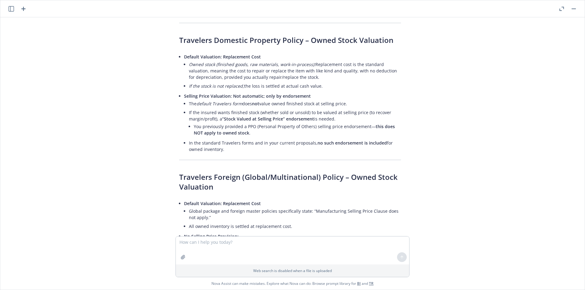
scroll to position [15382, 5]
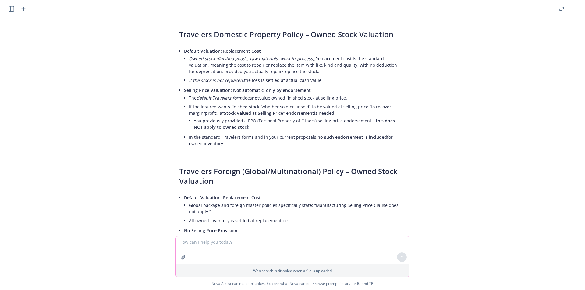
click at [216, 247] on textarea at bounding box center [292, 251] width 233 height 28
type textarea "does travelers schedule and dependent business income locationis?"
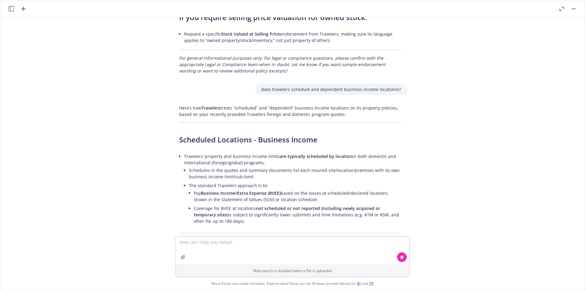
scroll to position [15902, 5]
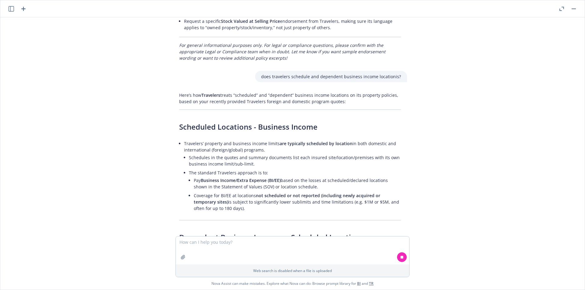
drag, startPoint x: 302, startPoint y: 172, endPoint x: 347, endPoint y: 178, distance: 45.1
click at [328, 250] on li "Dependent Business Income (a.k.a. “Contingent” or “Dependent Property” BI) cove…" at bounding box center [292, 261] width 217 height 22
click at [209, 164] on div "Here’s how Travelers treats “scheduled” and “dependent” business income locatio…" at bounding box center [290, 219] width 234 height 258
click at [208, 163] on div "Here’s how Travelers treats “scheduled” and “dependent” business income locatio…" at bounding box center [290, 230] width 234 height 280
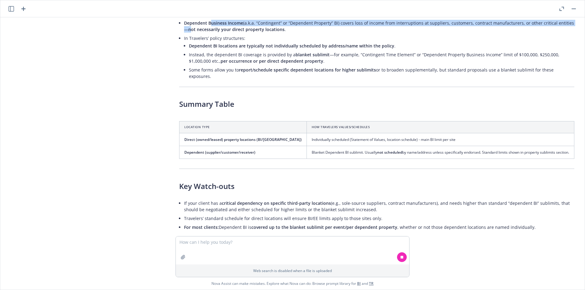
scroll to position [16105, 5]
